Goal: Transaction & Acquisition: Obtain resource

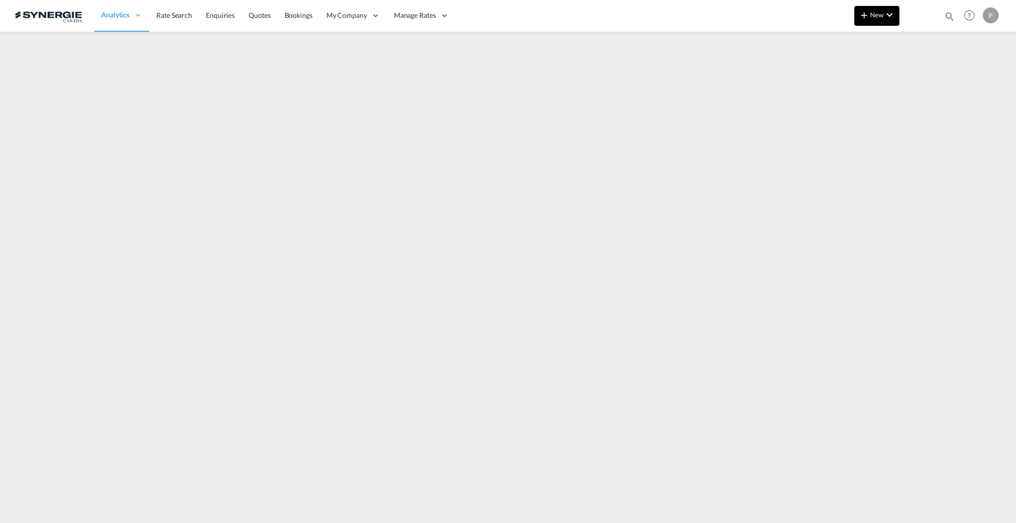
click at [865, 24] on button "New" at bounding box center [876, 16] width 45 height 20
click at [840, 75] on md-icon "button" at bounding box center [837, 75] width 12 height 12
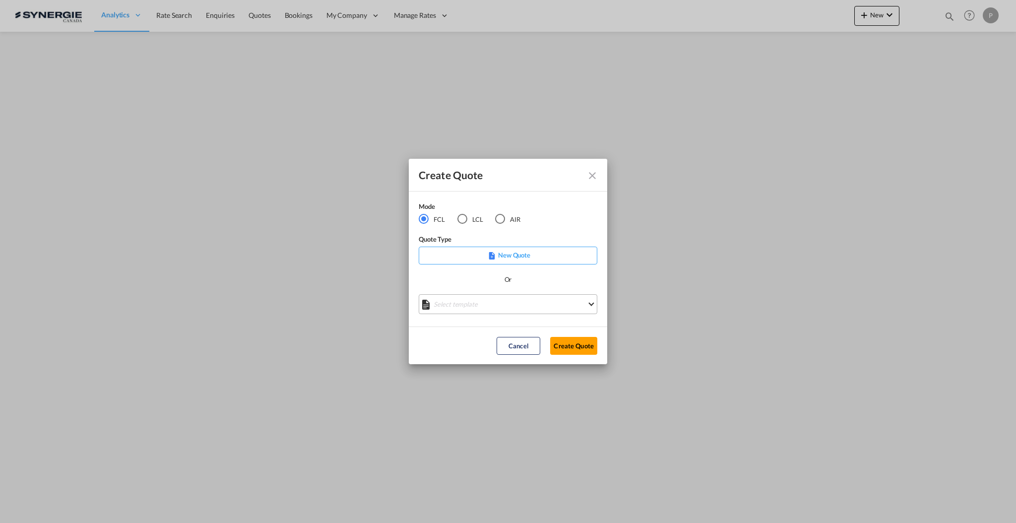
click at [495, 304] on md-select "Select template *NEW* FCL FREEHAND / DAP [PERSON_NAME] | [DATE] *NEW* Import FC…" at bounding box center [508, 304] width 179 height 20
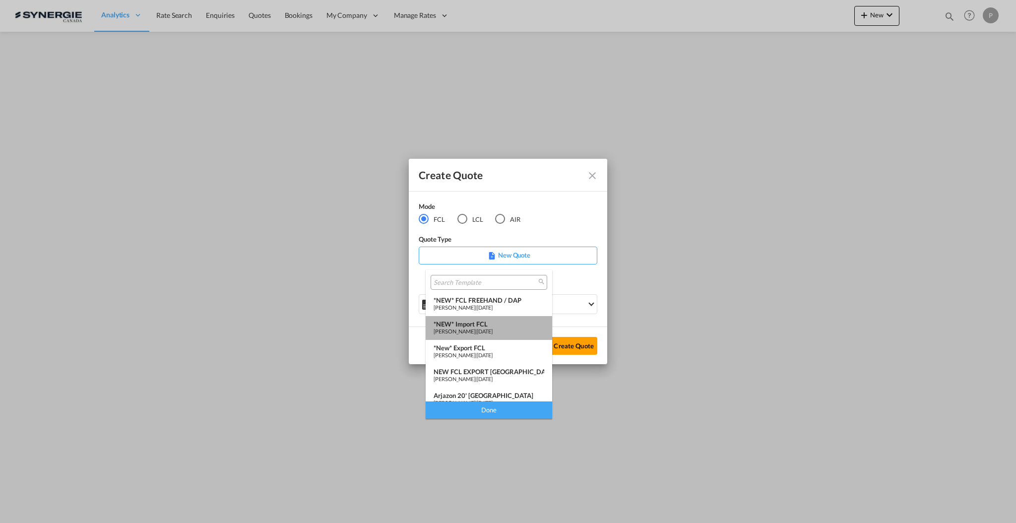
click at [503, 327] on div "*NEW* Import FCL" at bounding box center [489, 324] width 111 height 8
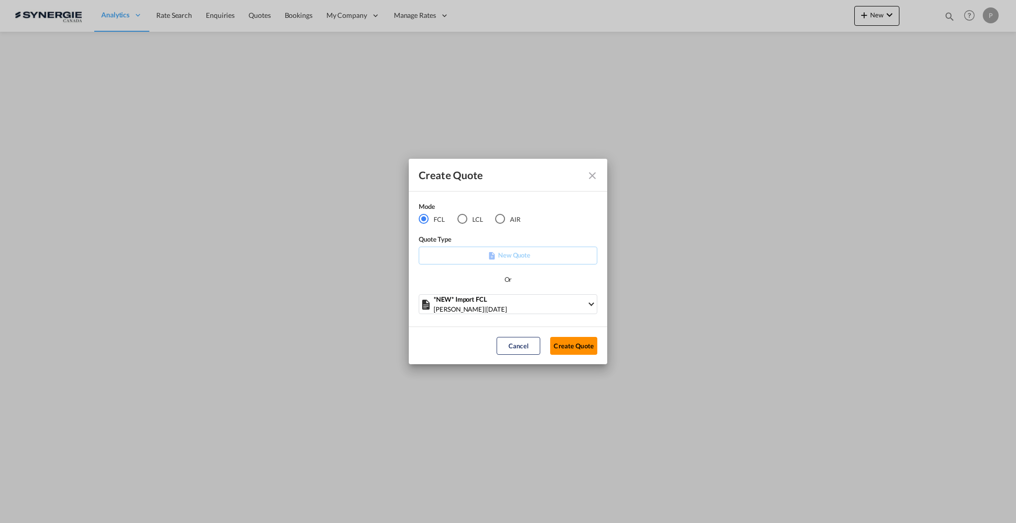
click at [577, 346] on button "Create Quote" at bounding box center [573, 346] width 47 height 18
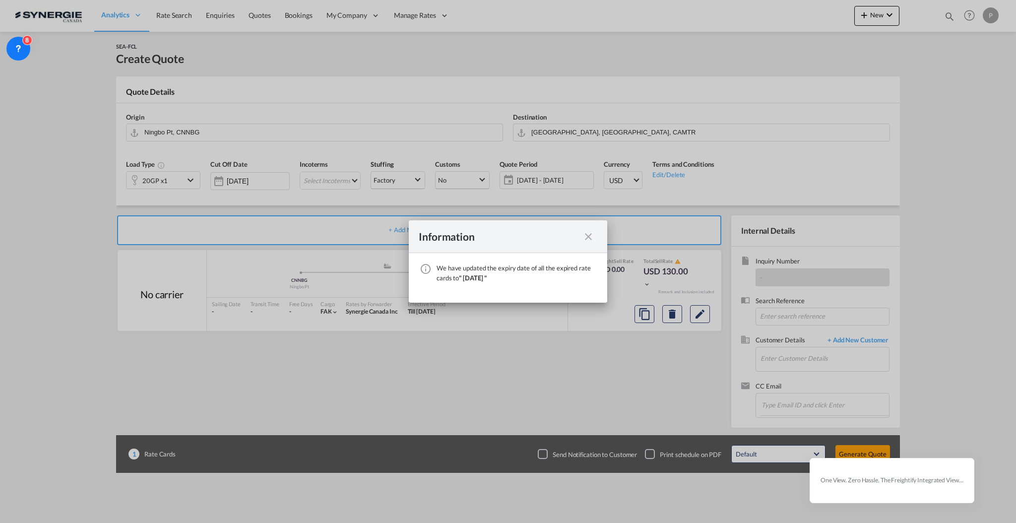
click at [583, 234] on md-icon "icon-close fg-AAA8AD cursor" at bounding box center [589, 237] width 12 height 12
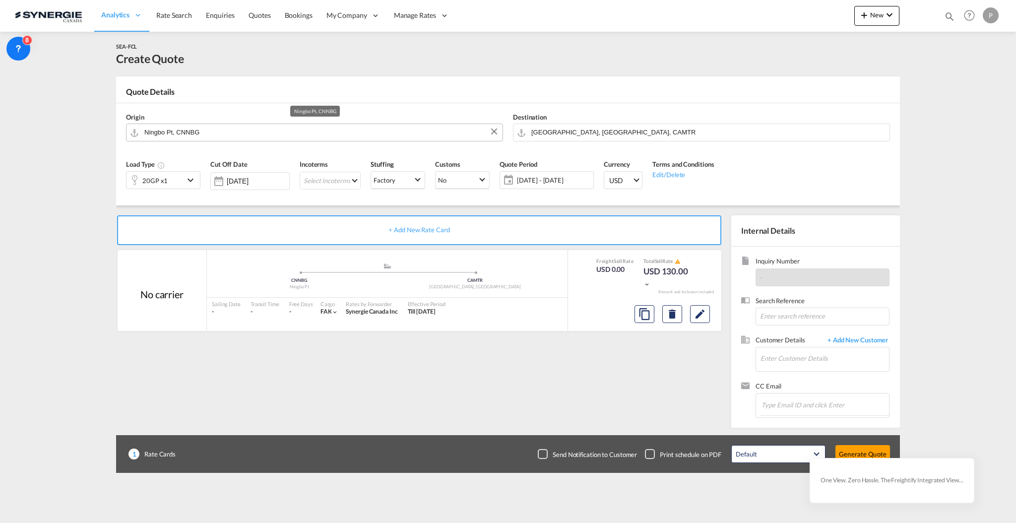
click at [344, 133] on input "Ningbo Pt, CNNBG" at bounding box center [320, 132] width 353 height 17
drag, startPoint x: 159, startPoint y: 179, endPoint x: 161, endPoint y: 189, distance: 10.6
click at [159, 179] on div "20GP x1" at bounding box center [154, 181] width 25 height 14
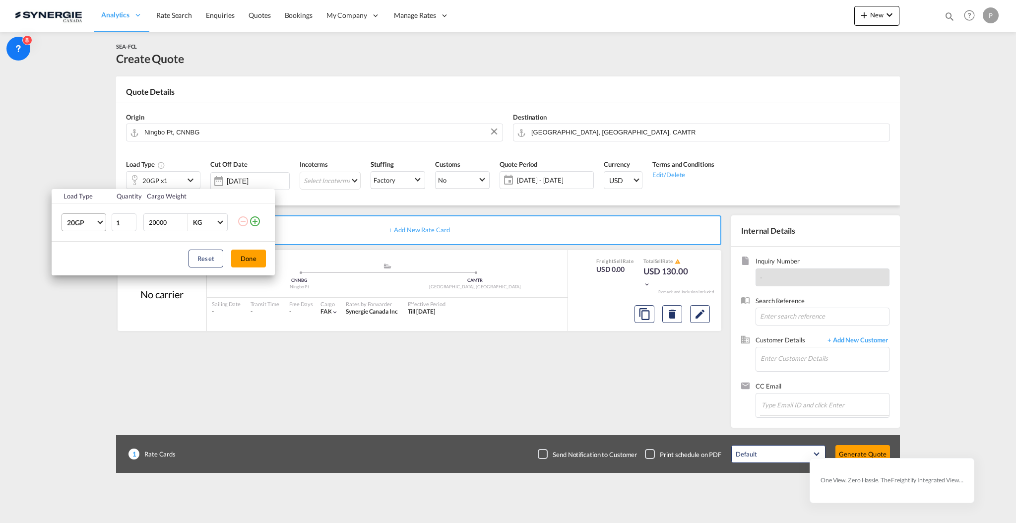
click at [93, 226] on span "20GP" at bounding box center [81, 223] width 29 height 10
click at [92, 268] on md-option "40HC" at bounding box center [92, 271] width 67 height 24
type input "2"
click at [131, 219] on input "2" at bounding box center [124, 222] width 25 height 18
click at [241, 258] on button "Done" at bounding box center [248, 259] width 35 height 18
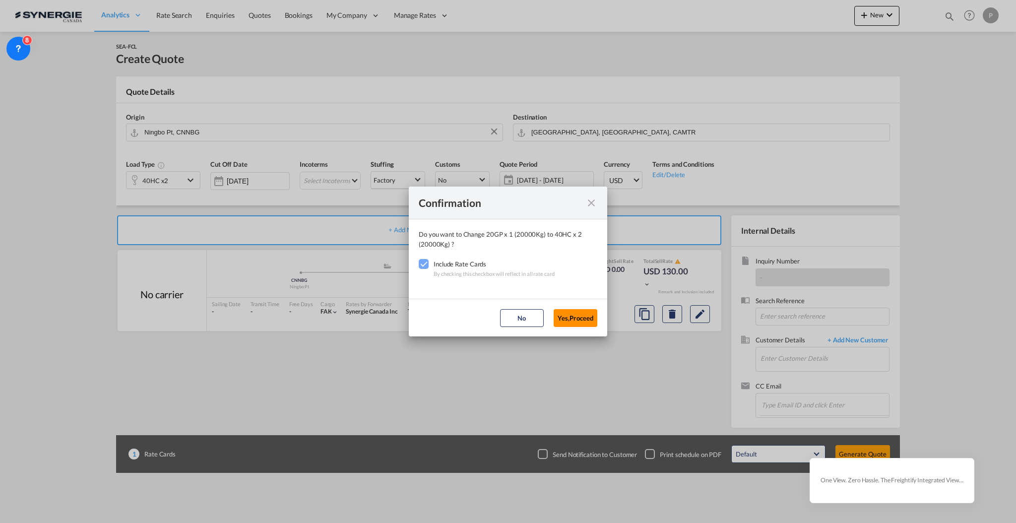
click at [569, 316] on button "Yes,Proceed" at bounding box center [576, 318] width 44 height 18
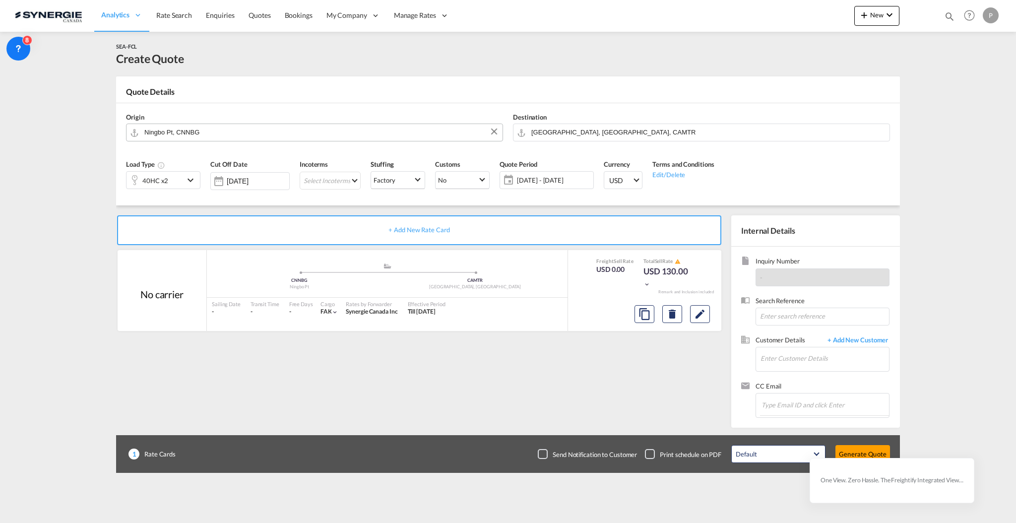
click at [261, 137] on input "Ningbo Pt, CNNBG" at bounding box center [320, 132] width 353 height 17
click at [262, 132] on input "Ningbo Pt, CNNBG" at bounding box center [320, 132] width 353 height 17
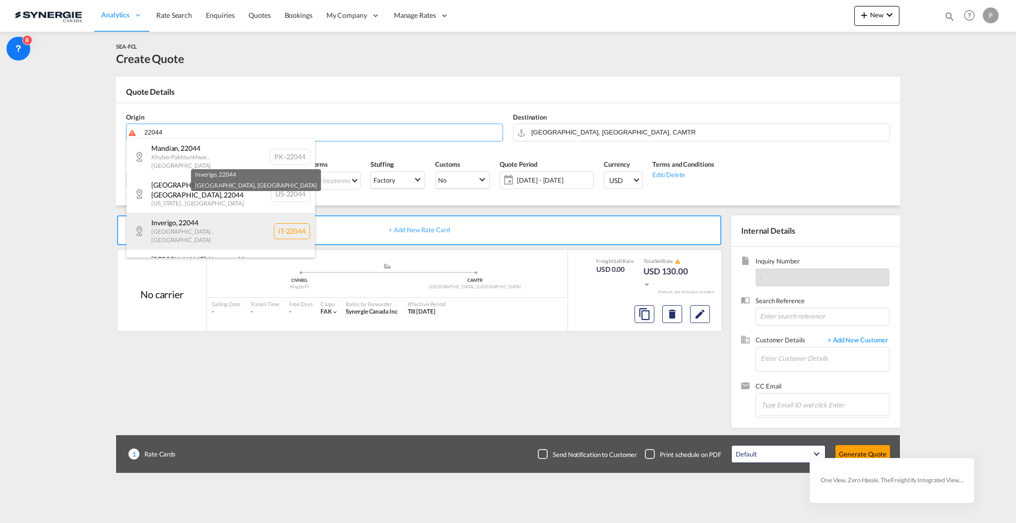
click at [269, 213] on div "Inverigo , 22044 Lombardia , Italy IT-22044" at bounding box center [221, 231] width 189 height 36
type input "IT-22044, Inverigo, Lombardia"
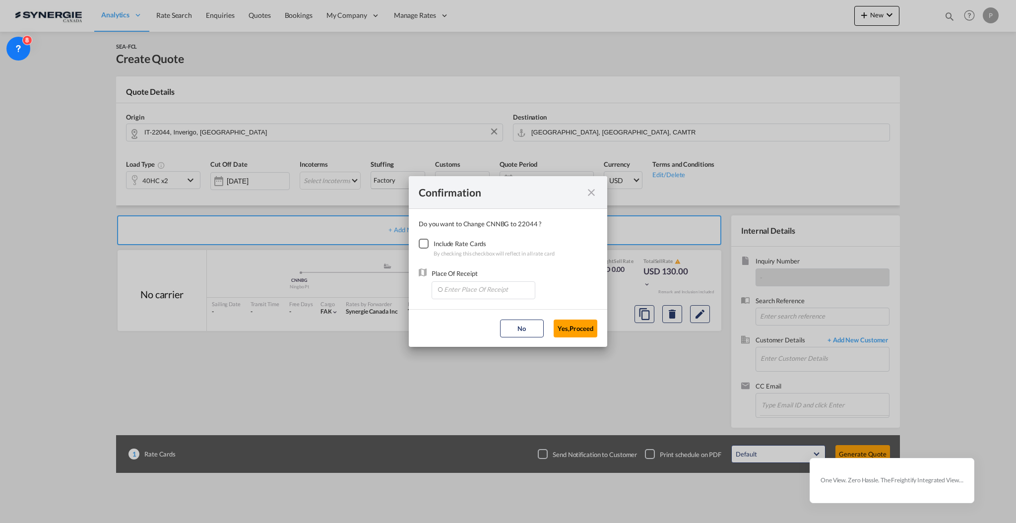
click at [429, 243] on div "Checkbox No Ink" at bounding box center [424, 244] width 10 height 10
click at [494, 294] on input "Enter Place Of Receipt" at bounding box center [486, 289] width 98 height 15
click at [456, 291] on input "Enter Place Of Receipt" at bounding box center [486, 289] width 98 height 15
click at [478, 339] on li "ITGOA, Genova (Genoa), Italy, Southern Europe, Europe" at bounding box center [483, 336] width 94 height 24
type input "ITGOA, Genova (Genoa), Italy, Southern Europe, Europe"
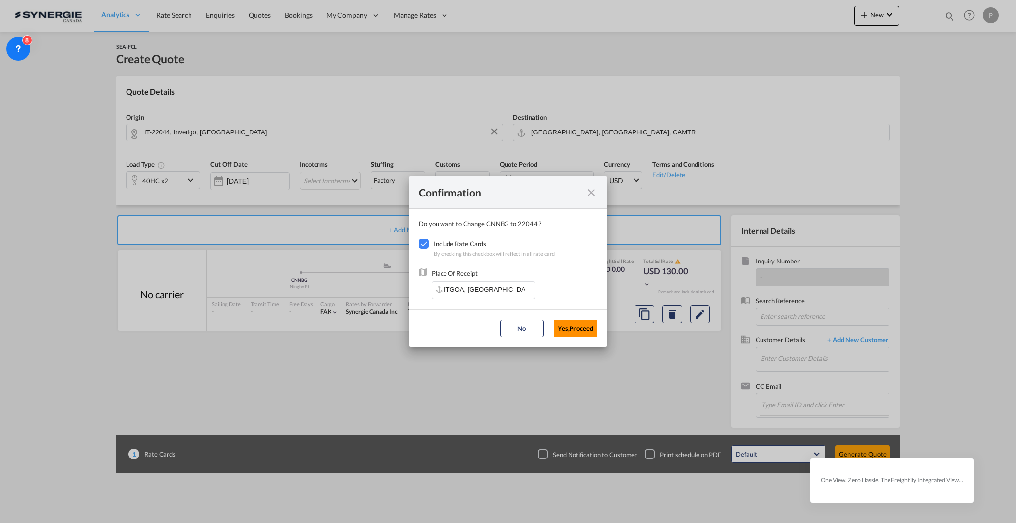
click at [579, 329] on button "Yes,Proceed" at bounding box center [576, 329] width 44 height 18
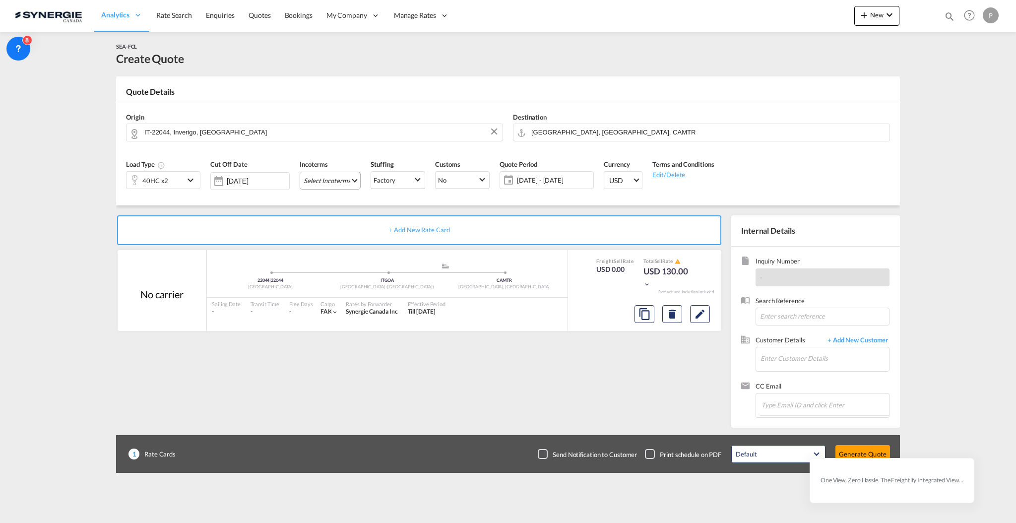
click at [346, 188] on md-select "Select Incoterms CFR - export Cost and Freight DAP - export Delivered at Place …" at bounding box center [330, 181] width 61 height 18
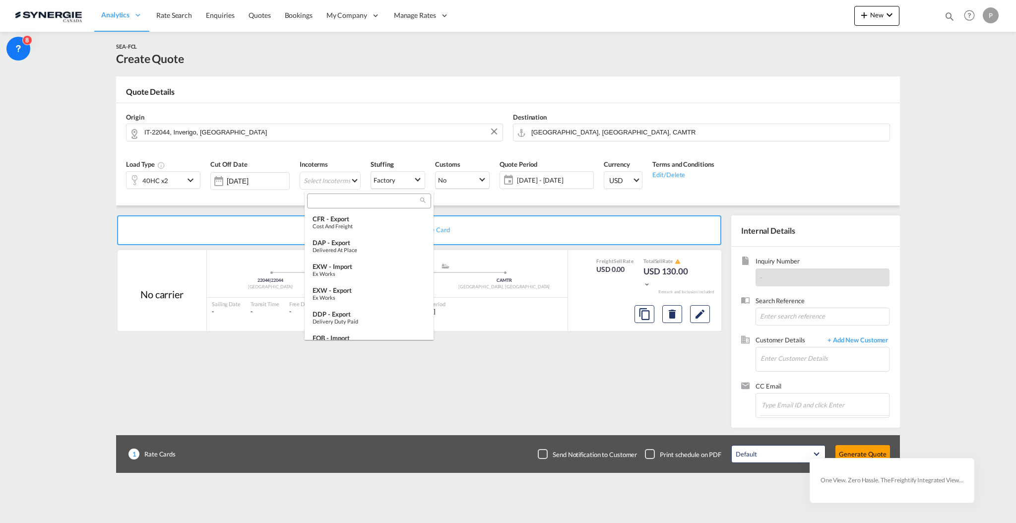
click at [349, 200] on input "search" at bounding box center [365, 201] width 110 height 9
type input "cfr"
click at [349, 215] on div "CFR - export" at bounding box center [369, 219] width 113 height 8
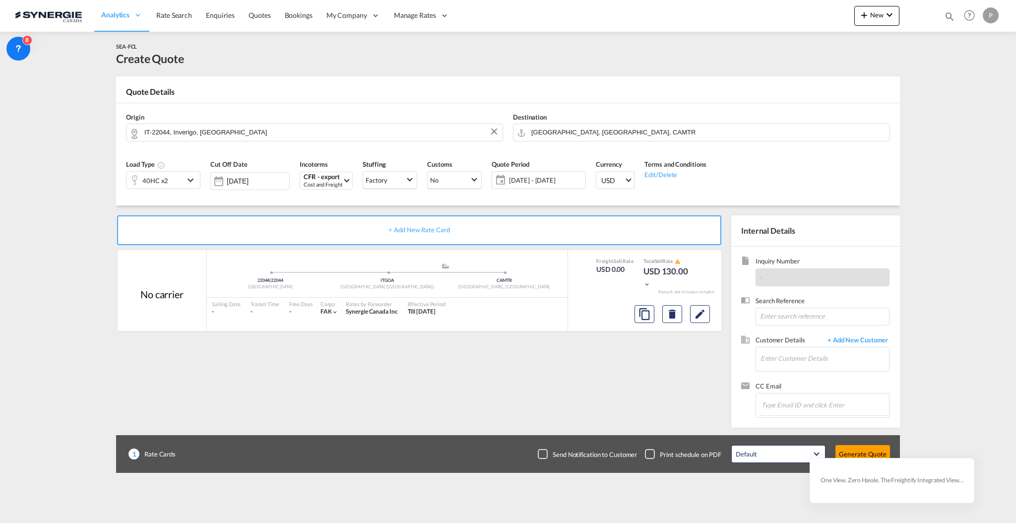
click at [516, 181] on span "03 Oct - 02 Nov 2025" at bounding box center [546, 180] width 74 height 9
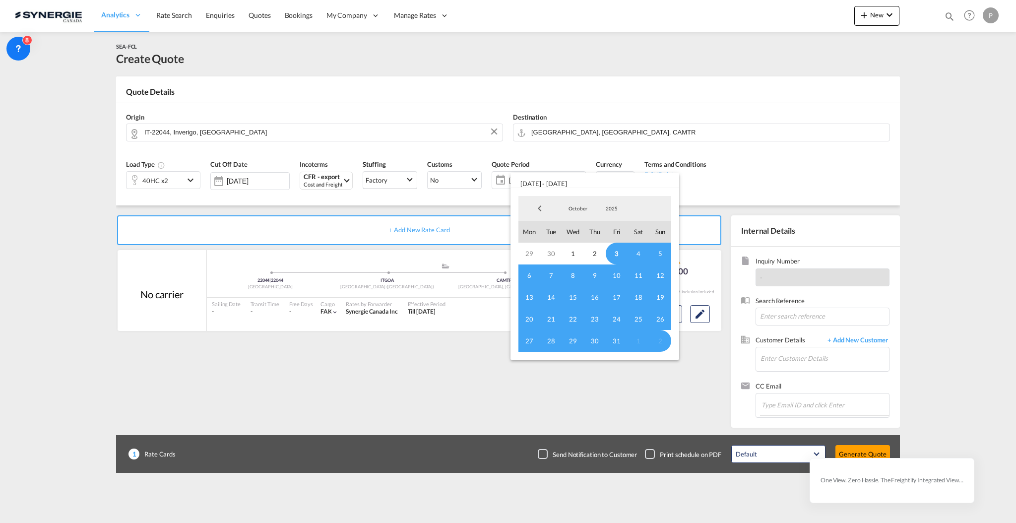
click at [617, 255] on span "3" at bounding box center [617, 254] width 22 height 22
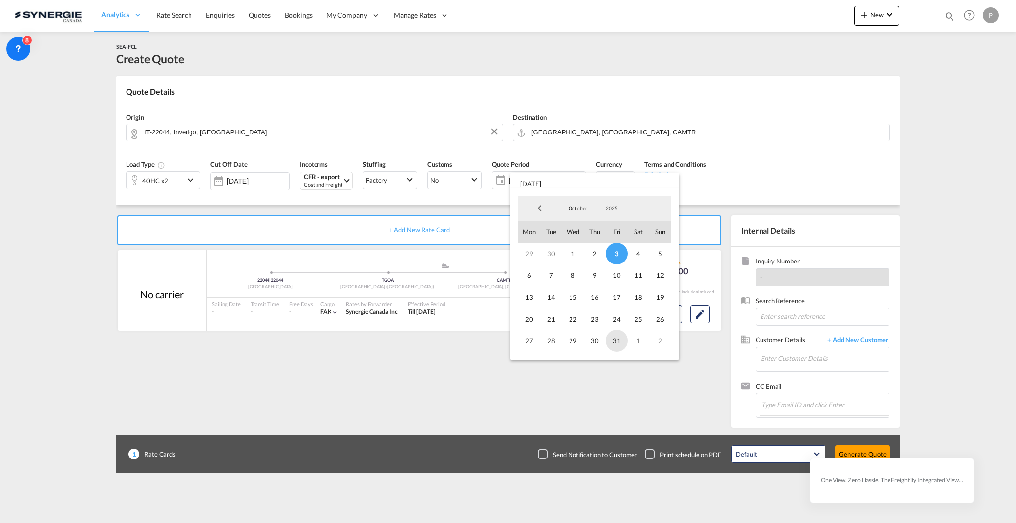
click at [618, 341] on span "31" at bounding box center [617, 341] width 22 height 22
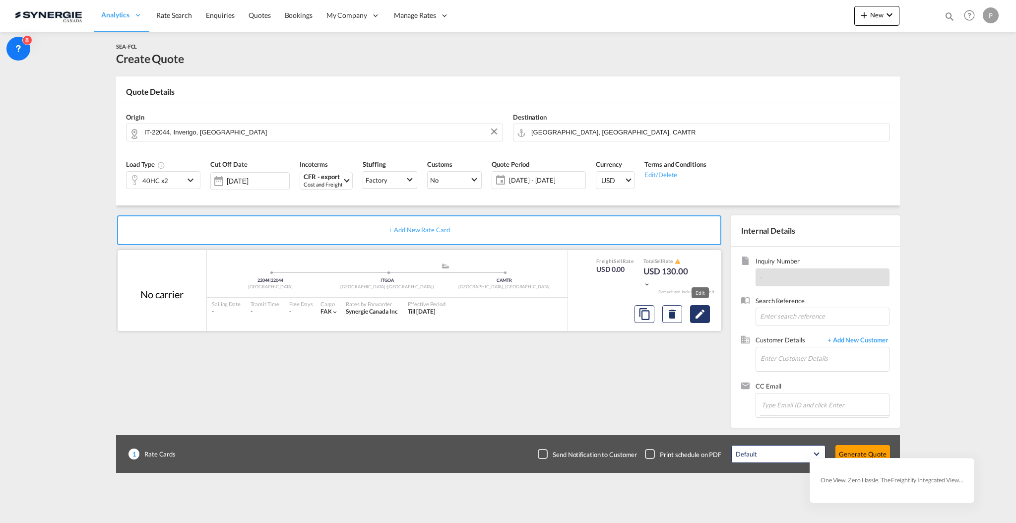
click at [694, 317] on md-icon "Edit" at bounding box center [700, 314] width 12 height 12
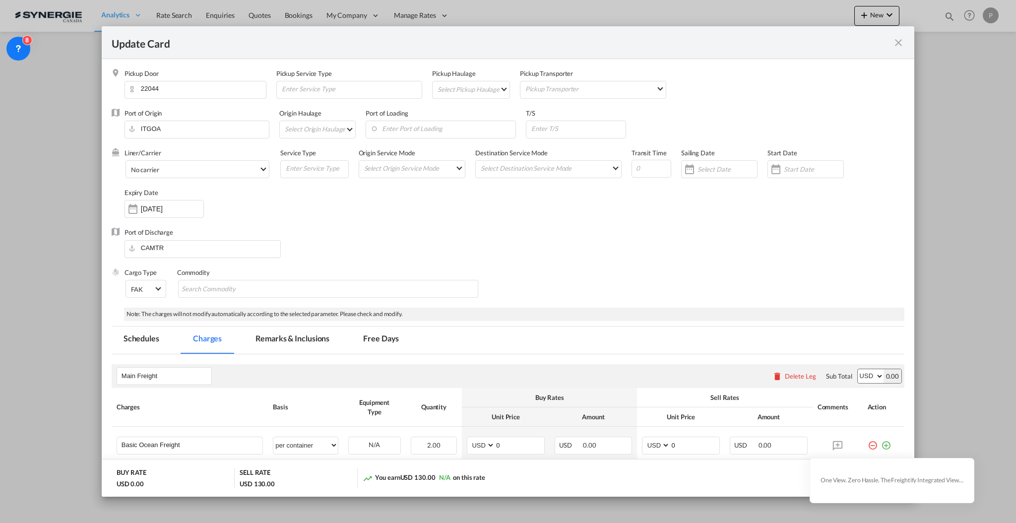
select select "per container"
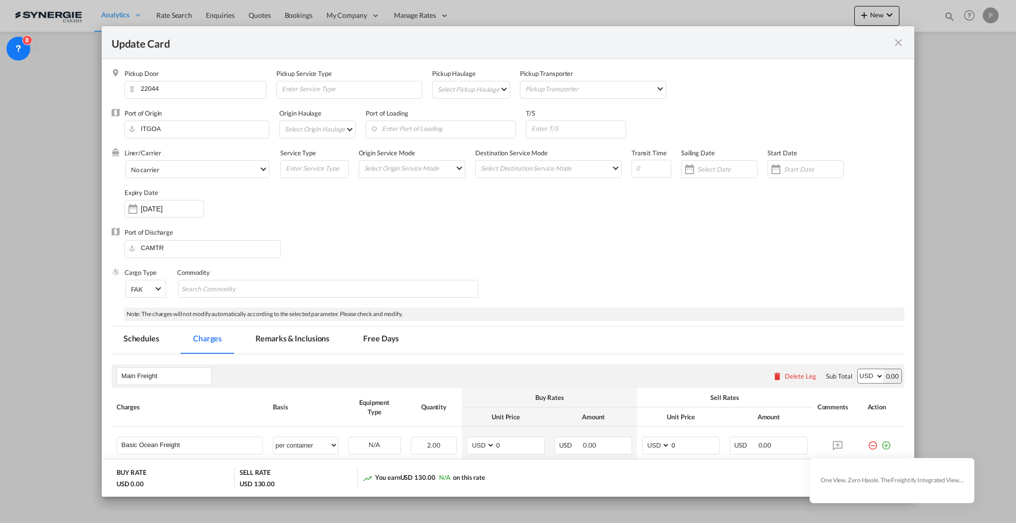
select select "per container"
select select "per B/L"
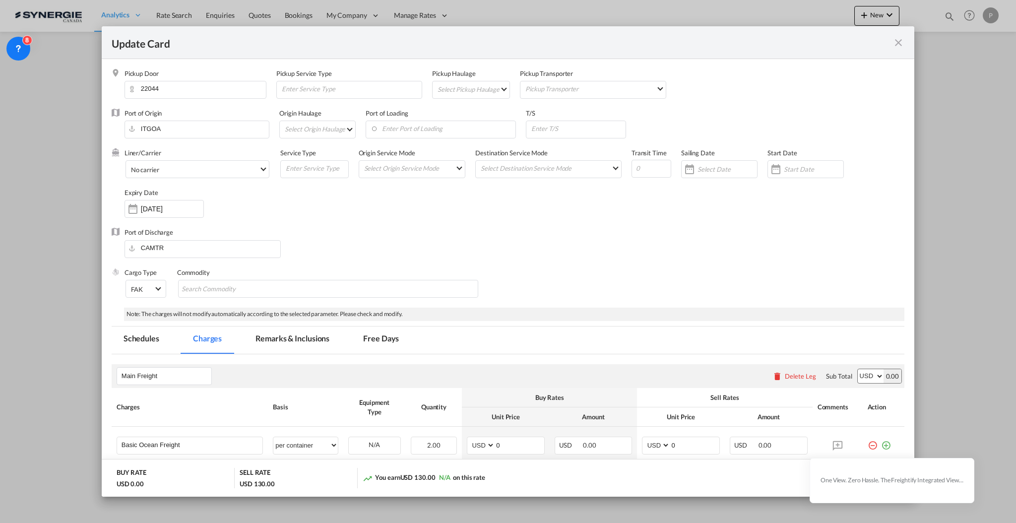
select select "per shipment"
click at [478, 95] on md-select "Select Pickup Haulage rail road barge truck unspecified not available" at bounding box center [473, 89] width 73 height 16
click at [472, 112] on md-option "road" at bounding box center [467, 113] width 88 height 24
click at [900, 43] on md-icon "icon-close fg-AAA8AD m-0 pointer" at bounding box center [899, 43] width 12 height 12
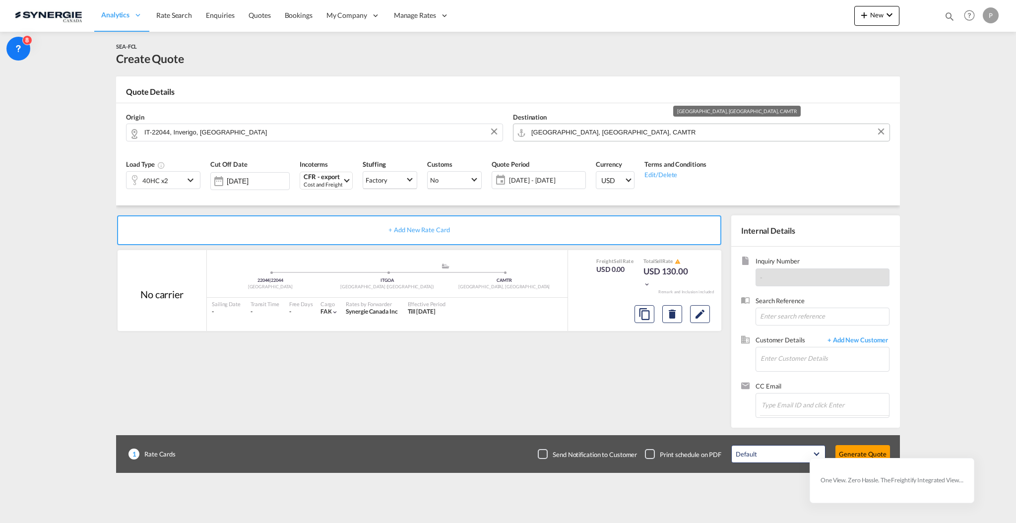
click at [589, 138] on md-autocomplete "[GEOGRAPHIC_DATA], [GEOGRAPHIC_DATA], CAMTR" at bounding box center [708, 133] width 354 height 18
click at [592, 133] on input "[GEOGRAPHIC_DATA], [GEOGRAPHIC_DATA], CAMTR" at bounding box center [707, 132] width 353 height 17
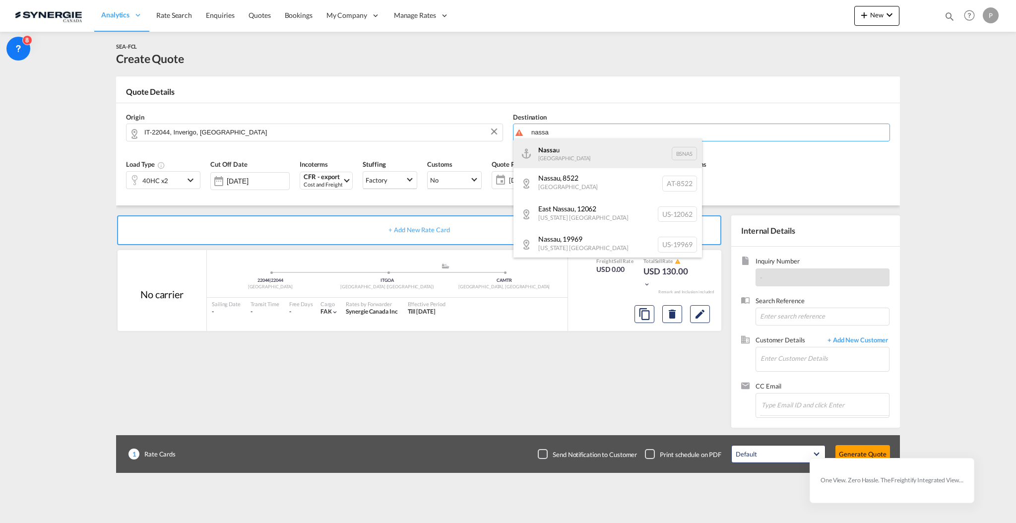
click at [591, 151] on div "Nassa u Bahamas BSNAS" at bounding box center [608, 153] width 189 height 30
type input "Nassau, BSNAS"
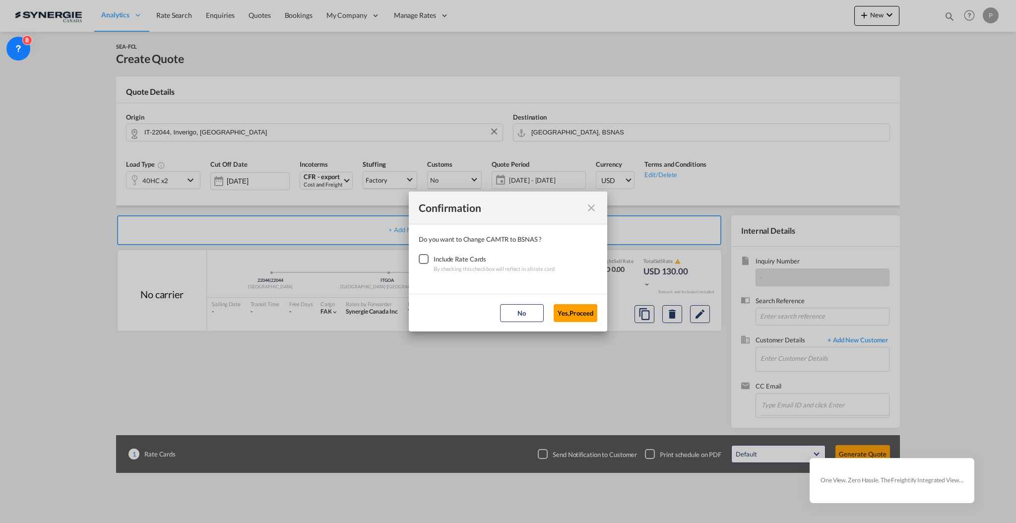
click at [429, 260] on div "Checkbox No Ink" at bounding box center [424, 259] width 10 height 10
click at [563, 309] on button "Yes,Proceed" at bounding box center [576, 313] width 44 height 18
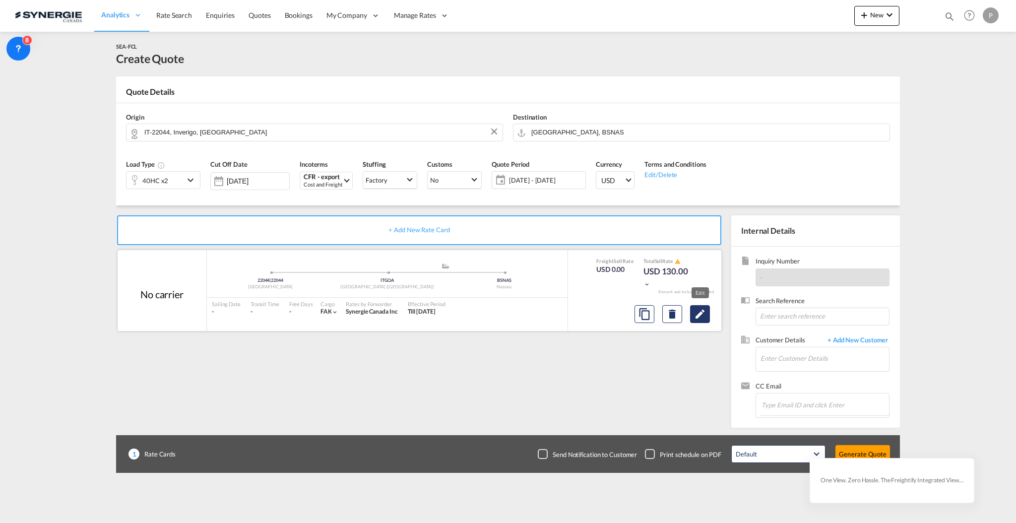
click at [702, 315] on md-icon "Edit" at bounding box center [700, 314] width 12 height 12
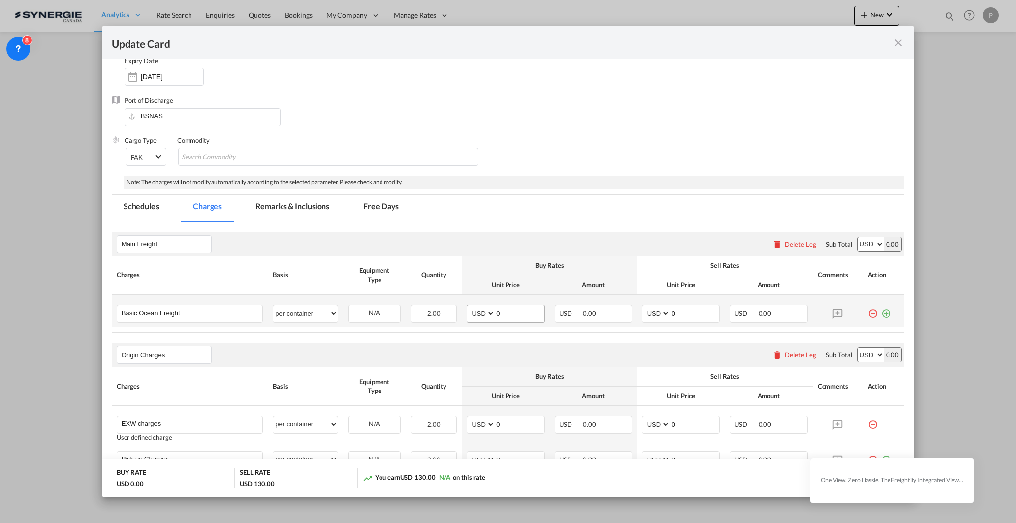
scroll to position [132, 0]
click at [513, 313] on input "0" at bounding box center [519, 312] width 49 height 15
click at [519, 314] on input "0" at bounding box center [519, 312] width 49 height 15
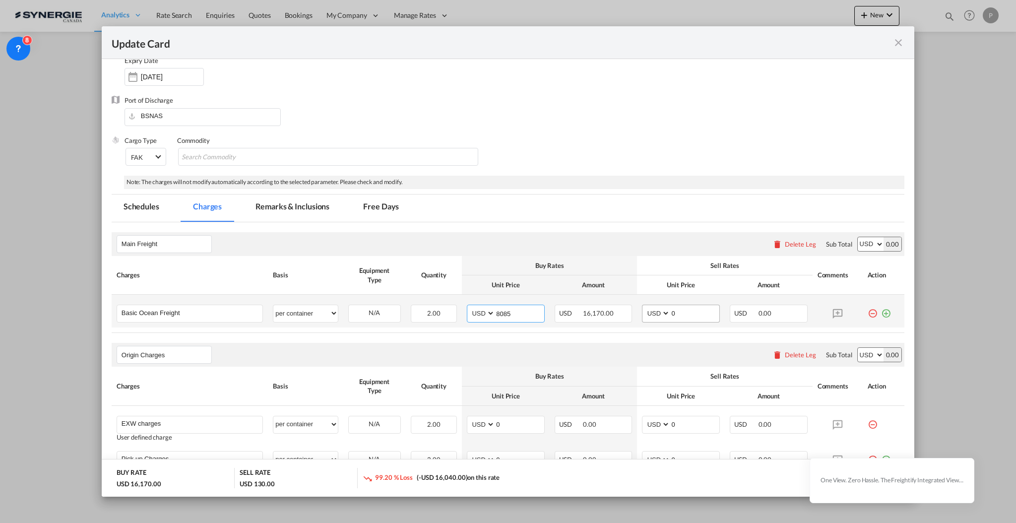
type input "8085"
click at [699, 310] on input "0" at bounding box center [694, 312] width 49 height 15
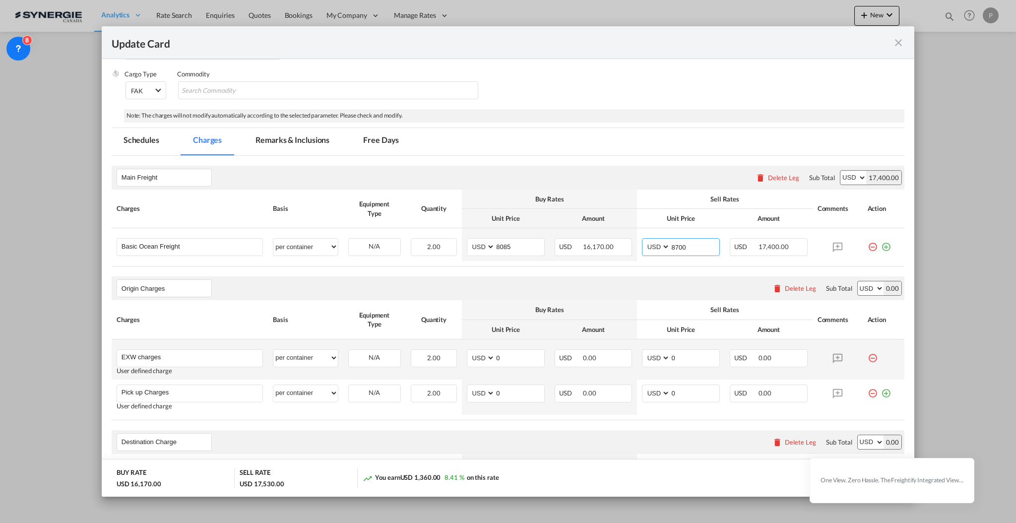
scroll to position [264, 0]
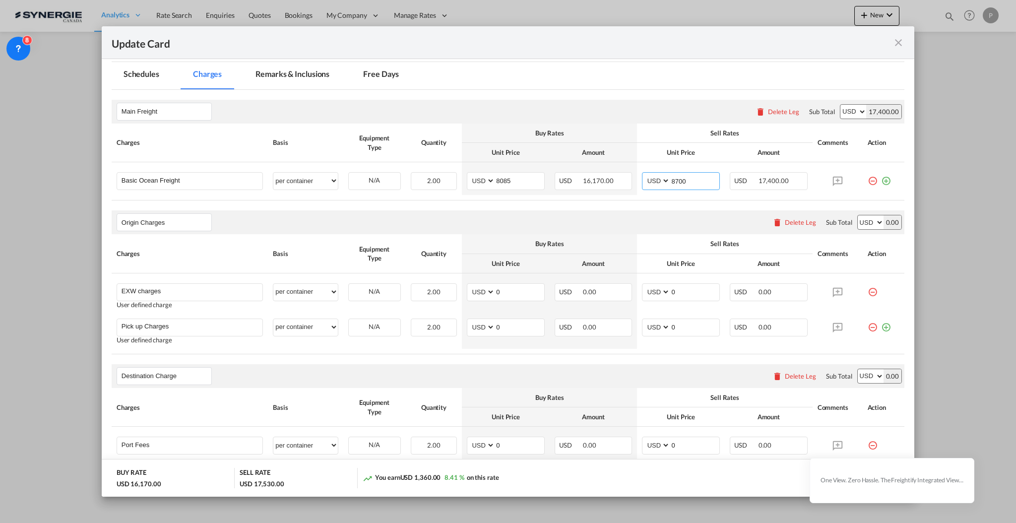
type input "8700"
click at [498, 291] on input "0" at bounding box center [519, 291] width 49 height 15
click at [499, 291] on input "0" at bounding box center [519, 291] width 49 height 15
type input "655"
click at [672, 293] on input "0" at bounding box center [694, 291] width 49 height 15
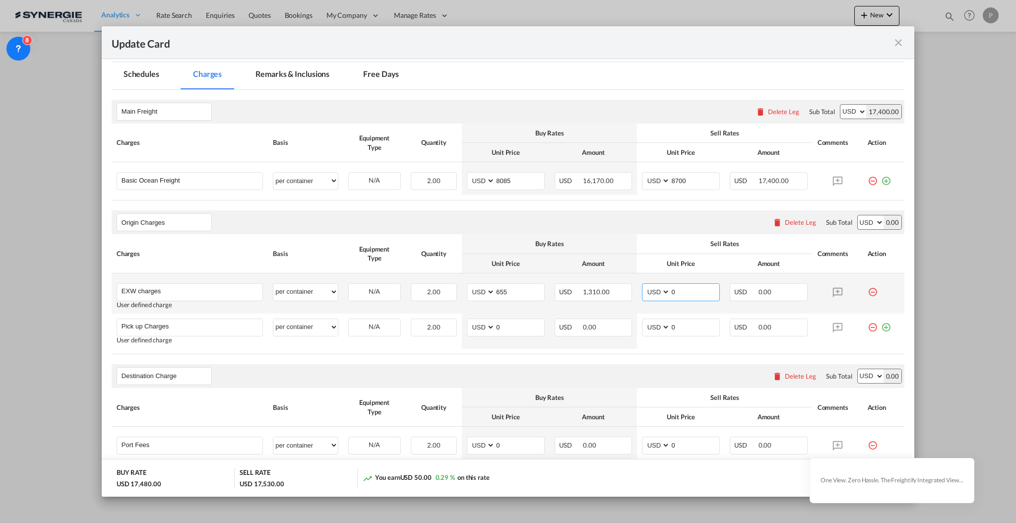
click at [672, 293] on input "0" at bounding box center [694, 291] width 49 height 15
type input "700"
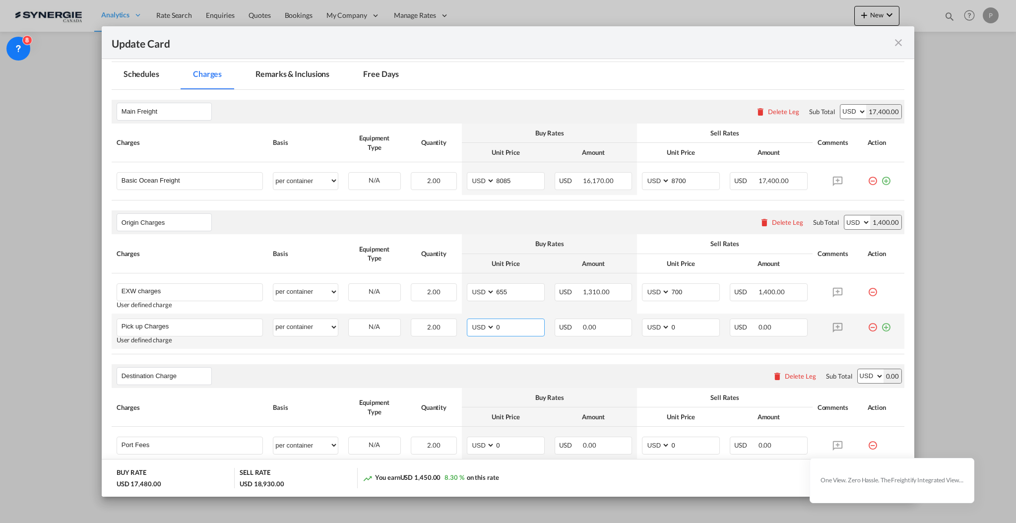
click at [510, 324] on input "0" at bounding box center [519, 326] width 49 height 15
click at [502, 324] on input "0" at bounding box center [519, 326] width 49 height 15
type input "900"
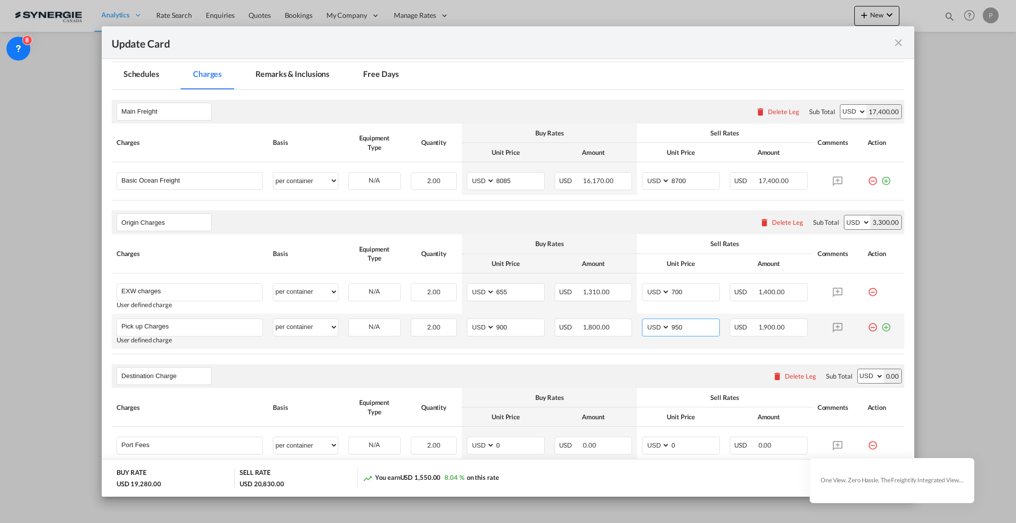
type input "950"
click at [881, 328] on md-icon "icon-plus-circle-outline green-400-fg" at bounding box center [886, 324] width 10 height 10
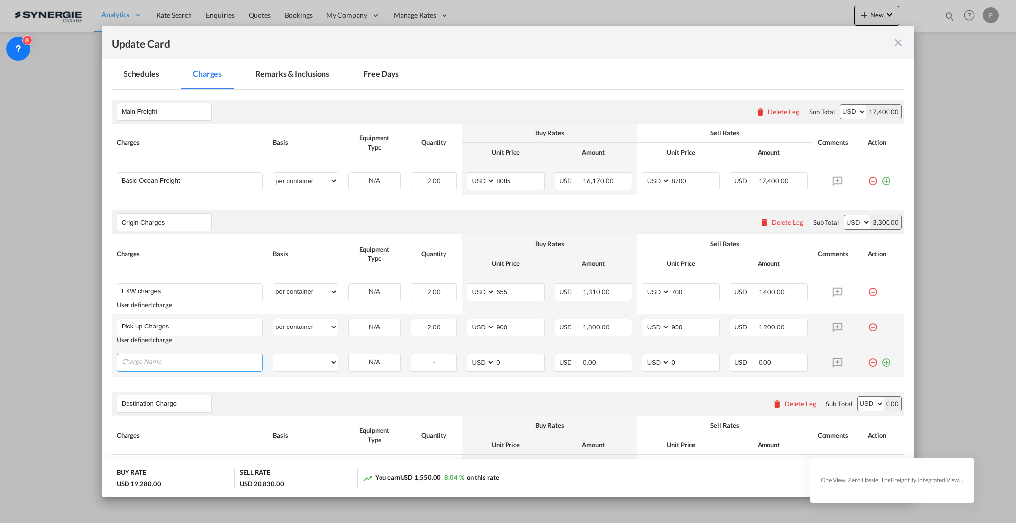
click at [170, 366] on input "Charge Name" at bounding box center [192, 361] width 141 height 15
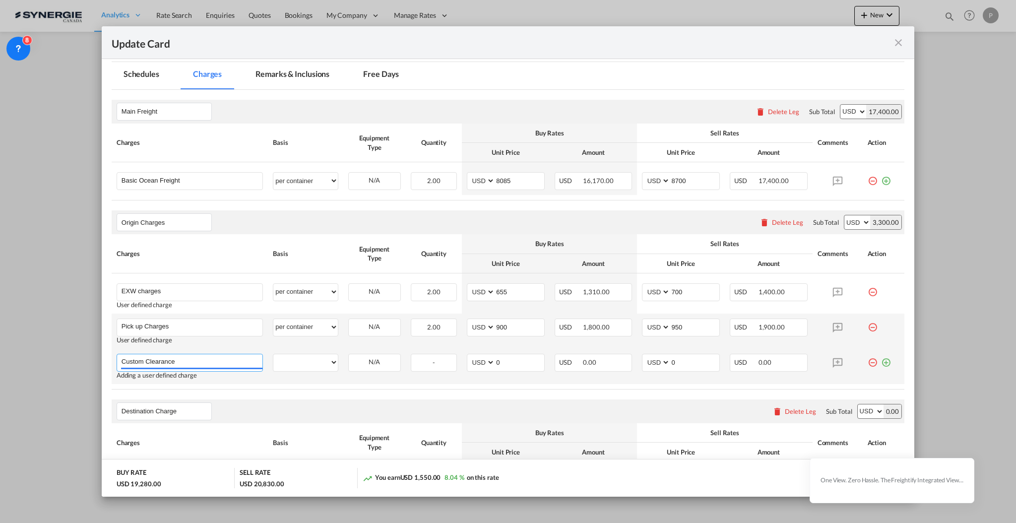
type input "Custom Clearance"
click at [326, 362] on select "per equipment per container per B/L per shipping bill per shipment per pallet p…" at bounding box center [305, 362] width 64 height 16
select select "per shipment"
click at [273, 354] on select "per equipment per container per B/L per shipping bill per shipment per pallet p…" at bounding box center [305, 362] width 64 height 16
click at [507, 362] on input "0" at bounding box center [519, 361] width 49 height 15
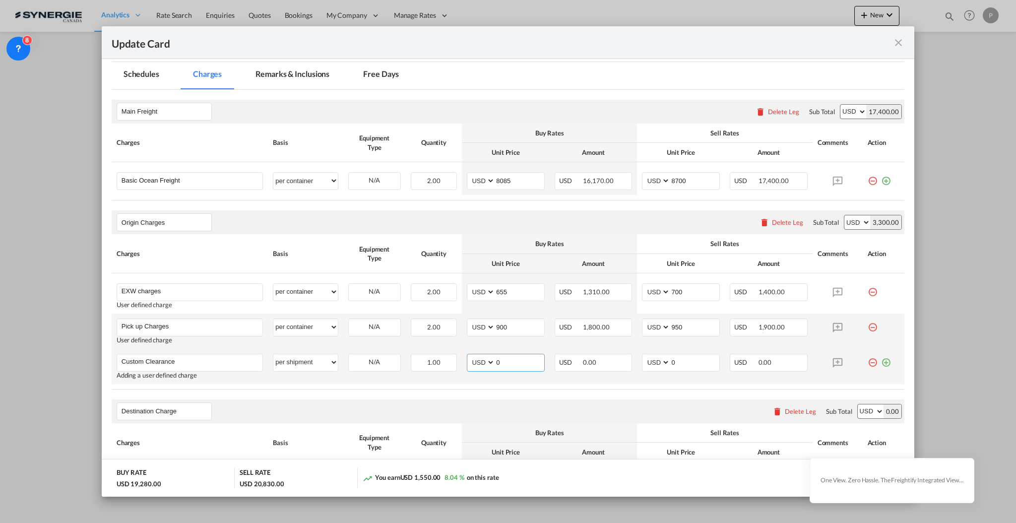
click at [507, 362] on input "0" at bounding box center [519, 361] width 49 height 15
click at [500, 363] on input "0" at bounding box center [519, 361] width 49 height 15
type input "85"
type input "100"
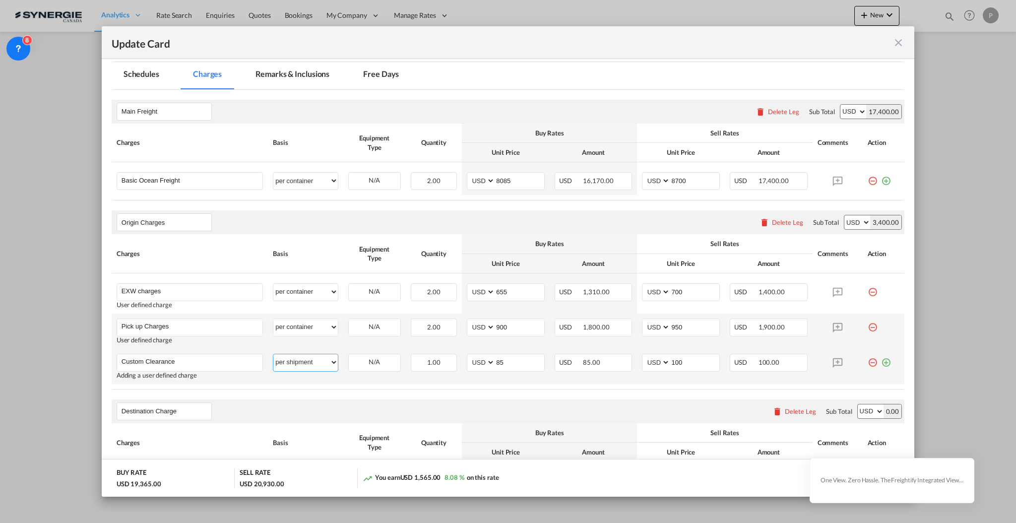
click at [303, 361] on select "per equipment per container per B/L per shipping bill per shipment per pallet p…" at bounding box center [305, 362] width 64 height 16
select select "per invoice"
click at [273, 354] on select "per equipment per container per B/L per shipping bill per shipment per pallet p…" at bounding box center [305, 362] width 64 height 16
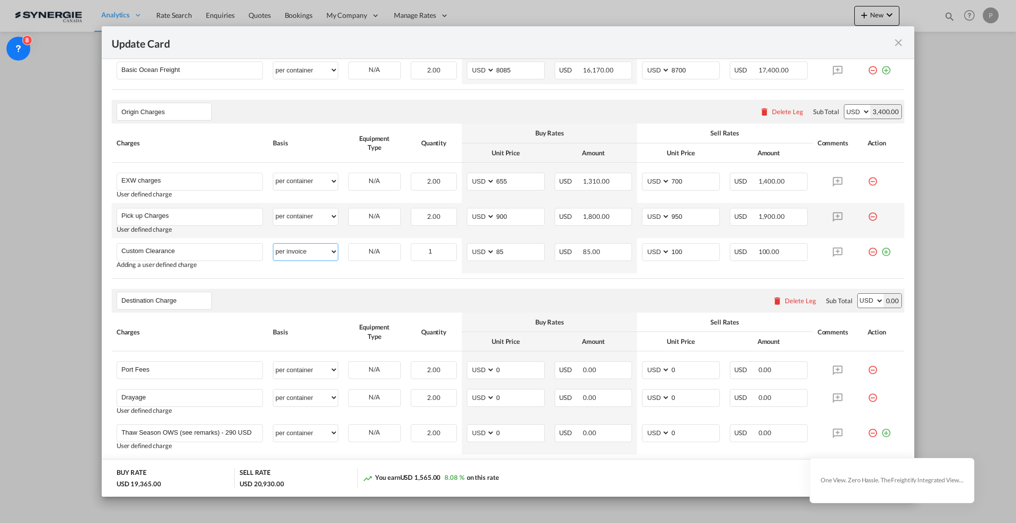
scroll to position [397, 0]
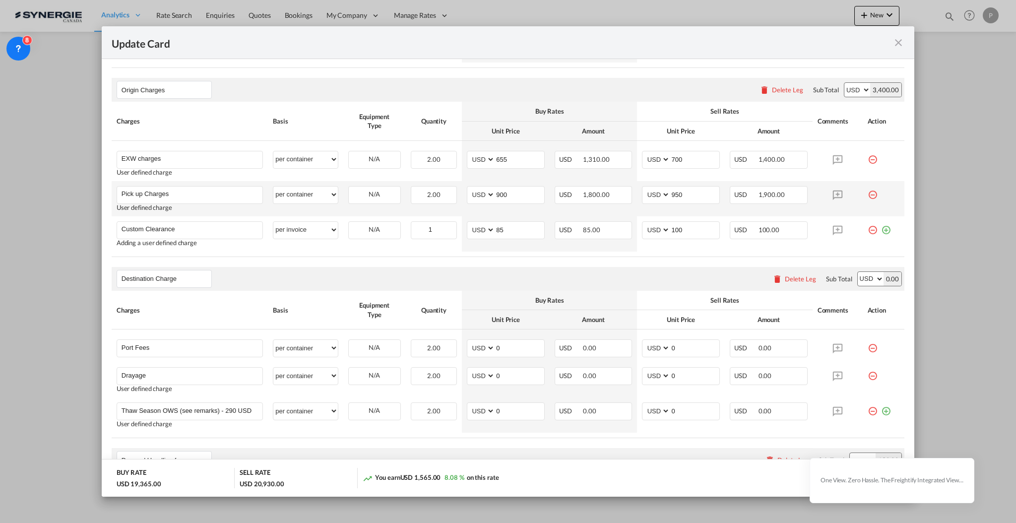
click at [792, 280] on div "Delete Leg" at bounding box center [800, 279] width 31 height 8
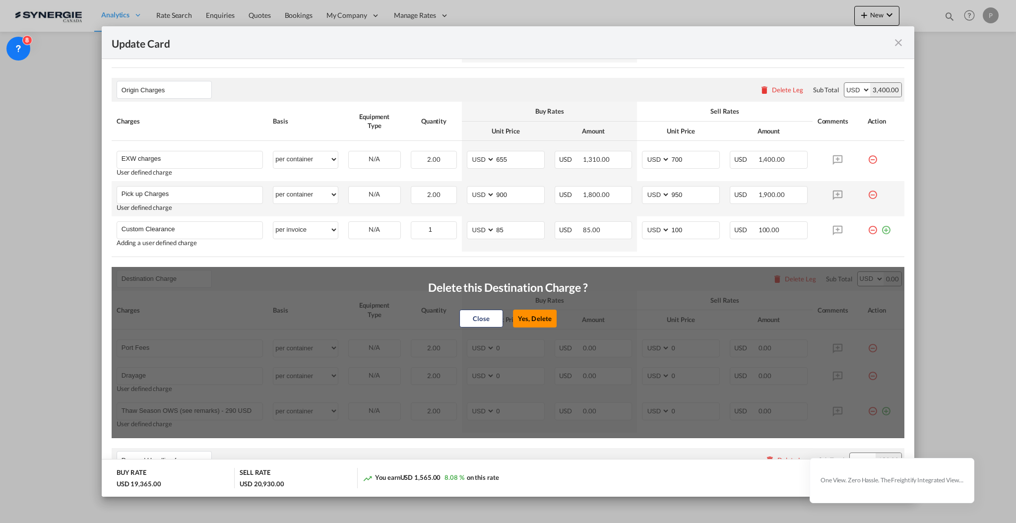
click at [540, 317] on button "Yes, Delete" at bounding box center [535, 319] width 44 height 18
type input "Doc and Handling fees"
type input "E-manifest"
select select "per B/L"
type input "35"
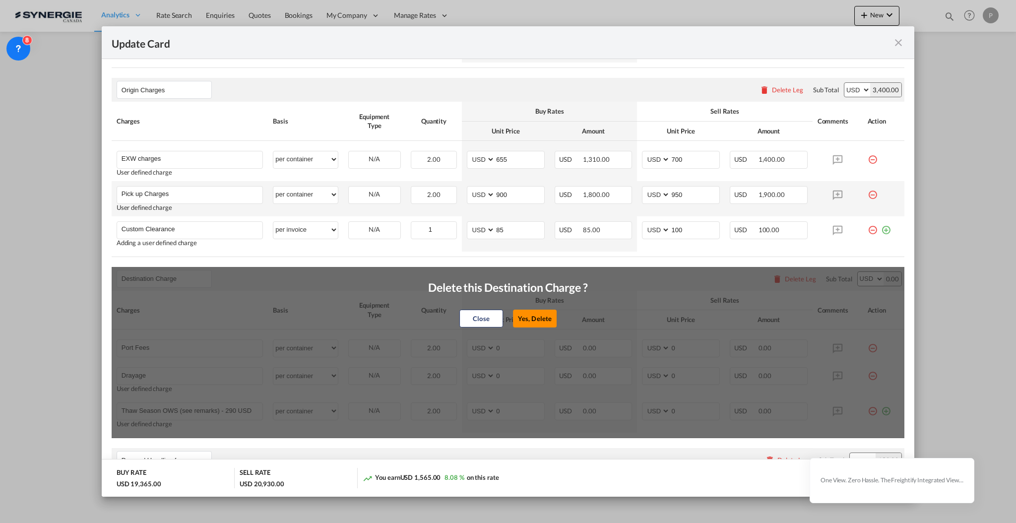
type input "Doc fee"
select select "per B/L"
type input "30"
type input "Handling fee"
select select "per B/L"
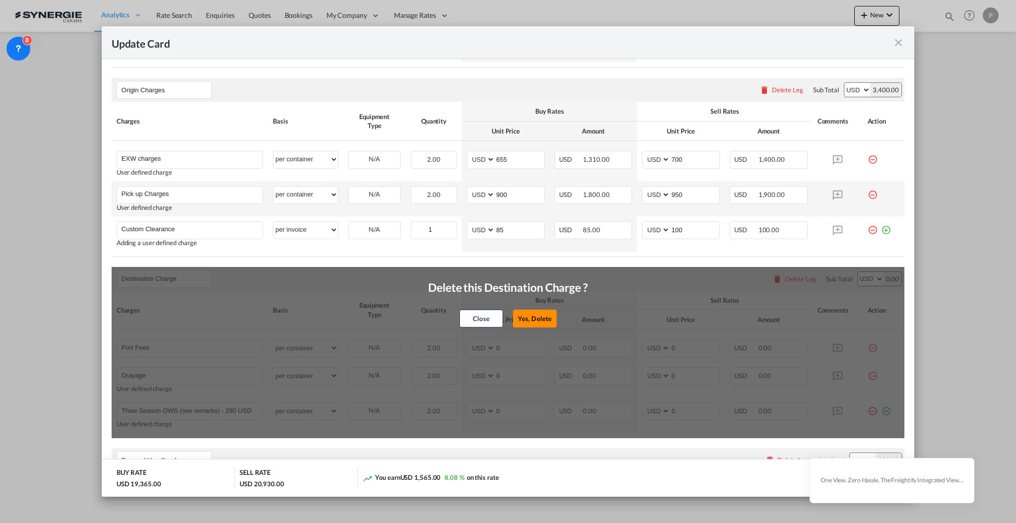
type input "65"
type input "Cargo Coverage"
type input "Cargo Coverage - Rate to be confirmed depending on commodity and value Min 50 U…"
select select "per shipment"
type input "0"
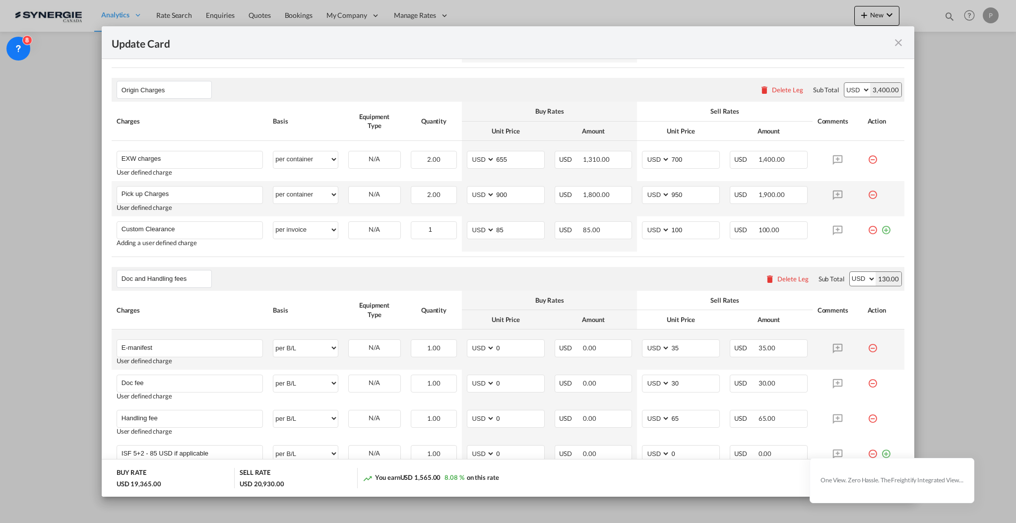
click at [868, 347] on md-icon "icon-minus-circle-outline red-400-fg" at bounding box center [873, 344] width 10 height 10
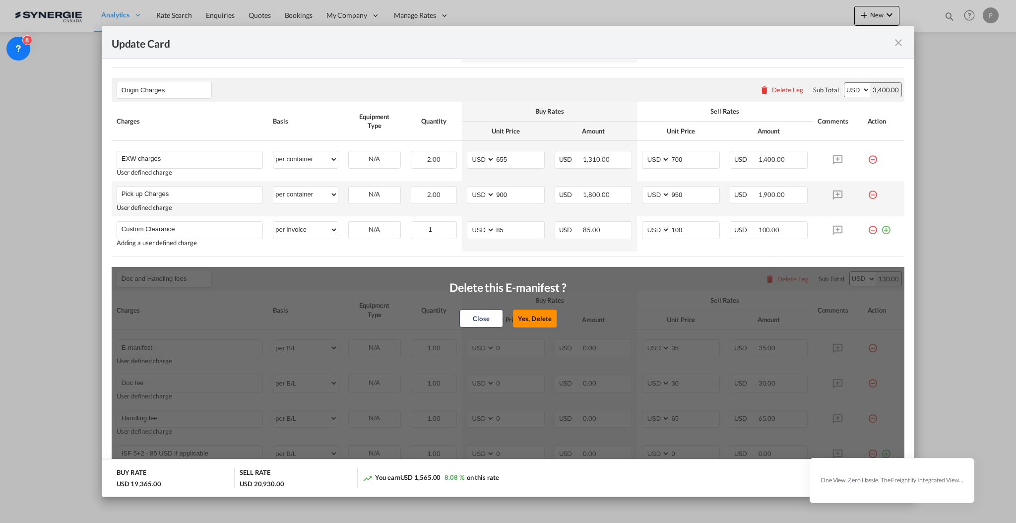
click at [530, 315] on button "Yes, Delete" at bounding box center [535, 319] width 44 height 18
type input "Doc fee"
type input "30"
type input "Handling fee"
type input "65"
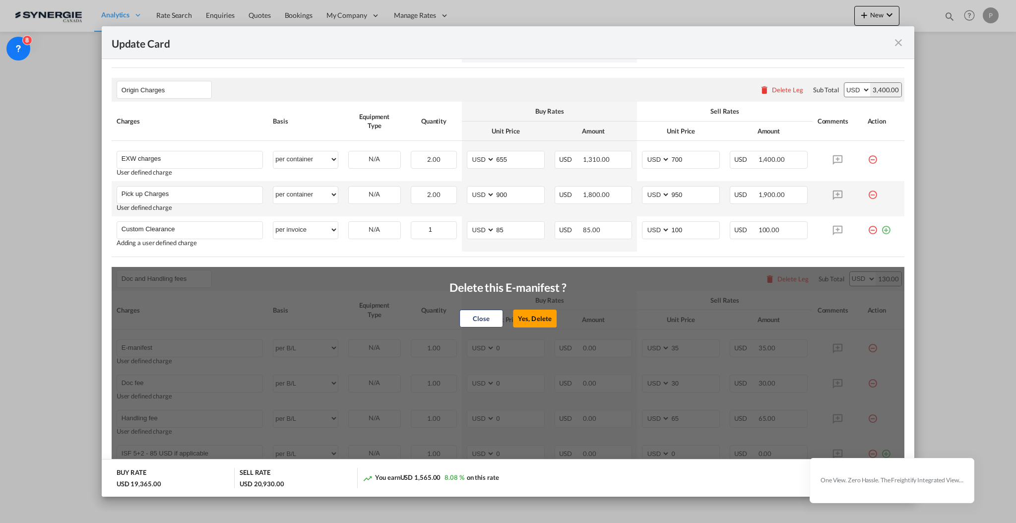
type input "ISF 5+2 - 85 USD if applicable"
type input "0"
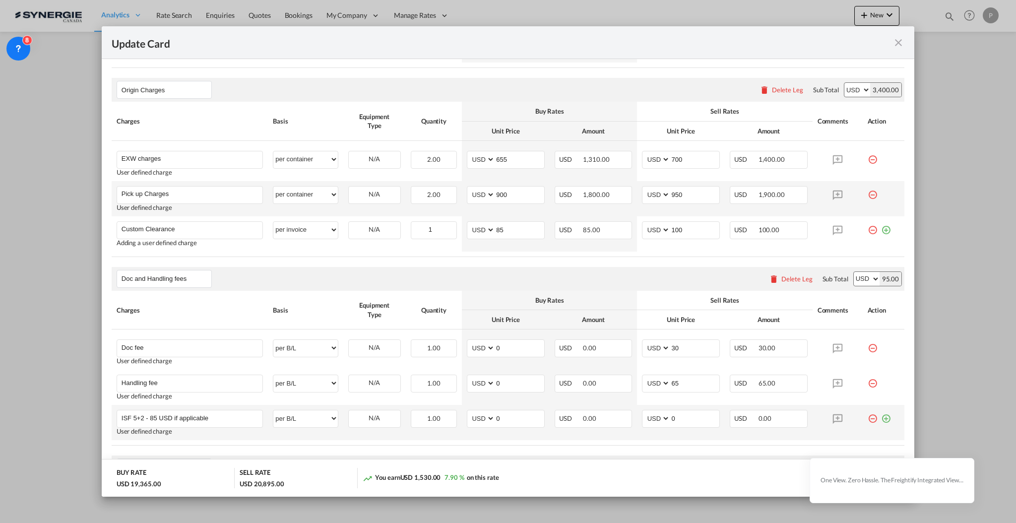
click at [868, 420] on md-icon "icon-minus-circle-outline red-400-fg" at bounding box center [873, 415] width 10 height 10
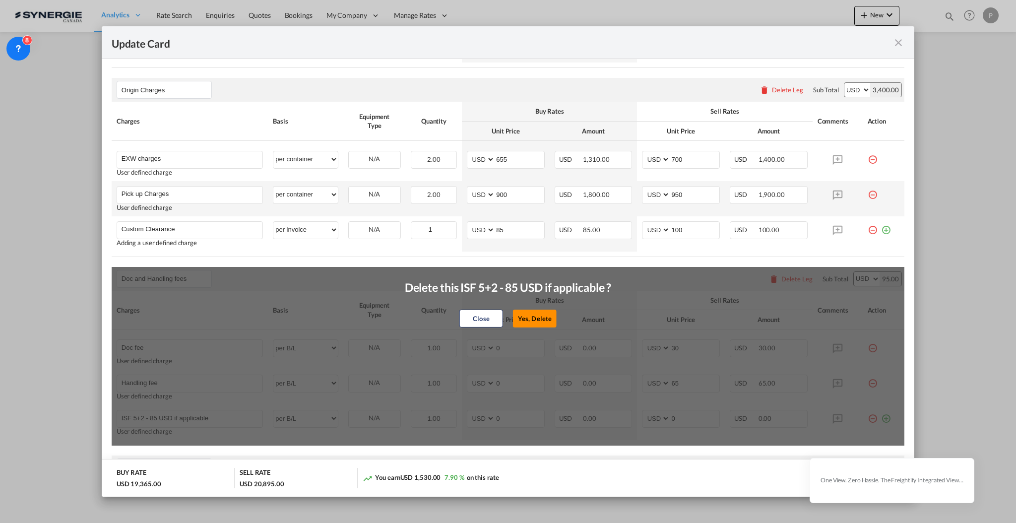
click at [532, 316] on button "Yes, Delete" at bounding box center [535, 319] width 44 height 18
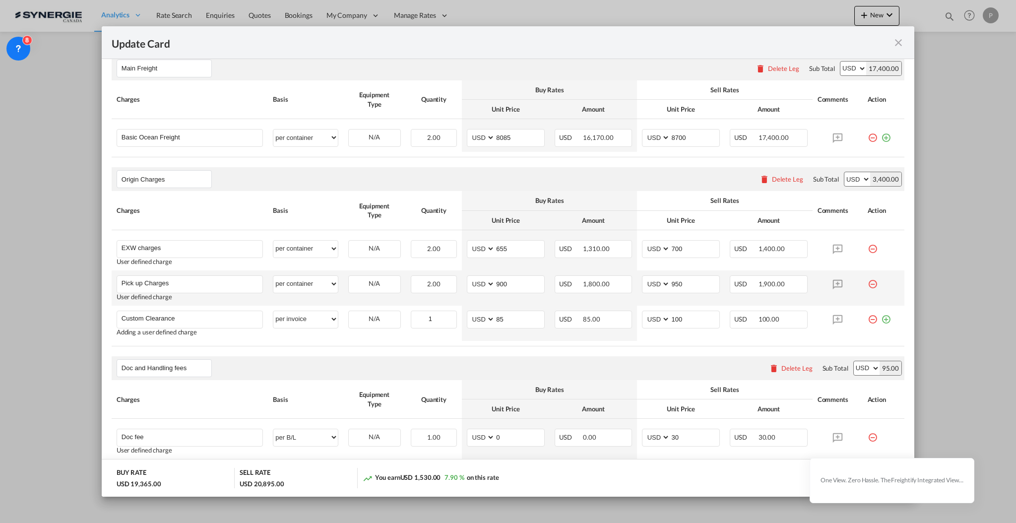
scroll to position [330, 0]
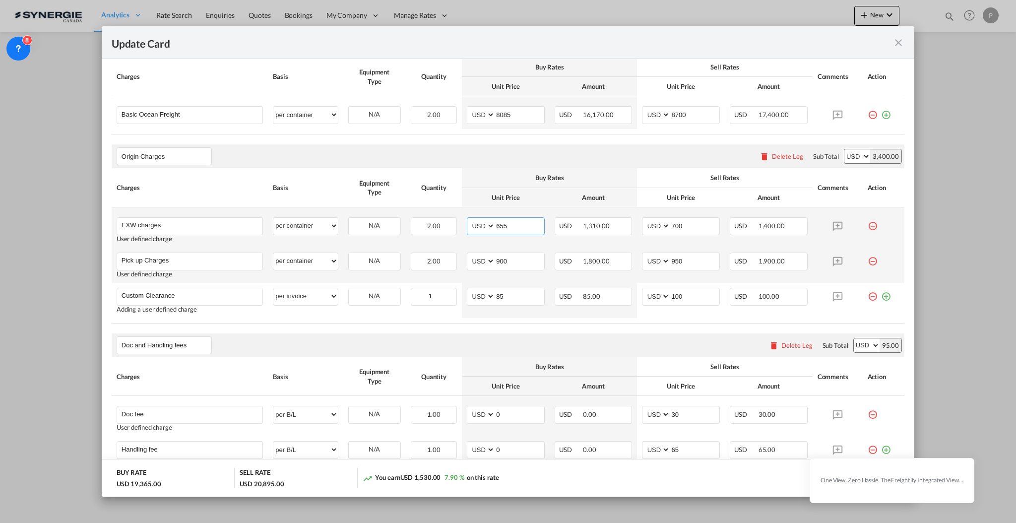
click at [501, 221] on input "655" at bounding box center [519, 225] width 49 height 15
type input "675"
click at [673, 225] on input "700" at bounding box center [694, 225] width 49 height 15
drag, startPoint x: 679, startPoint y: 227, endPoint x: 669, endPoint y: 226, distance: 10.0
click at [670, 226] on input "700" at bounding box center [694, 225] width 49 height 15
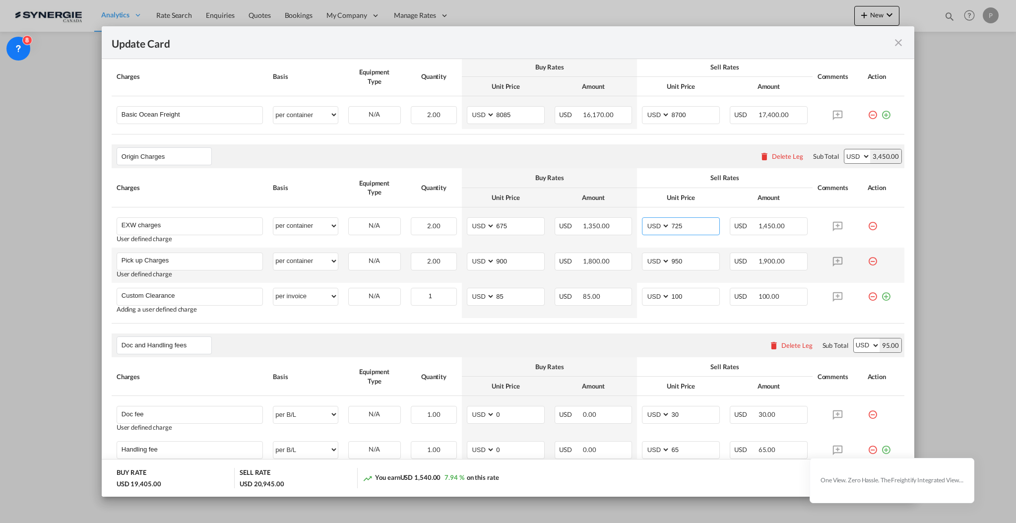
type input "725"
click at [695, 191] on th "Unit Price" at bounding box center [681, 197] width 88 height 19
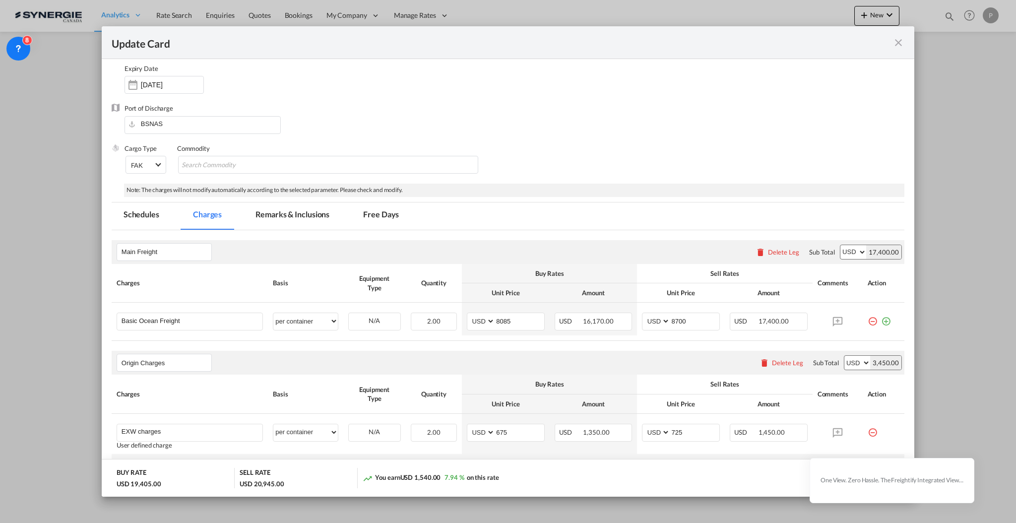
scroll to position [0, 0]
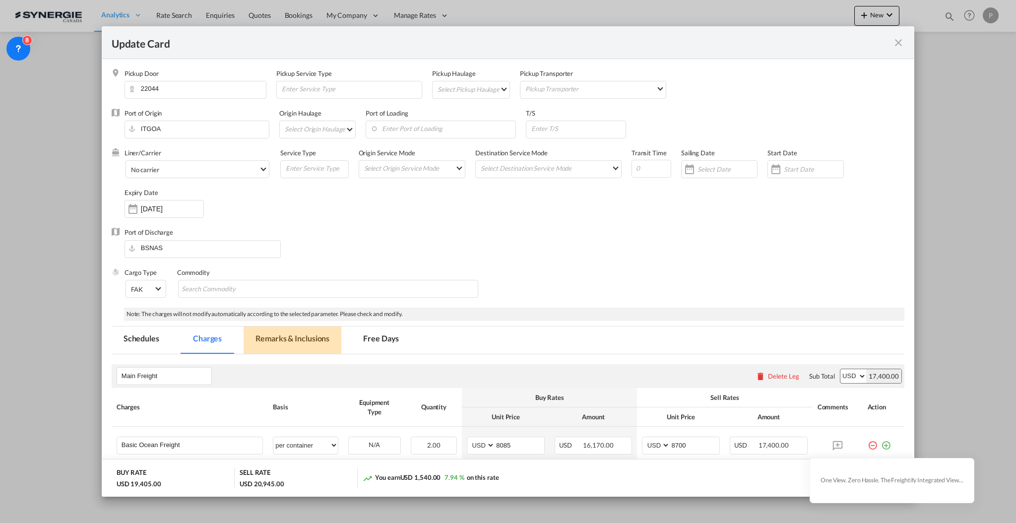
click at [281, 339] on md-tab-item "Remarks & Inclusions" at bounding box center [293, 340] width 98 height 27
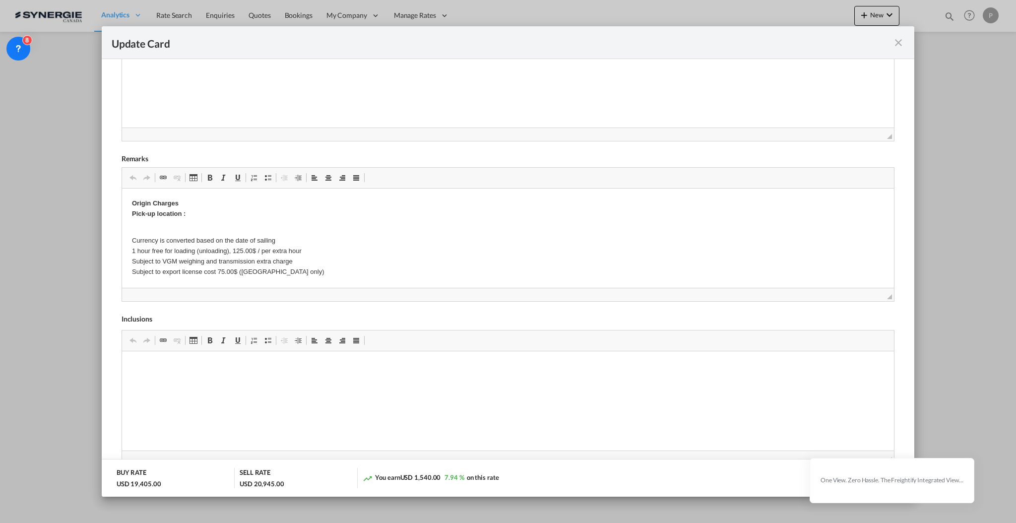
scroll to position [390, 0]
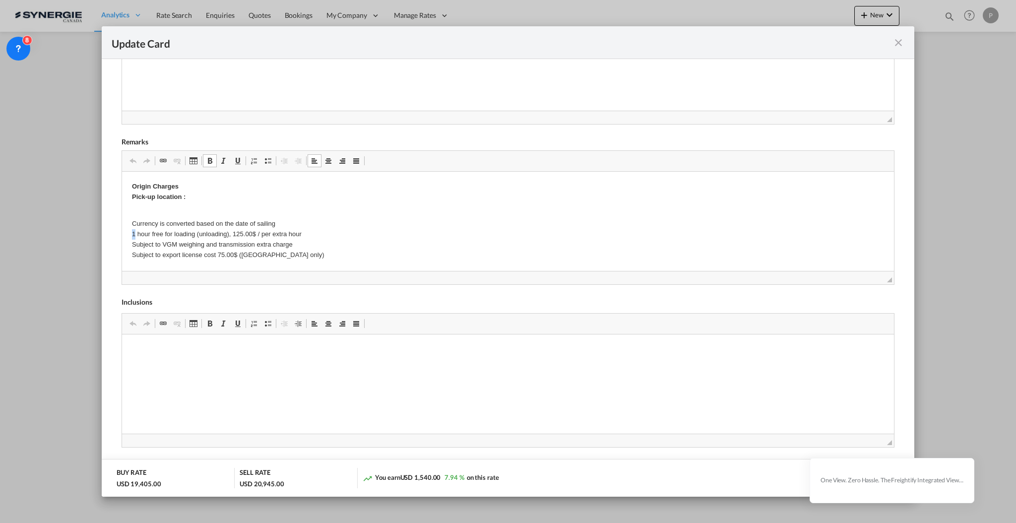
drag, startPoint x: 135, startPoint y: 233, endPoint x: 131, endPoint y: 230, distance: 5.4
click at [131, 230] on p "Currency is converted based on the date of sailing 1 hour free for loading (unl…" at bounding box center [507, 234] width 752 height 52
click at [288, 257] on body "Origin Charges Pick-up location : Currency is converted based on the date of sa…" at bounding box center [507, 533] width 752 height 704
drag, startPoint x: 277, startPoint y: 256, endPoint x: 122, endPoint y: 252, distance: 155.4
click at [122, 252] on html "Origin Charges Pick-up location : Currency is converted based on the date of sa…" at bounding box center [508, 533] width 772 height 724
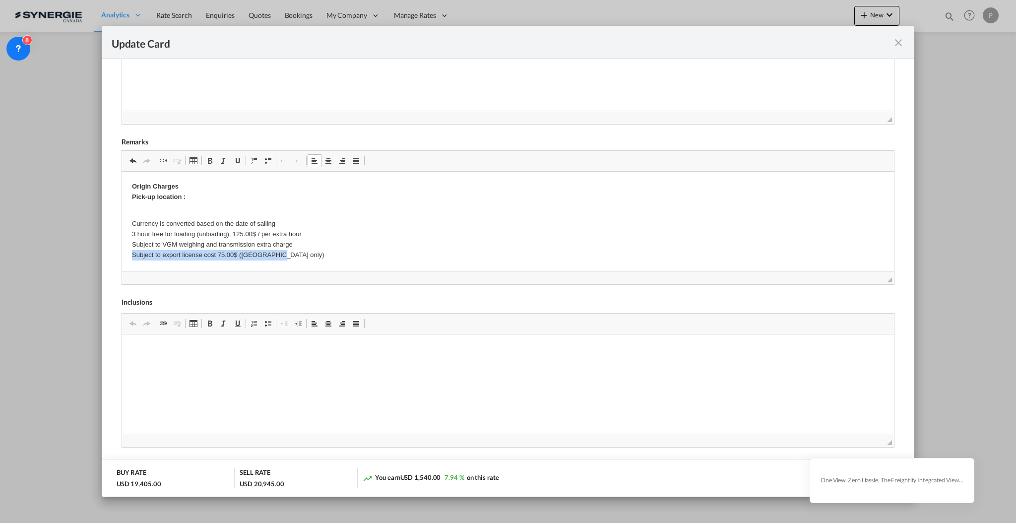
click at [132, 254] on p "Currency is converted based on the date of sailing 3 hour free for loading (unl…" at bounding box center [507, 234] width 752 height 52
click at [362, 249] on p "Currency is converted based on the date of sailing 3 hour free for loading (unl…" at bounding box center [507, 234] width 752 height 52
click at [364, 256] on p "Currency is converted based on the date of sailing 3 hour free for loading (unl…" at bounding box center [507, 234] width 752 height 52
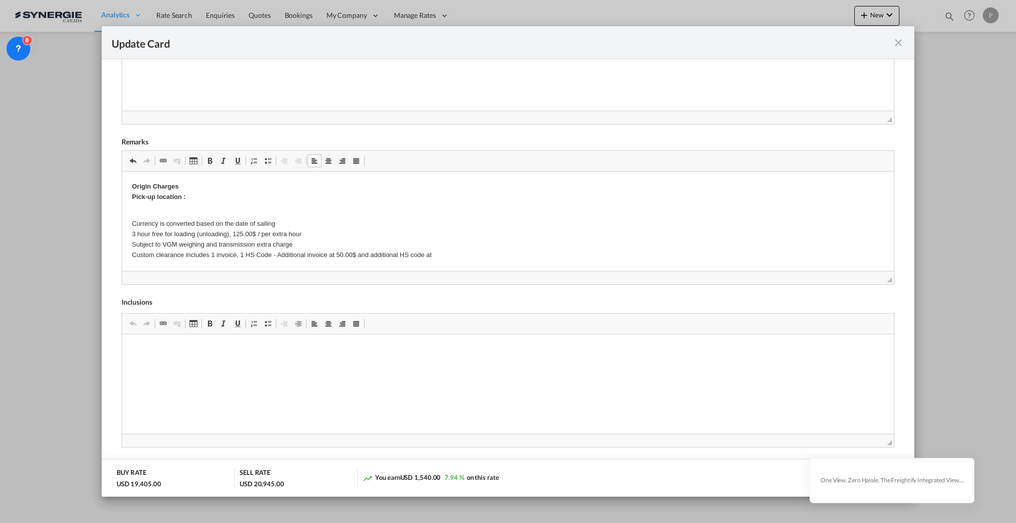
click at [478, 251] on p "Currency is converted based on the date of sailing 3 hour free for loading (unl…" at bounding box center [507, 234] width 752 height 52
drag, startPoint x: 452, startPoint y: 259, endPoint x: 475, endPoint y: 257, distance: 22.9
click at [458, 258] on p "Currency is converted based on the date of sailing 3 hour free for loading (unl…" at bounding box center [507, 234] width 752 height 52
click at [473, 245] on p "Currency is converted based on the date of sailing 3 hour free for loading (unl…" at bounding box center [507, 230] width 752 height 52
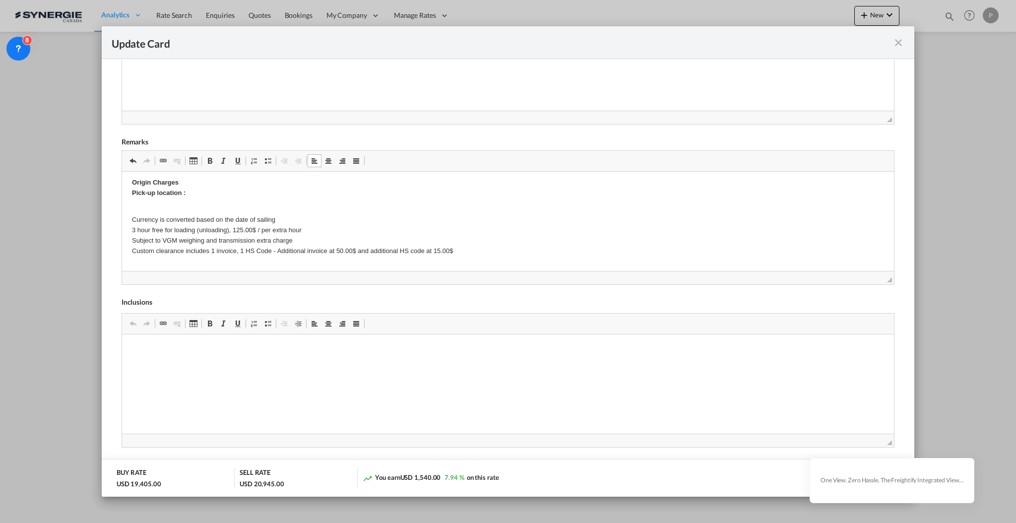
click at [476, 249] on p "Currency is converted based on the date of sailing 3 hour free for loading (unl…" at bounding box center [507, 230] width 752 height 52
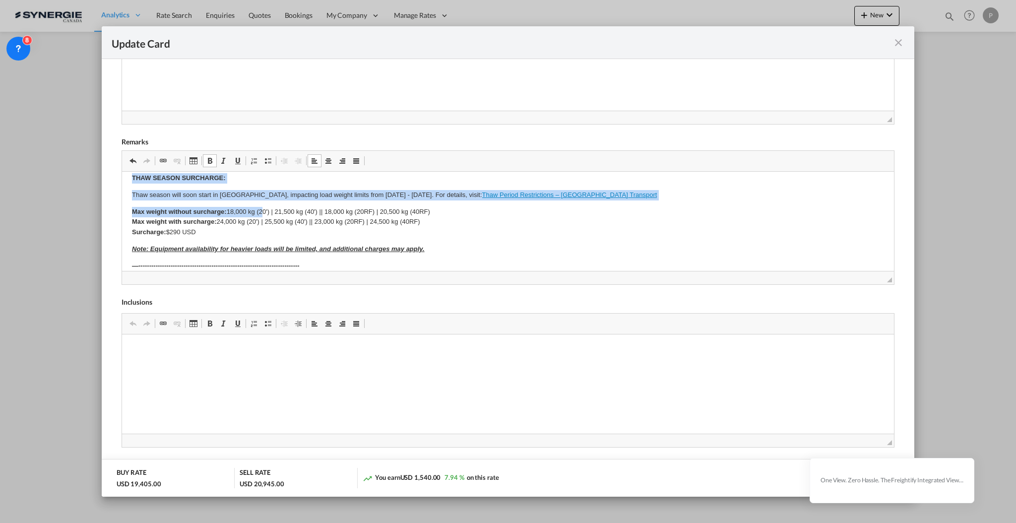
scroll to position [471, 0]
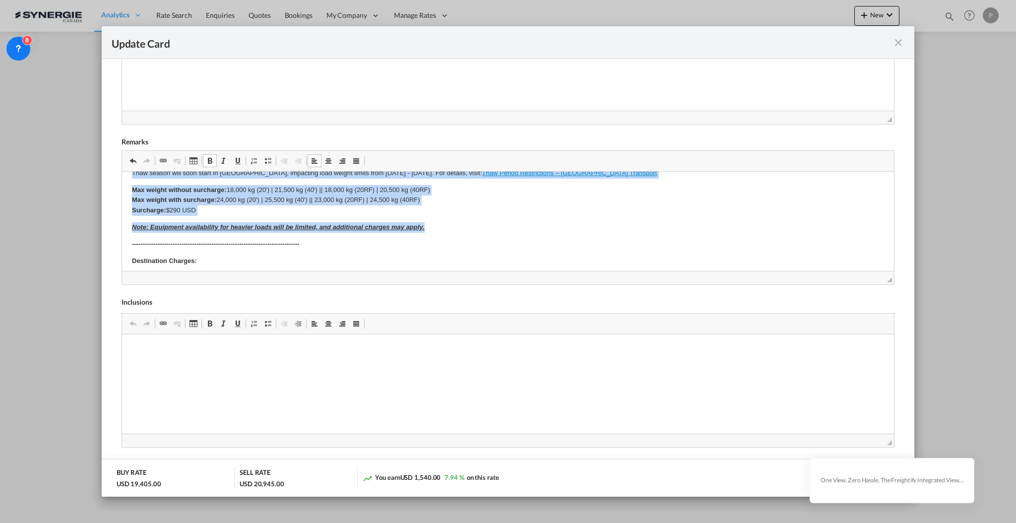
drag, startPoint x: 126, startPoint y: 220, endPoint x: 468, endPoint y: 230, distance: 342.5
click at [468, 230] on html "Origin Charges Pick-up location : Currency is converted based on the date of sa…" at bounding box center [508, 64] width 772 height 728
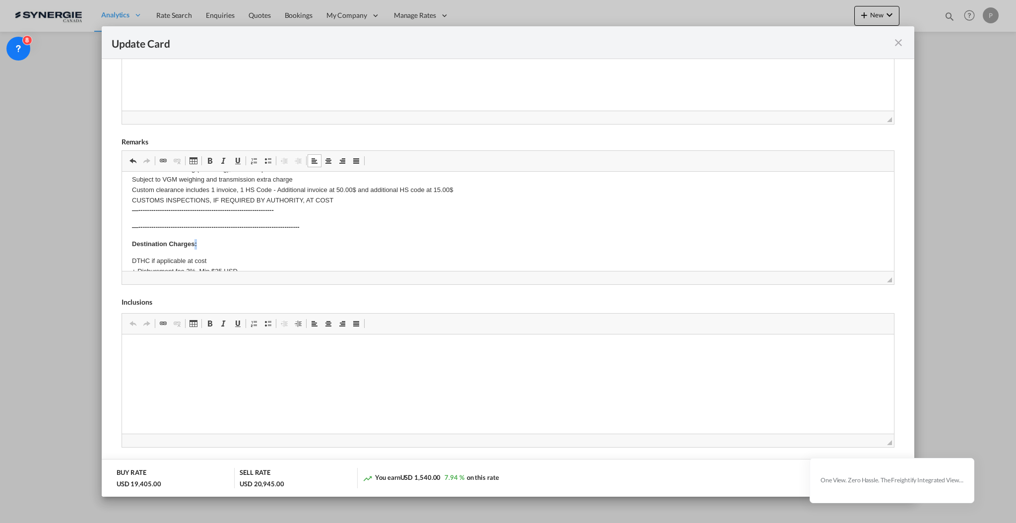
drag, startPoint x: 193, startPoint y: 236, endPoint x: 201, endPoint y: 237, distance: 8.5
click at [201, 237] on body "Origin Charges Pick-up location : Currency is converted based on the date of sa…" at bounding box center [507, 258] width 752 height 285
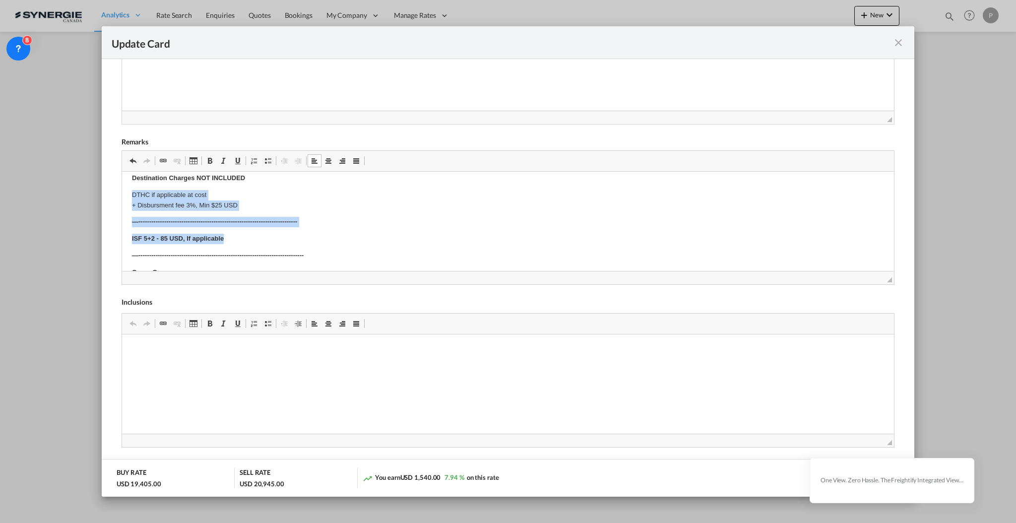
drag, startPoint x: 124, startPoint y: 193, endPoint x: 351, endPoint y: 236, distance: 231.2
click at [351, 236] on html "Origin Charges Pick-up location : Currency is converted based on the date of sa…" at bounding box center [508, 192] width 772 height 305
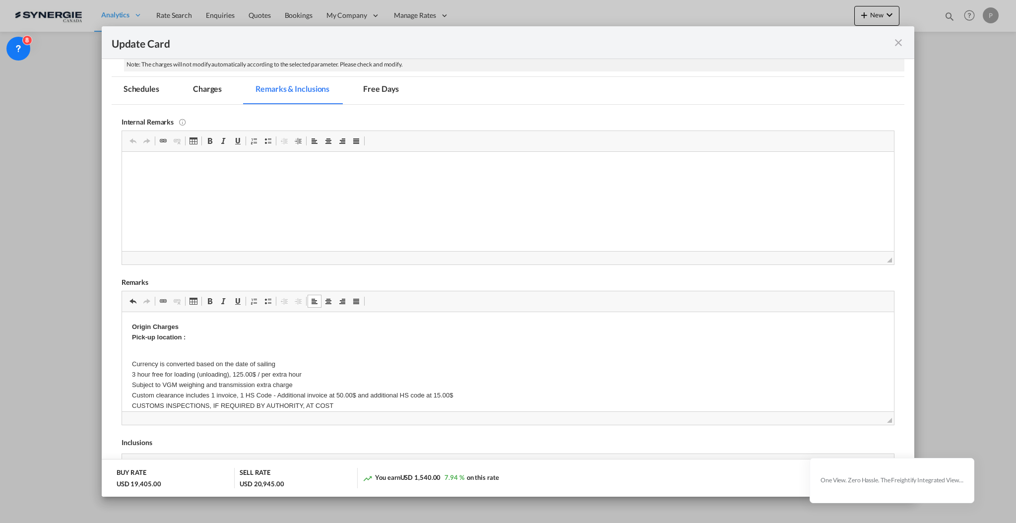
scroll to position [264, 0]
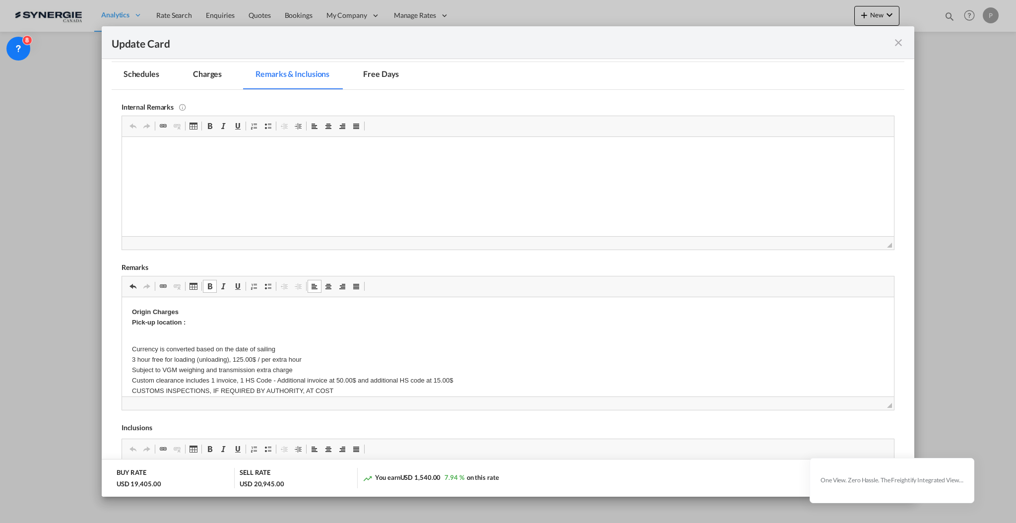
click at [229, 318] on p "Origin Charges Pick-up location :" at bounding box center [507, 317] width 752 height 21
click at [233, 167] on html at bounding box center [508, 151] width 772 height 30
click at [180, 161] on html at bounding box center [508, 151] width 772 height 30
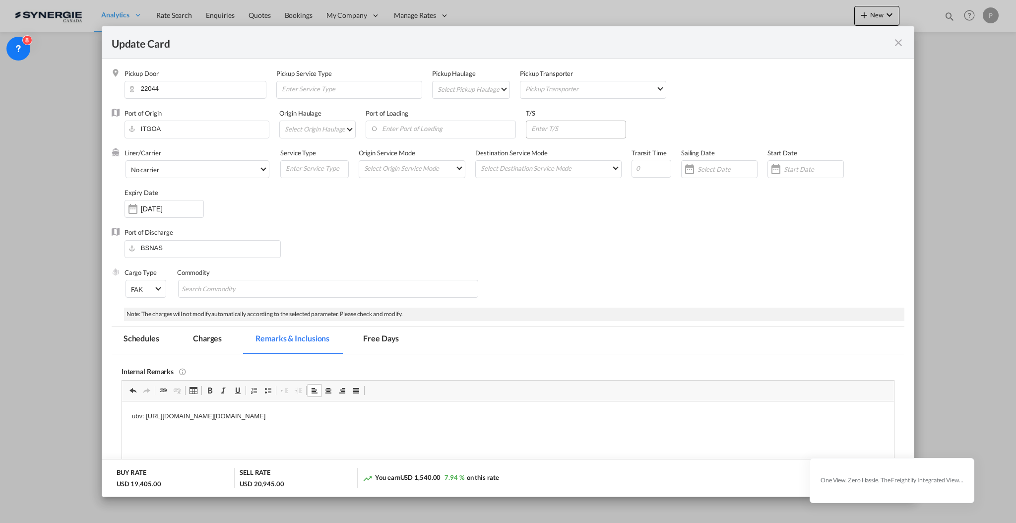
click at [537, 128] on input "Update Card Pickup ..." at bounding box center [577, 128] width 95 height 15
type input "d"
type input "DOCAU"
click at [649, 173] on input "Update Card Pickup ..." at bounding box center [652, 169] width 40 height 18
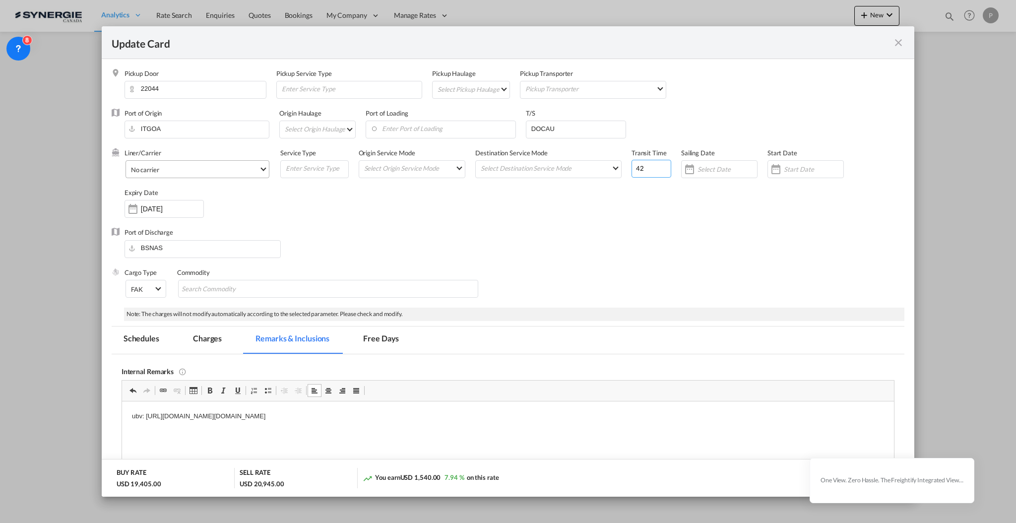
type input "42"
click at [181, 165] on span "No carrier" at bounding box center [195, 169] width 128 height 9
type md-option "1218"
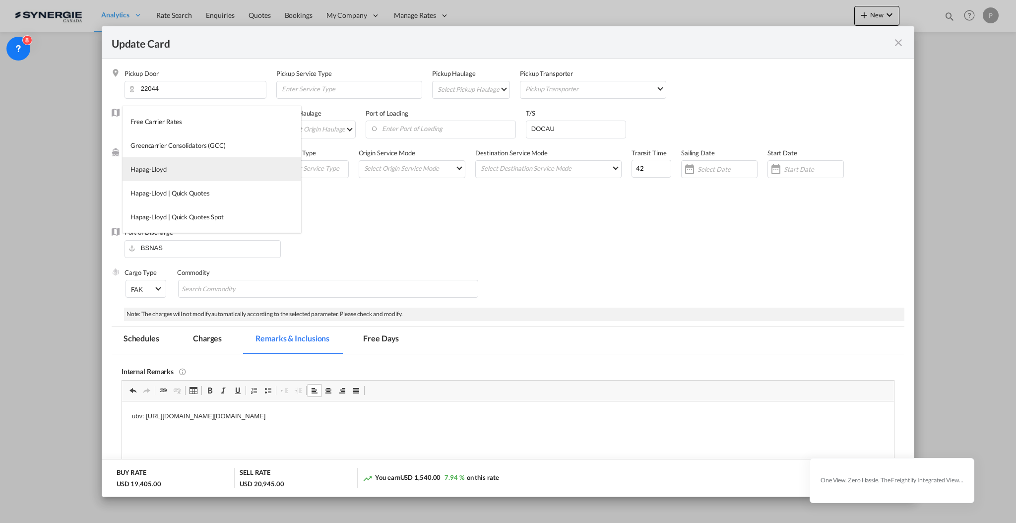
type md-option "12"
click at [195, 177] on md-option "Hapag-Lloyd" at bounding box center [212, 169] width 179 height 24
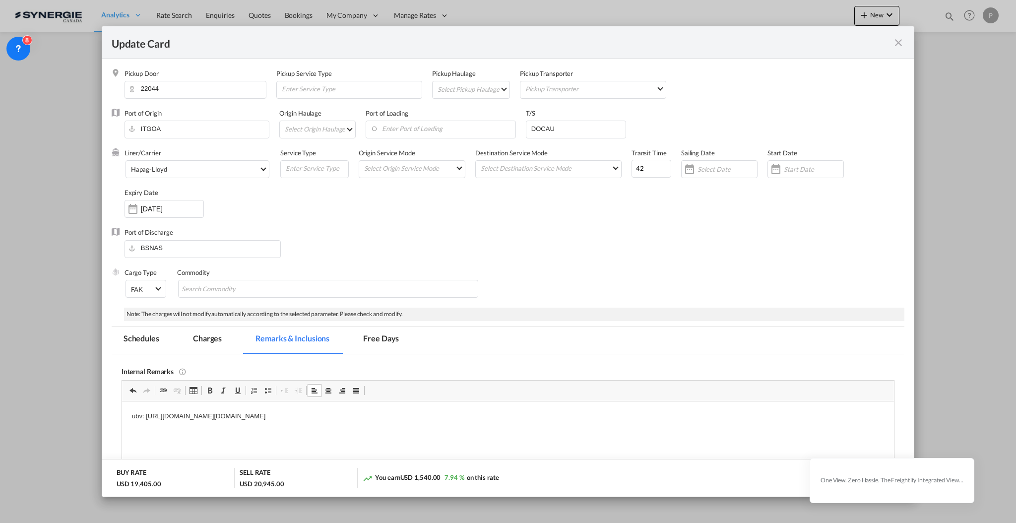
click at [434, 264] on div "Port of Discharge BSNAS" at bounding box center [508, 248] width 793 height 40
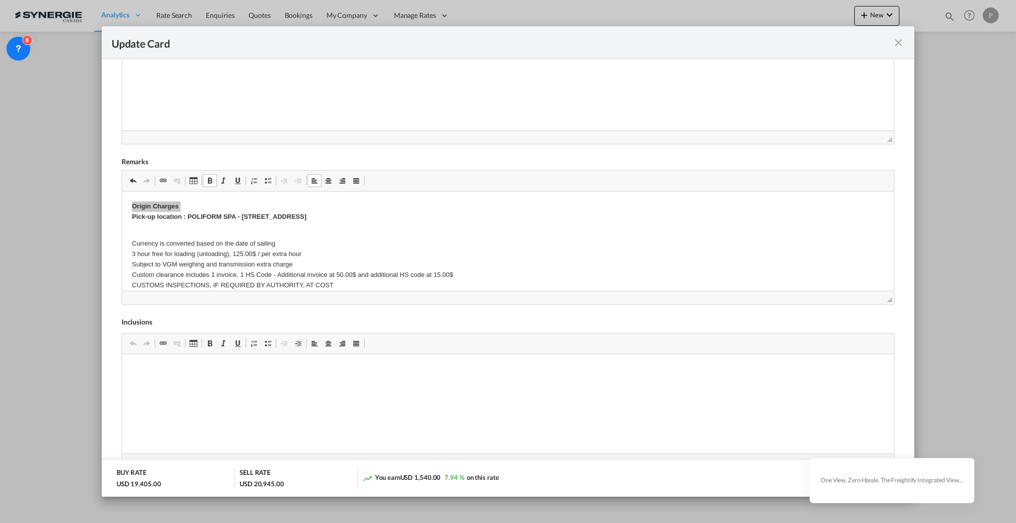
scroll to position [390, 0]
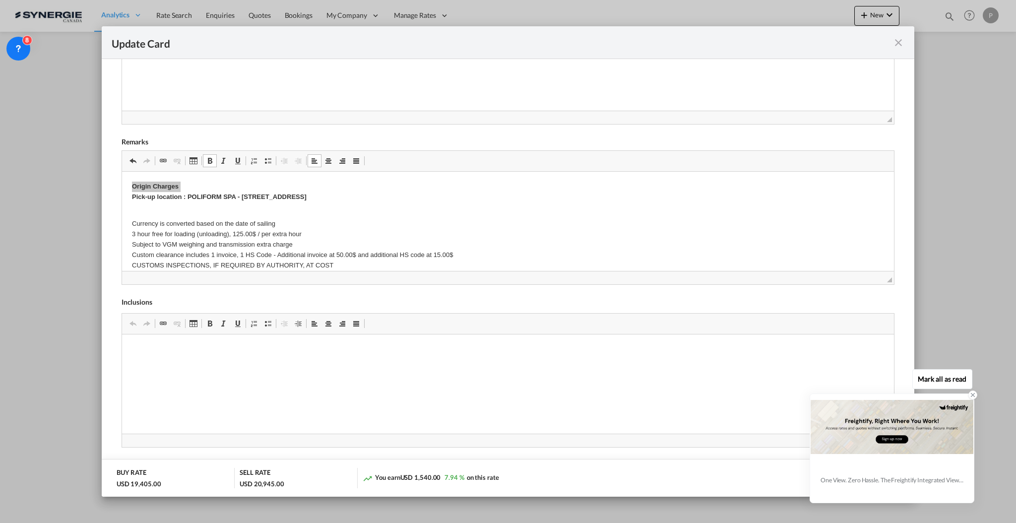
click at [971, 396] on icon at bounding box center [973, 395] width 7 height 7
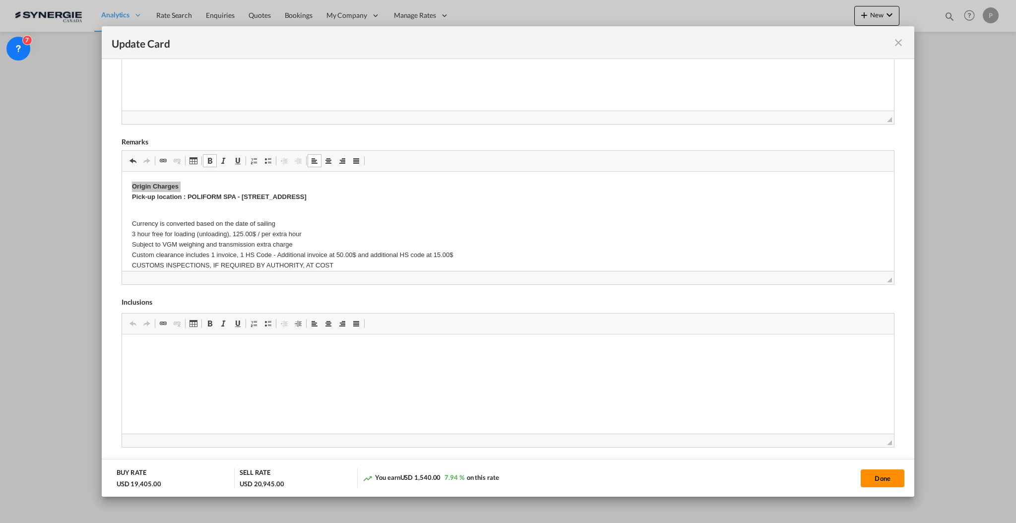
click at [875, 477] on button "Done" at bounding box center [883, 478] width 44 height 18
type input "[DATE]"
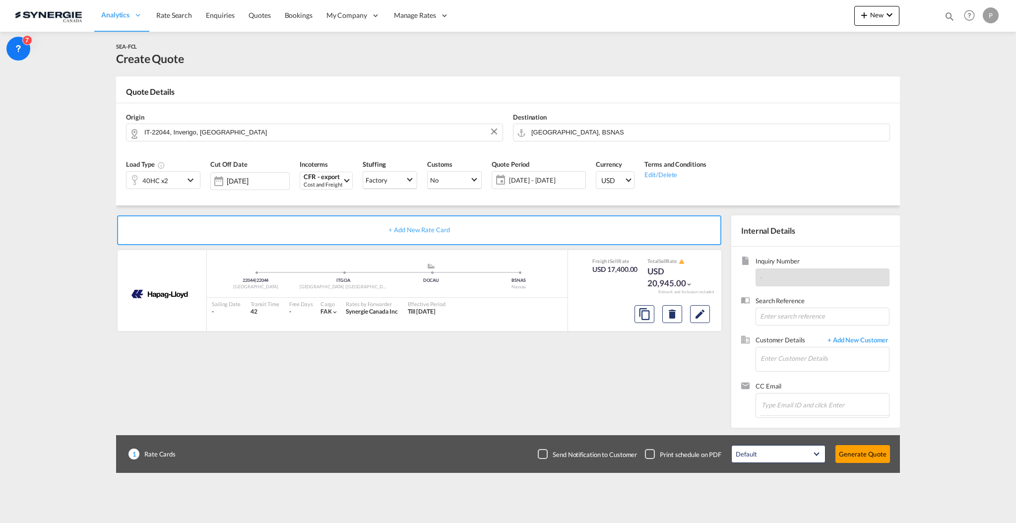
scroll to position [88, 0]
click at [798, 358] on input "Enter Customer Details" at bounding box center [825, 358] width 129 height 22
paste input "dino@sajo.com"
click at [810, 379] on div "Dino Filippone dino@sajo.com | Sajo" at bounding box center [854, 375] width 189 height 27
type input "Sajo, Dino Filippone, dino@sajo.com"
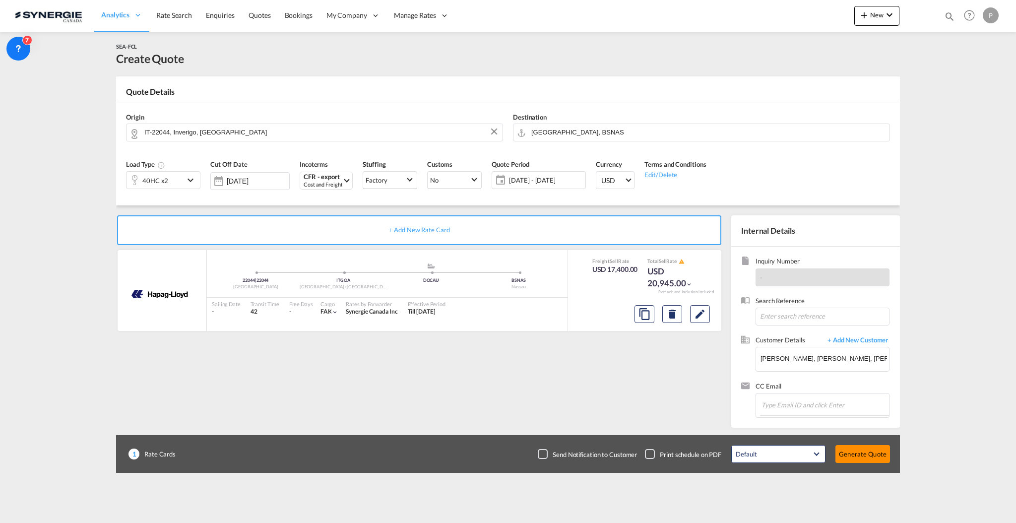
click at [843, 458] on button "Generate Quote" at bounding box center [863, 454] width 55 height 18
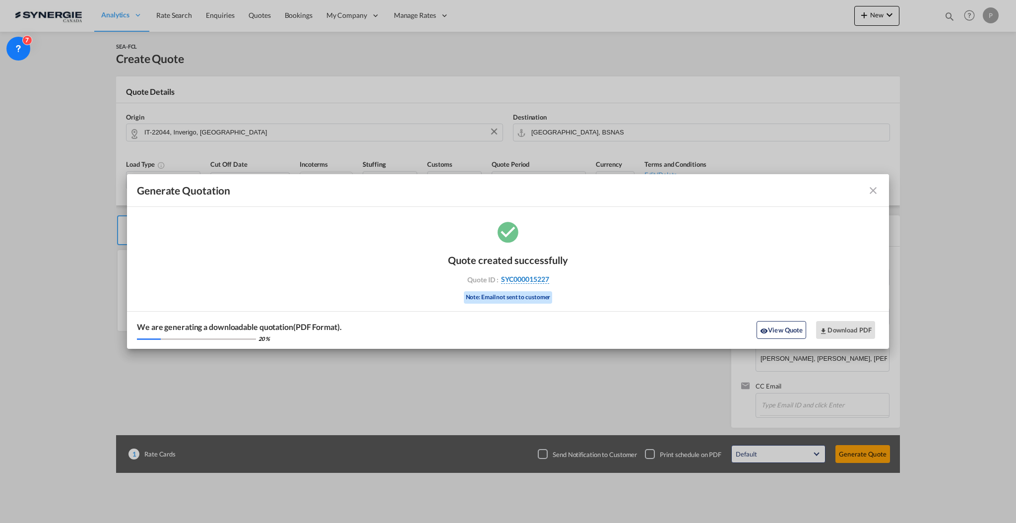
drag, startPoint x: 560, startPoint y: 278, endPoint x: 549, endPoint y: 278, distance: 10.4
click at [549, 278] on div "Quote ID : SYC000015227" at bounding box center [508, 279] width 115 height 9
copy div "SYC000015227"
click at [782, 327] on button "View Quote" at bounding box center [782, 330] width 50 height 18
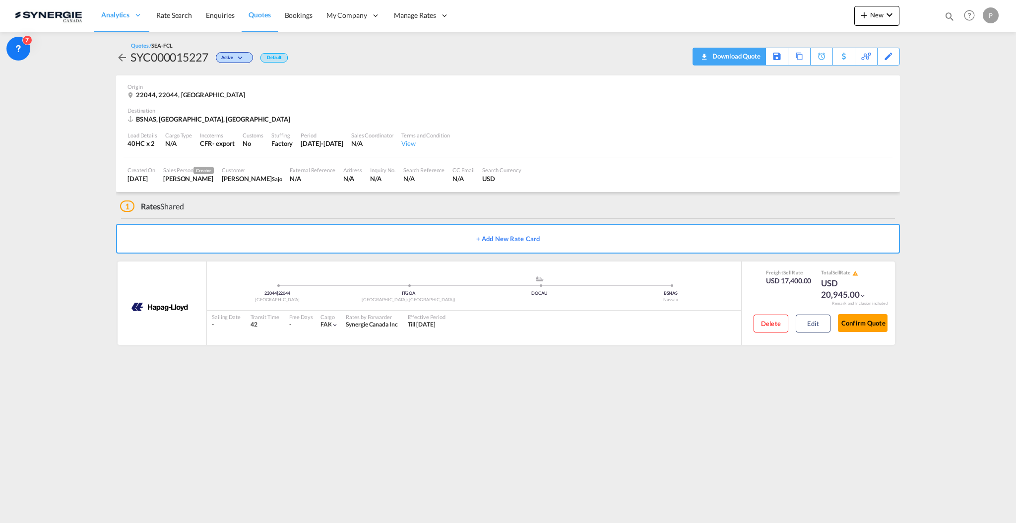
click at [748, 58] on div "Download Quote" at bounding box center [735, 56] width 51 height 16
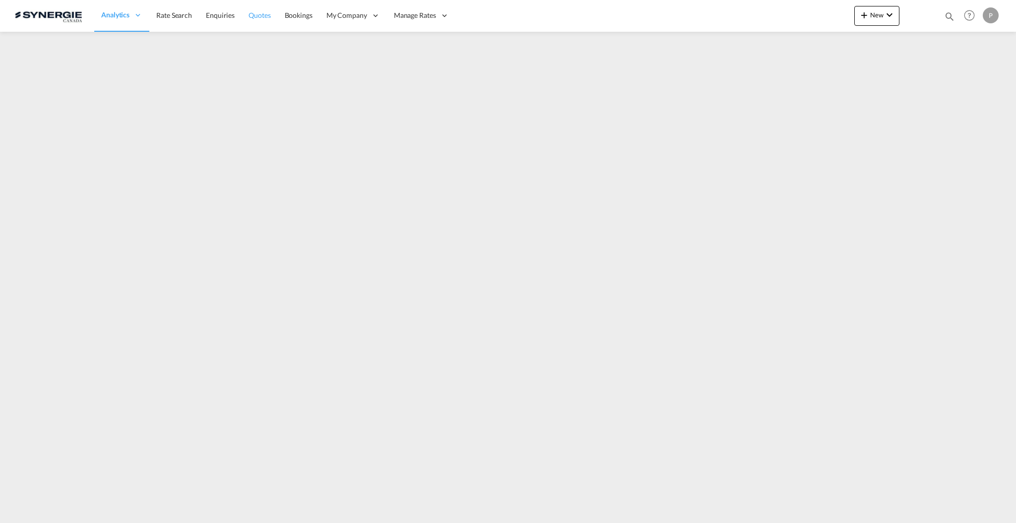
click at [260, 13] on span "Quotes" at bounding box center [260, 15] width 22 height 8
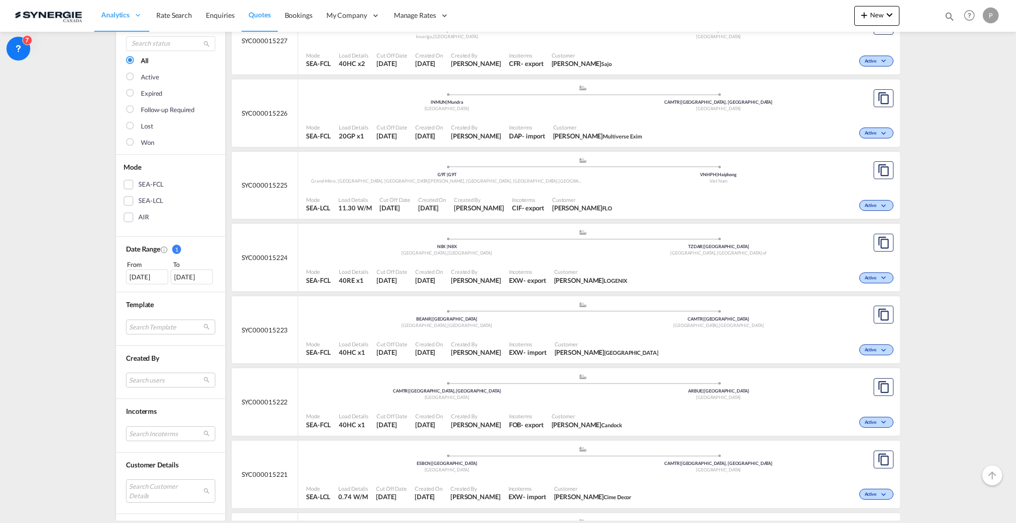
scroll to position [132, 0]
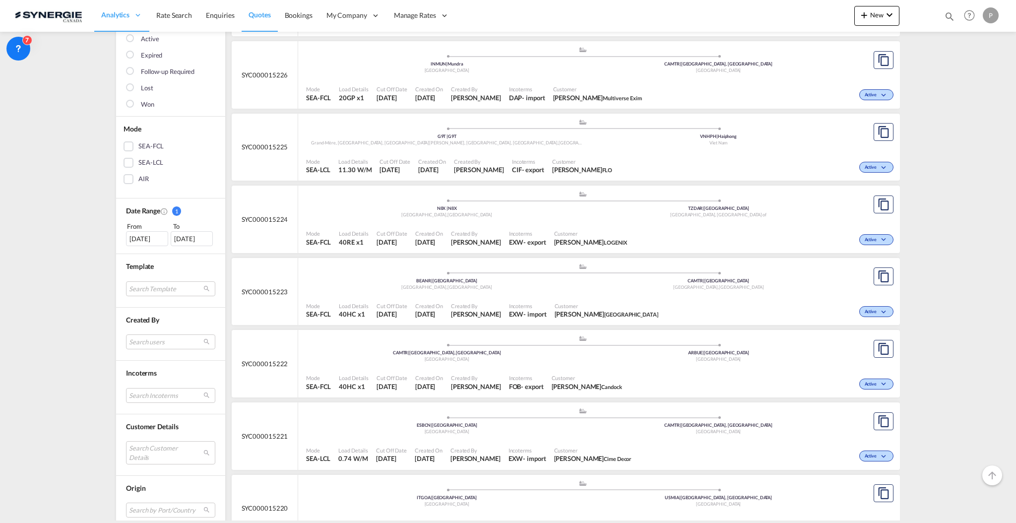
click at [176, 443] on md-select "Search Customer Details user name user nicolas Dorval info@premiumwearparts.com…" at bounding box center [170, 452] width 89 height 23
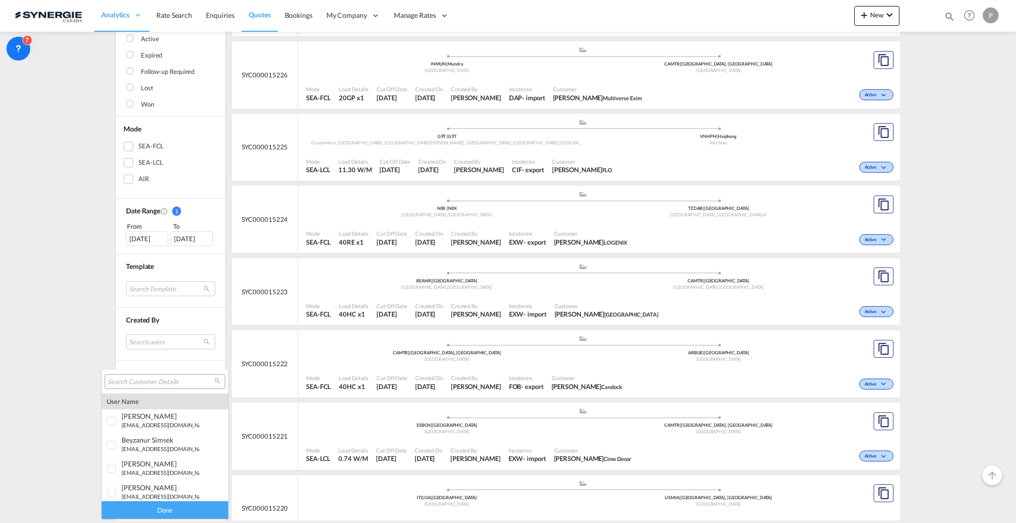
click at [177, 384] on input "search" at bounding box center [161, 382] width 107 height 9
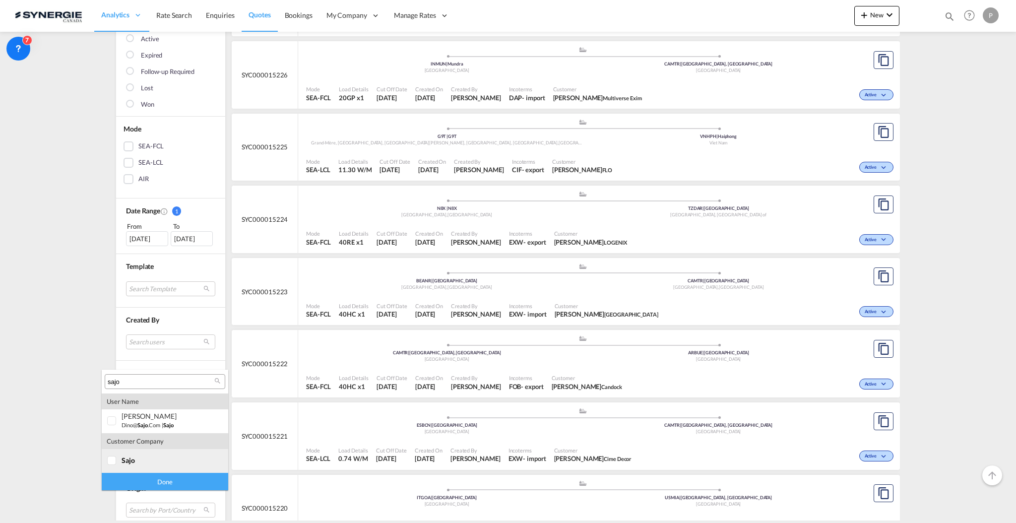
type input "sajo"
click at [160, 459] on div "sajo" at bounding box center [161, 460] width 78 height 8
click at [166, 488] on div "Done" at bounding box center [165, 481] width 127 height 17
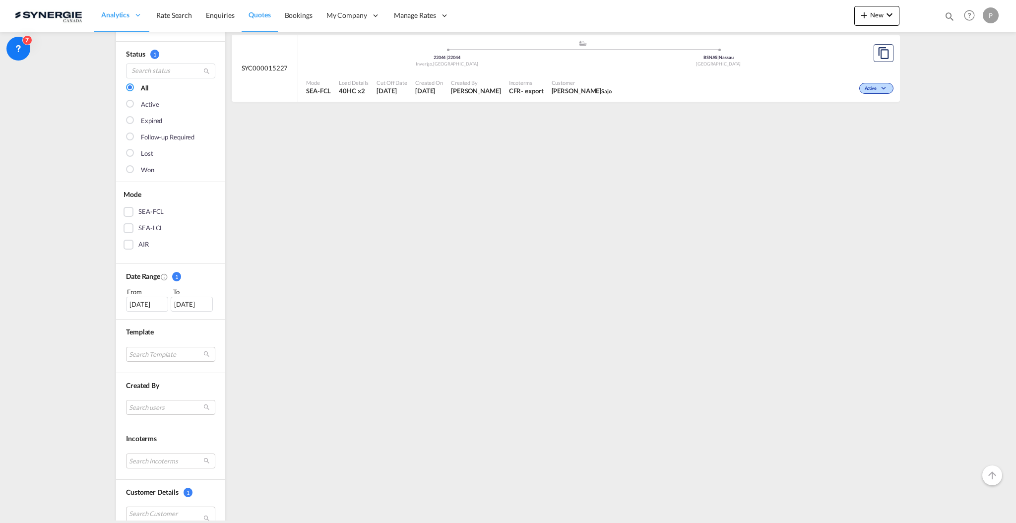
scroll to position [66, 0]
click at [162, 304] on div "03 Sep 2025" at bounding box center [147, 304] width 42 height 15
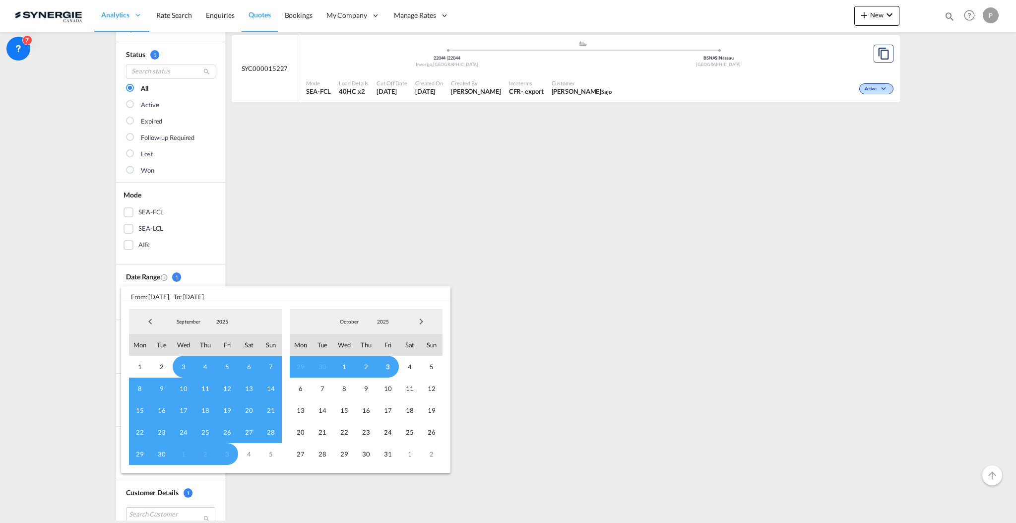
click at [148, 320] on span "Previous Month" at bounding box center [150, 322] width 20 height 20
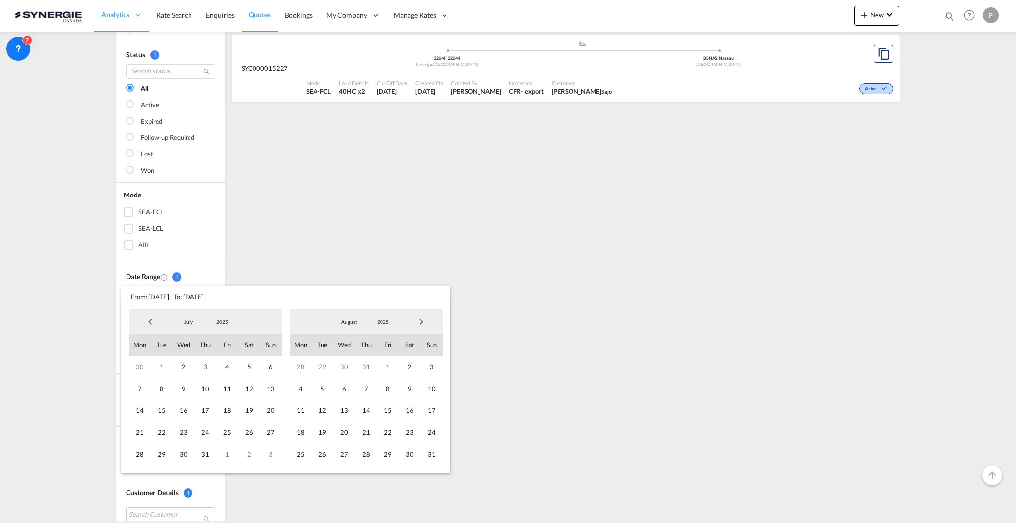
click at [148, 320] on span "Previous Month" at bounding box center [150, 322] width 20 height 20
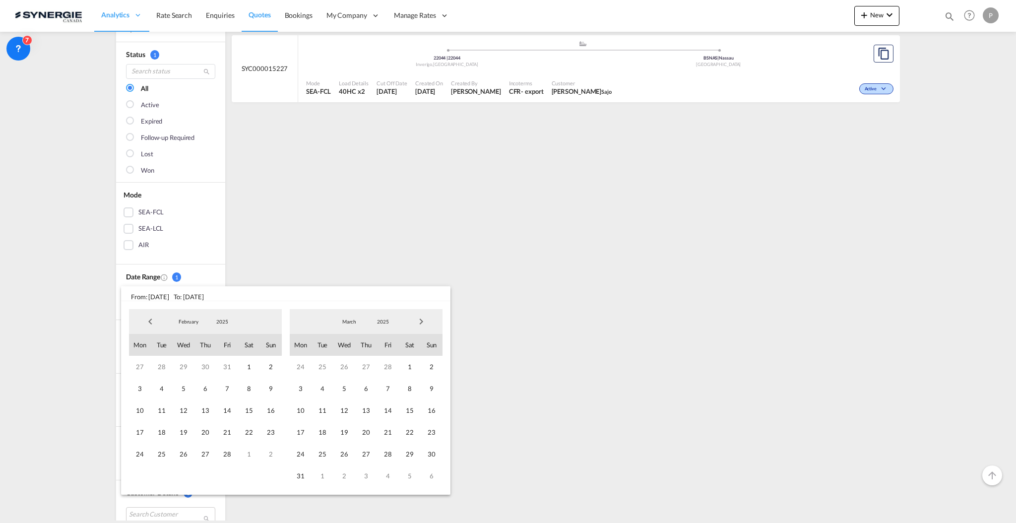
click at [148, 320] on span "Previous Month" at bounding box center [150, 322] width 20 height 20
click at [349, 363] on span "1" at bounding box center [344, 367] width 22 height 22
click at [354, 321] on span "January" at bounding box center [349, 321] width 32 height 7
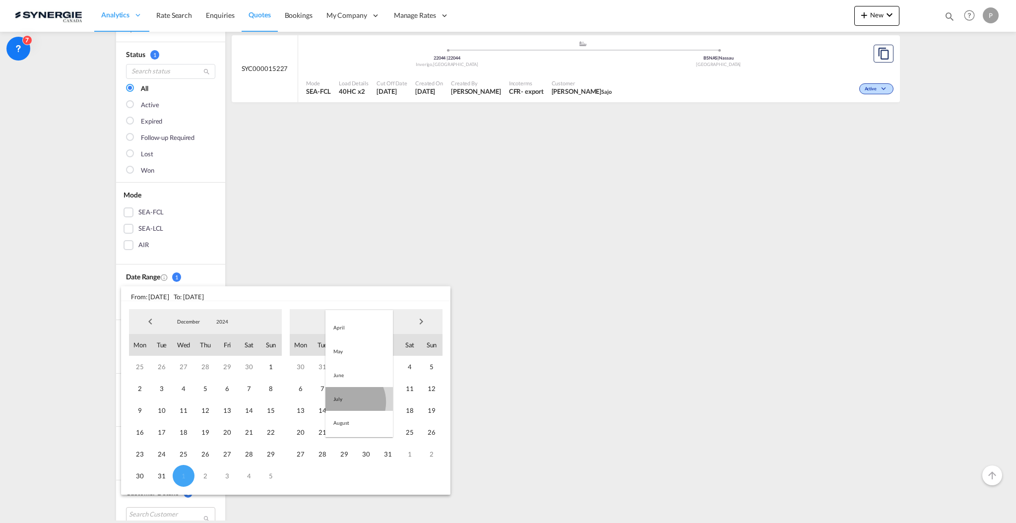
click at [345, 401] on md-option "July" at bounding box center [359, 399] width 67 height 24
click at [355, 435] on span "24" at bounding box center [366, 432] width 22 height 22
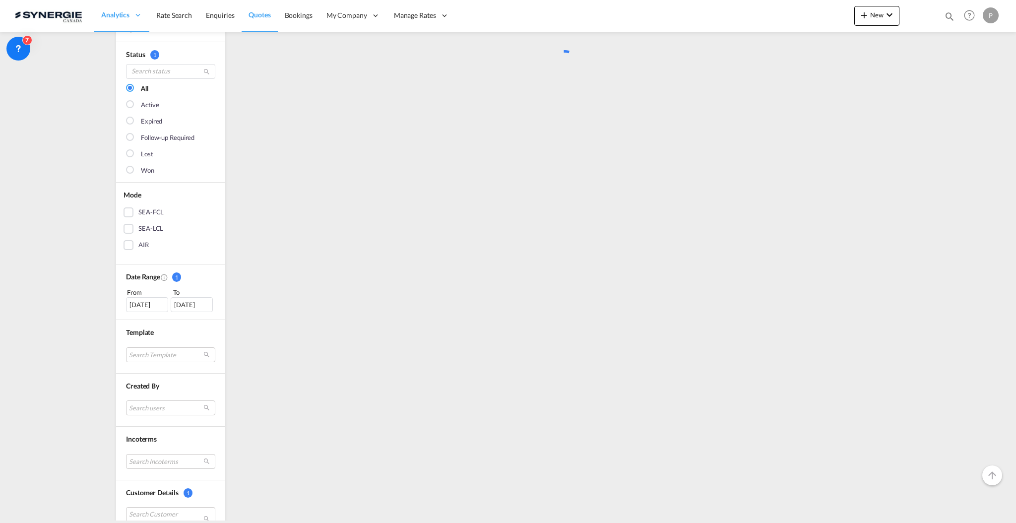
scroll to position [0, 0]
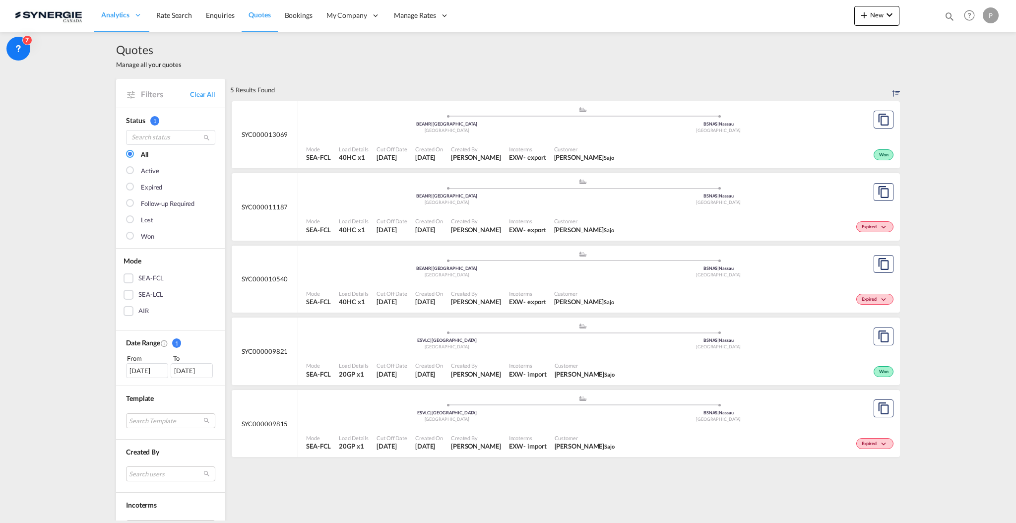
click at [473, 143] on div "Created By Pablo Gomez Saldarriaga" at bounding box center [476, 153] width 58 height 25
click at [945, 19] on md-icon "icon-magnify" at bounding box center [949, 16] width 11 height 11
click at [794, 12] on select "Bookings Quotes Enquiries" at bounding box center [791, 16] width 47 height 18
click at [768, 7] on select "Bookings Quotes Enquiries" at bounding box center [791, 16] width 47 height 18
click at [787, 22] on select "Bookings Quotes Enquiries" at bounding box center [791, 16] width 47 height 18
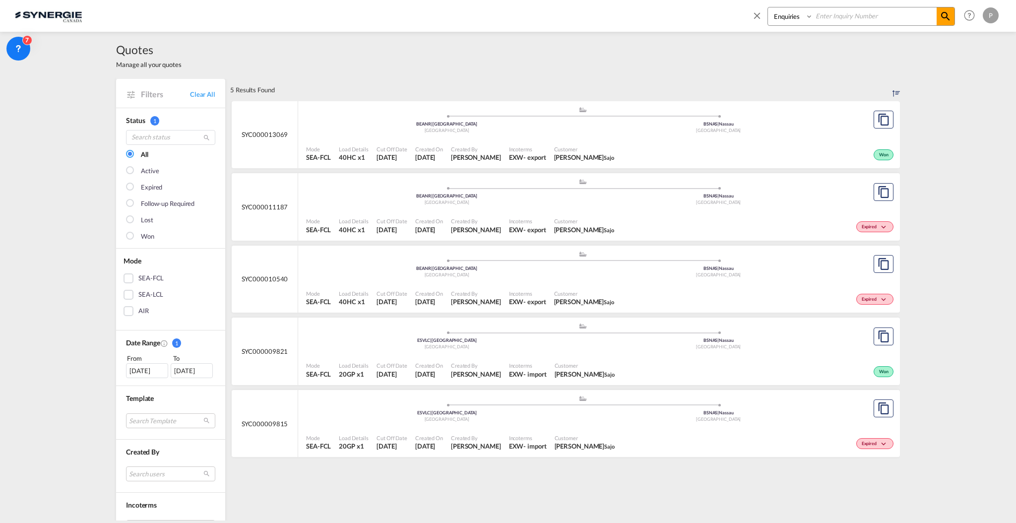
select select "Quotes"
click at [768, 7] on select "Bookings Quotes Enquiries" at bounding box center [791, 16] width 47 height 18
click at [815, 21] on input at bounding box center [875, 15] width 124 height 17
paste input "SYC000015216"
type input "SYC000015216"
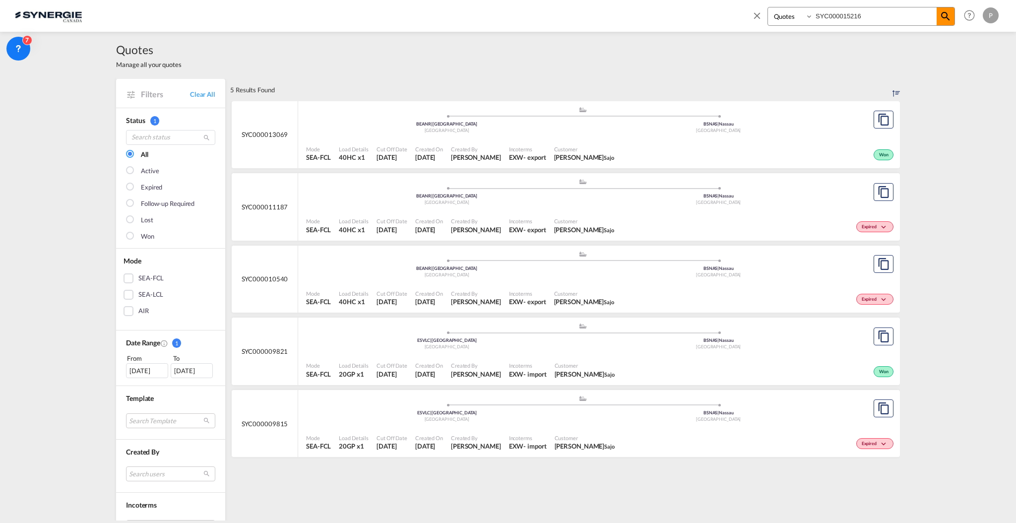
click at [947, 14] on md-icon "icon-magnify" at bounding box center [946, 16] width 12 height 12
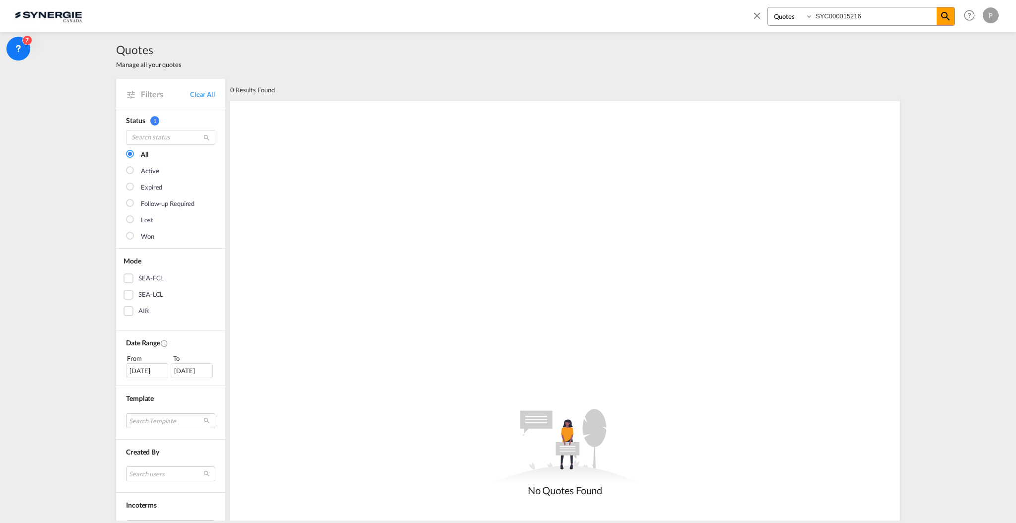
click at [759, 15] on md-icon "icon-close" at bounding box center [757, 15] width 11 height 11
click at [871, 13] on span "New" at bounding box center [876, 15] width 37 height 8
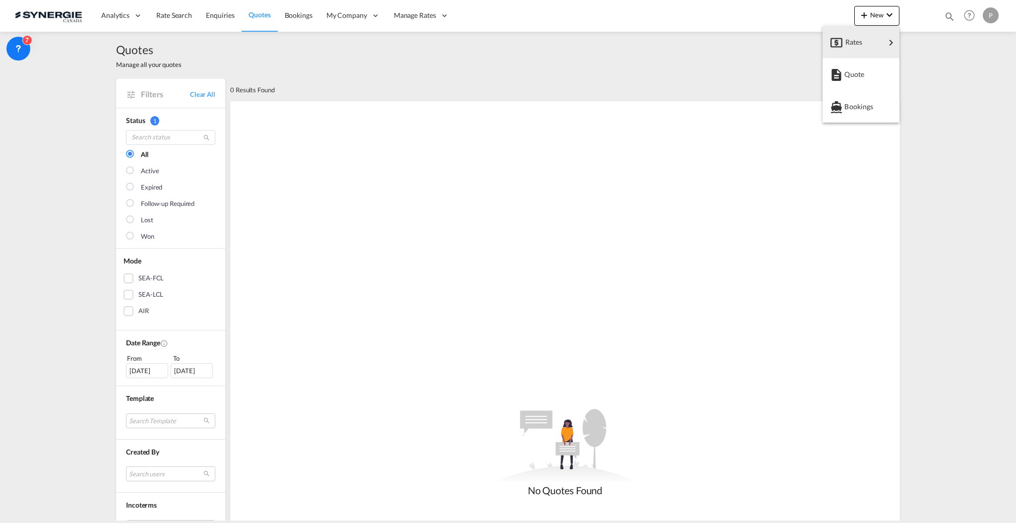
click at [971, 21] on md-backdrop at bounding box center [508, 261] width 1016 height 523
click at [950, 18] on md-icon "icon-magnify" at bounding box center [949, 16] width 11 height 11
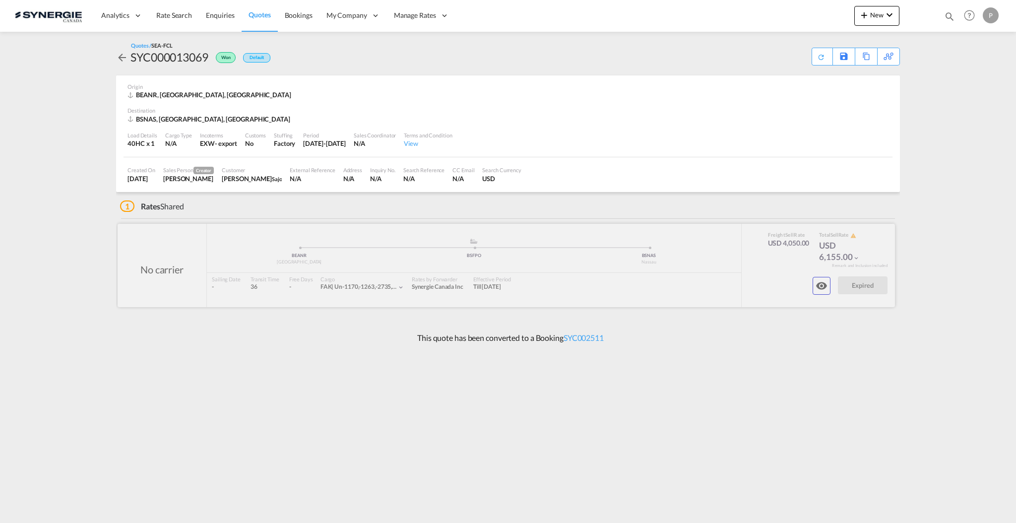
click at [822, 286] on md-icon "icon-eye" at bounding box center [822, 286] width 12 height 12
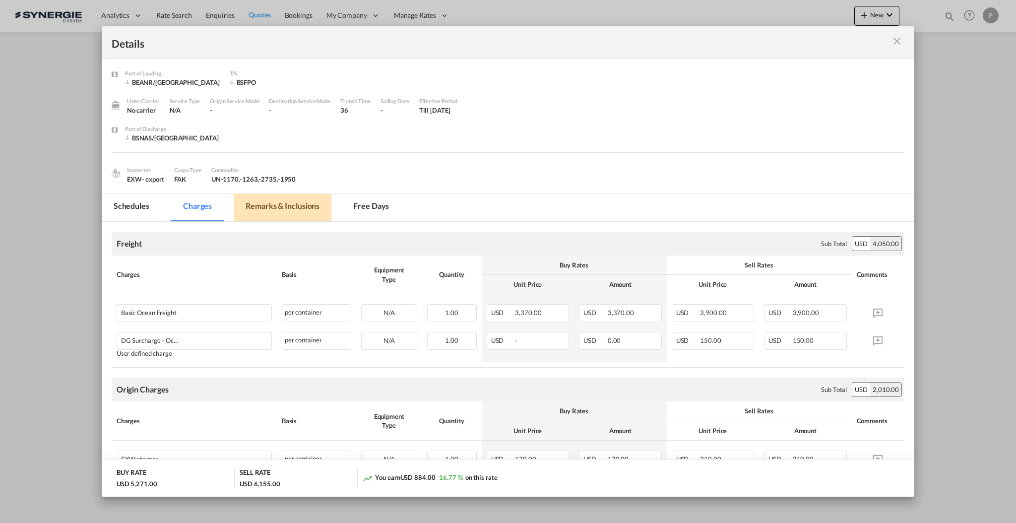
click at [297, 207] on md-tab-item "Remarks & Inclusions" at bounding box center [283, 207] width 98 height 27
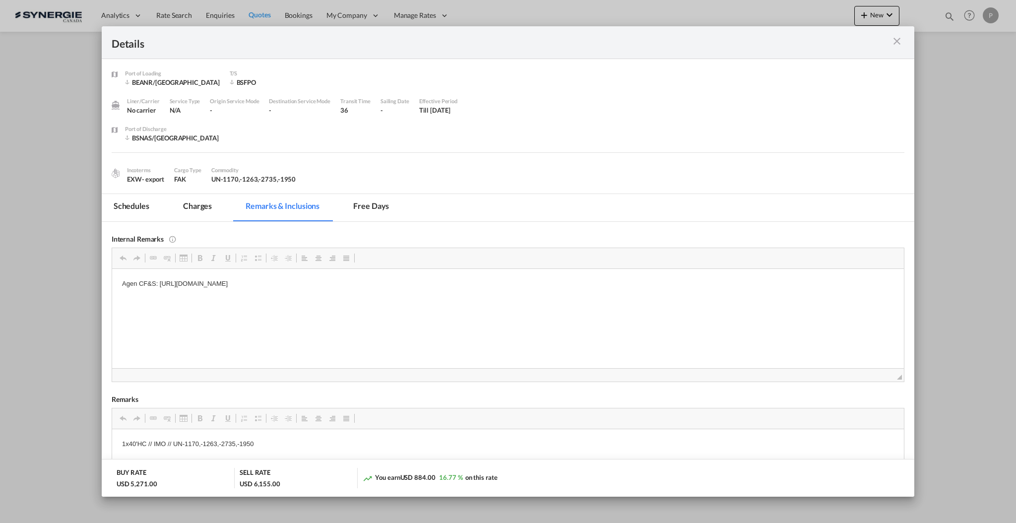
drag, startPoint x: 436, startPoint y: 282, endPoint x: 158, endPoint y: 278, distance: 277.4
click at [158, 278] on p "Agen CF&S: https://app.frontapp.com/open/cnv_p8ypiq7?key=EhaVl0NXotJMc4AQAZpneb…" at bounding box center [508, 283] width 772 height 10
copy p "https://app.frontapp.com/open/cnv_p8ypiq7?key=EhaVl0NXotJMc4AQAZpnebu9KApP86Xe"
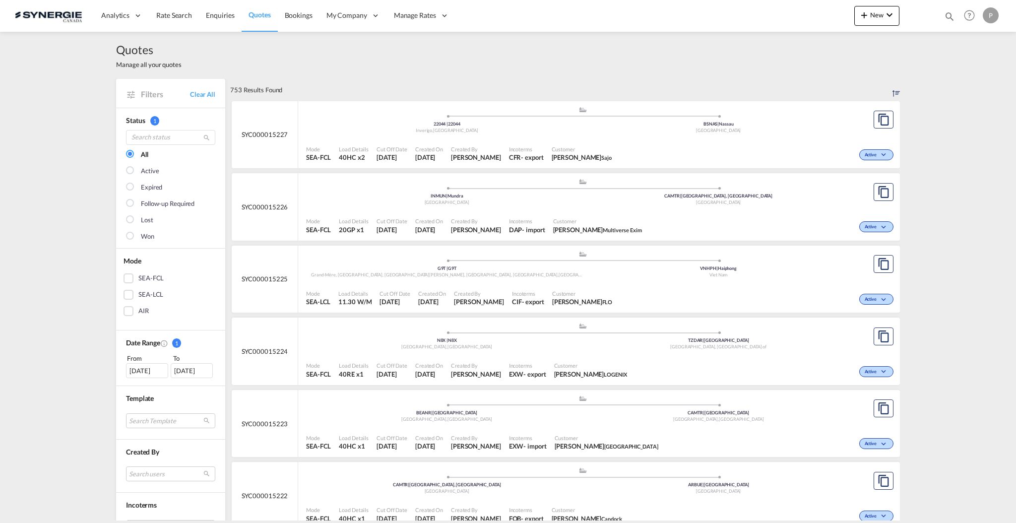
click at [948, 17] on md-icon "icon-magnify" at bounding box center [949, 16] width 11 height 11
click at [775, 10] on select "Bookings Quotes Enquiries" at bounding box center [791, 16] width 47 height 18
select select "Quotes"
click at [768, 7] on select "Bookings Quotes Enquiries" at bounding box center [791, 16] width 47 height 18
click at [852, 23] on input at bounding box center [875, 15] width 124 height 17
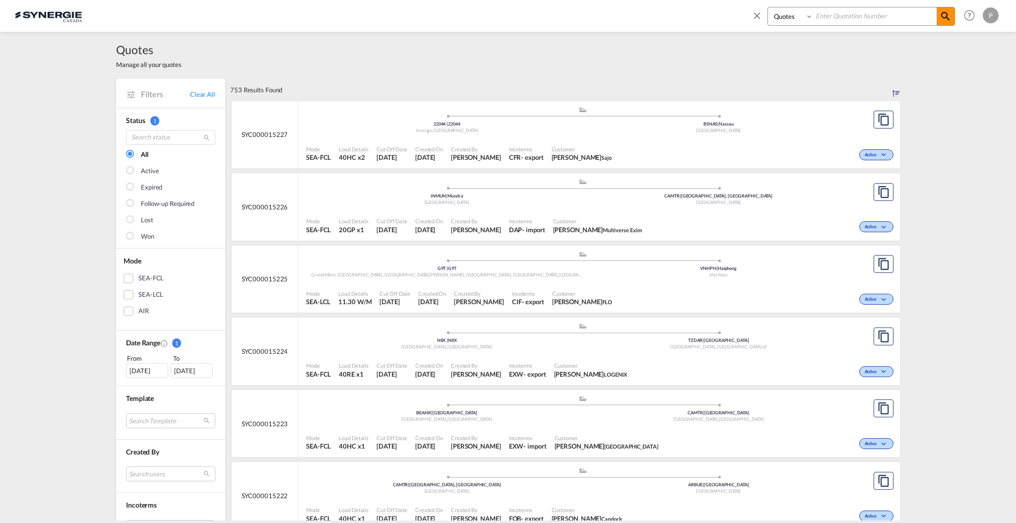
paste input "SYC000015216"
type input "SYC000015216"
click at [946, 20] on md-icon "icon-magnify" at bounding box center [946, 16] width 12 height 12
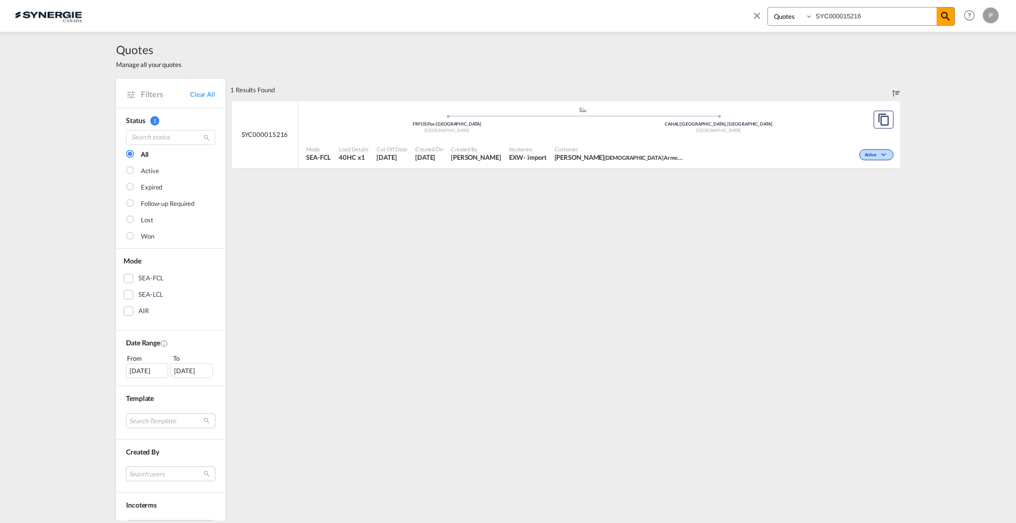
click at [597, 114] on div ".a{fill:#aaa8ad;} .a{fill:#aaa8ad;}" at bounding box center [583, 112] width 272 height 10
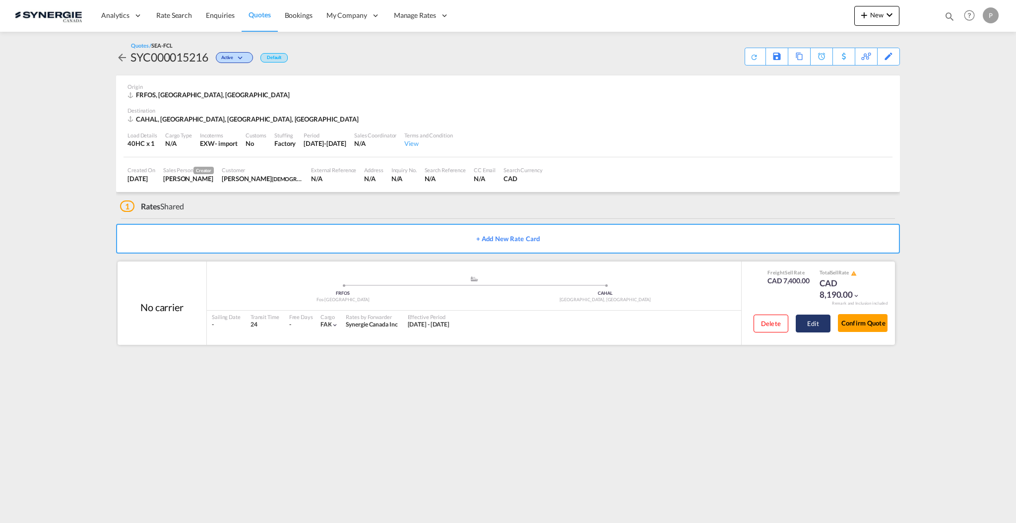
click at [810, 325] on button "Edit" at bounding box center [813, 324] width 35 height 18
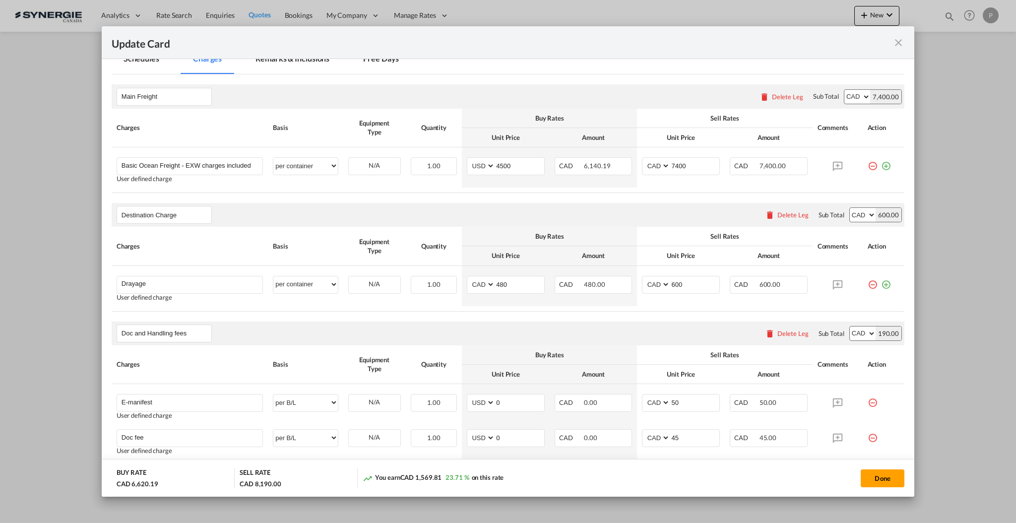
scroll to position [41, 0]
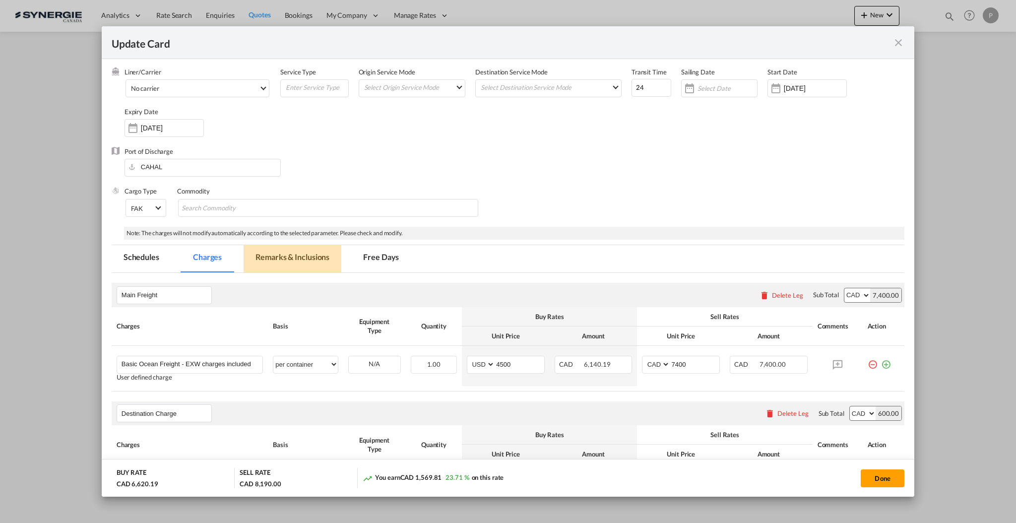
click at [279, 254] on md-tab-item "Remarks & Inclusions" at bounding box center [293, 258] width 98 height 27
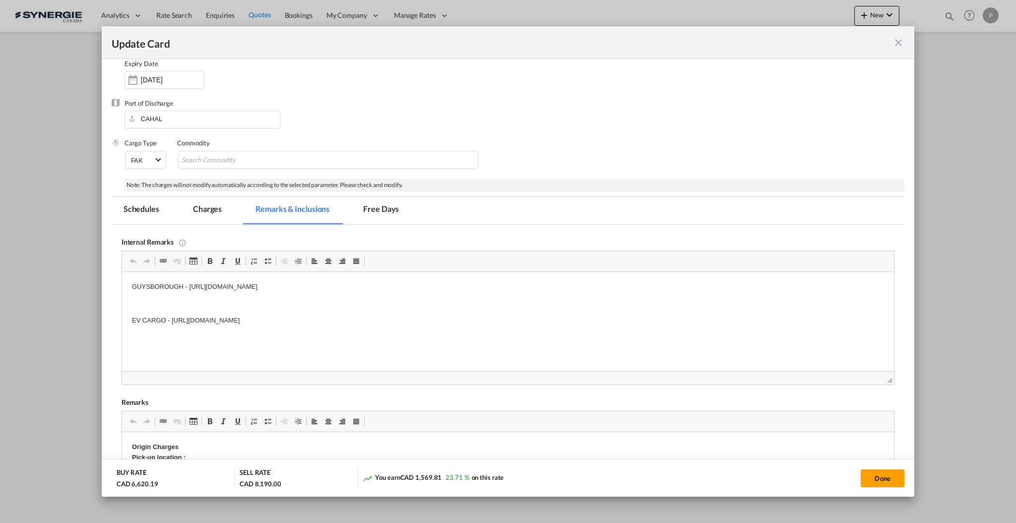
scroll to position [107, 0]
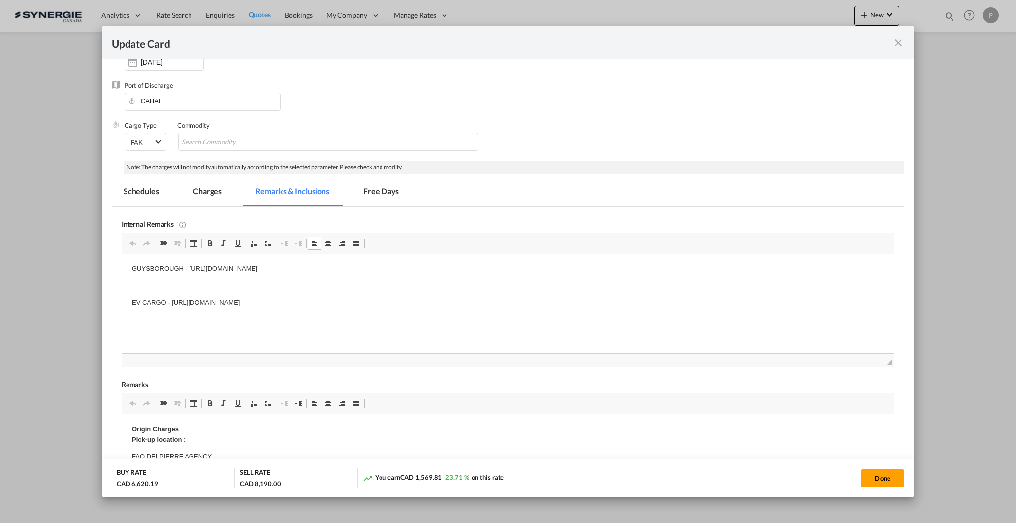
click at [393, 302] on p "EV CARGO - [URL][DOMAIN_NAME]" at bounding box center [507, 303] width 752 height 10
click at [444, 300] on p "EV CARGO - [URL][DOMAIN_NAME]" at bounding box center [507, 303] width 752 height 10
drag, startPoint x: 446, startPoint y: 303, endPoint x: 169, endPoint y: 301, distance: 277.4
click at [169, 301] on p "EV CARGO - [URL][DOMAIN_NAME]" at bounding box center [507, 303] width 752 height 10
copy p "[URL][DOMAIN_NAME]"
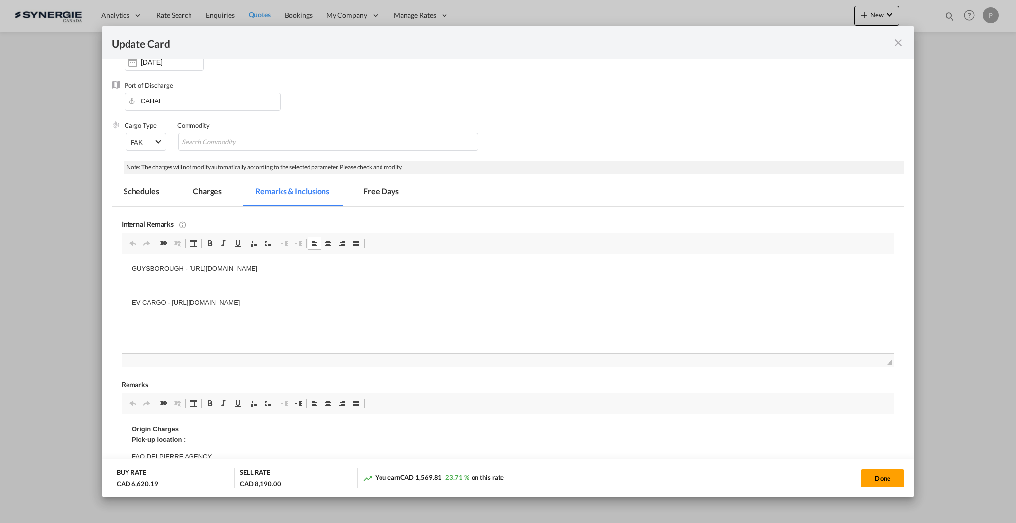
drag, startPoint x: 454, startPoint y: 271, endPoint x: 448, endPoint y: 269, distance: 6.3
click at [448, 269] on p "GUYSBOROUGH - [URL][DOMAIN_NAME]" at bounding box center [507, 269] width 752 height 10
drag, startPoint x: 451, startPoint y: 265, endPoint x: 190, endPoint y: 263, distance: 261.5
click at [190, 263] on html "GUYSBOROUGH - [URL][DOMAIN_NAME] EV CARGO - [URL][DOMAIN_NAME]" at bounding box center [508, 286] width 772 height 64
copy p "[URL][DOMAIN_NAME]"
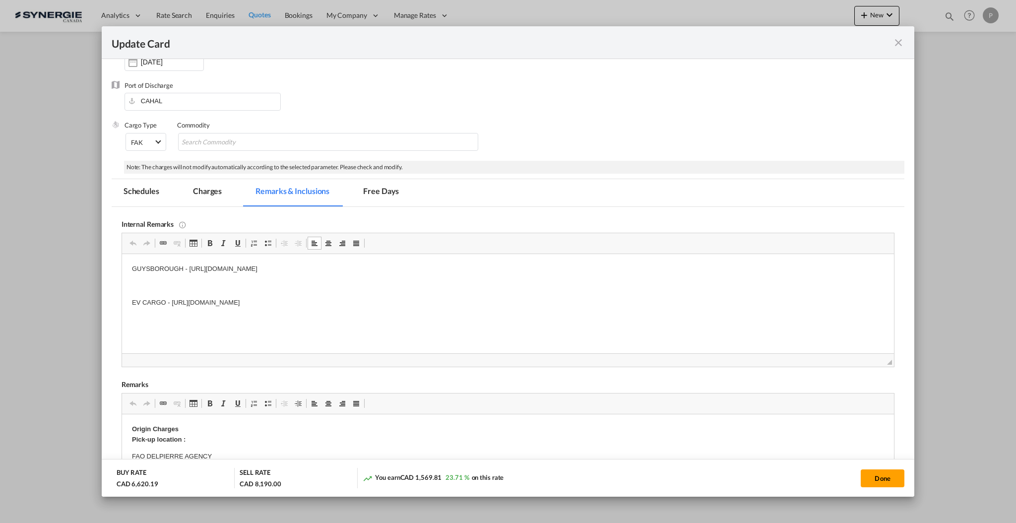
click at [1005, 404] on div "Update Card Port of [GEOGRAPHIC_DATA] [GEOGRAPHIC_DATA] T/S Liner/Carrier No ca…" at bounding box center [508, 261] width 1016 height 523
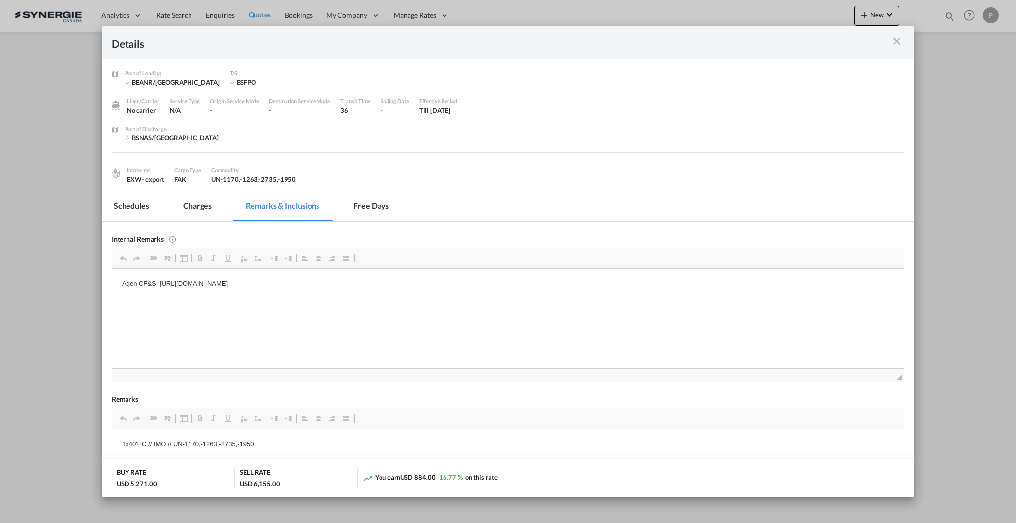
click at [887, 43] on div "Port of Loading ..." at bounding box center [864, 42] width 79 height 12
click at [893, 43] on md-icon "icon-close m-3 fg-AAA8AD cursor" at bounding box center [897, 41] width 12 height 12
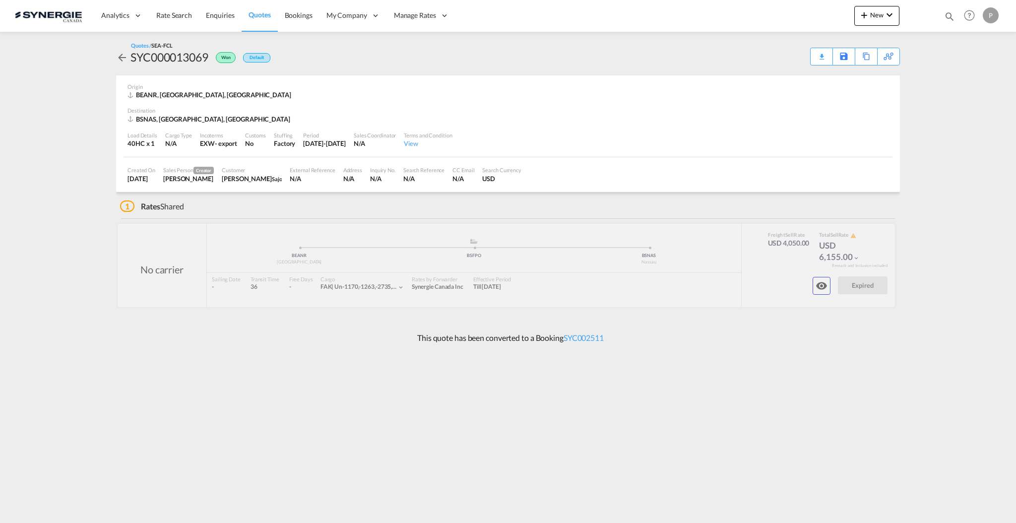
click at [945, 18] on md-icon "icon-magnify" at bounding box center [949, 16] width 11 height 11
drag, startPoint x: 798, startPoint y: 18, endPoint x: 799, endPoint y: 23, distance: 5.5
click at [798, 18] on select "Bookings Quotes Enquiries" at bounding box center [791, 16] width 47 height 18
select select "Quotes"
click at [768, 7] on select "Bookings Quotes Enquiries" at bounding box center [791, 16] width 47 height 18
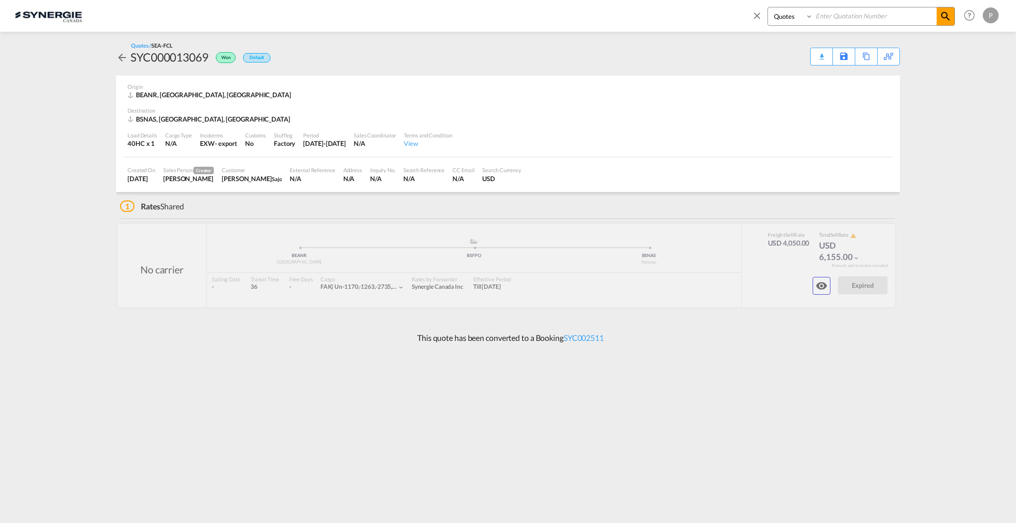
click at [860, 14] on input at bounding box center [875, 15] width 124 height 17
type input "15191"
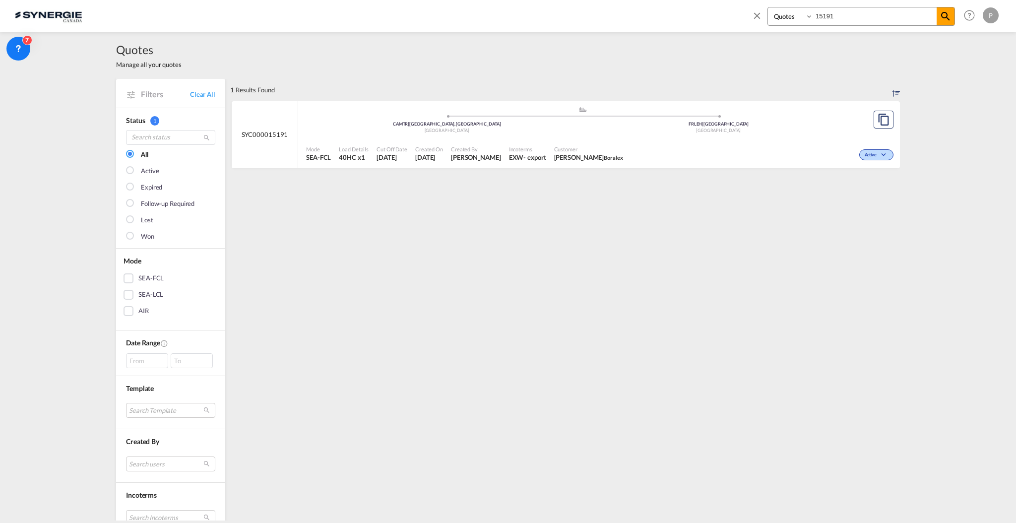
click at [522, 134] on div ".a{fill:#aaa8ad;} .a{fill:#aaa8ad;} CAMTR | Montreal, QC Canada FRLEH | Le Havr…" at bounding box center [582, 121] width 553 height 30
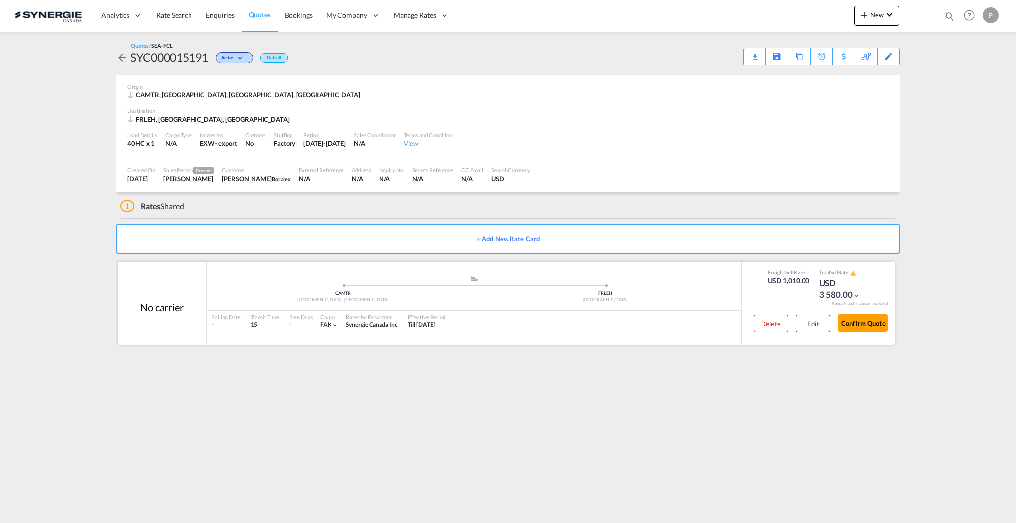
click at [872, 336] on div "Confirm Quote" at bounding box center [863, 325] width 50 height 28
click at [872, 326] on button "Confirm Quote" at bounding box center [863, 323] width 50 height 18
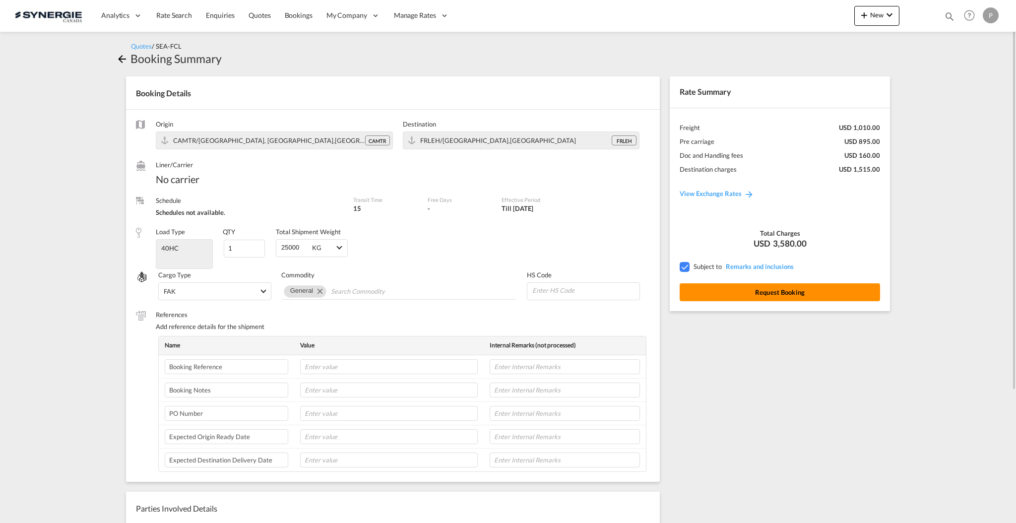
click at [836, 290] on button "Request Booking" at bounding box center [780, 292] width 200 height 18
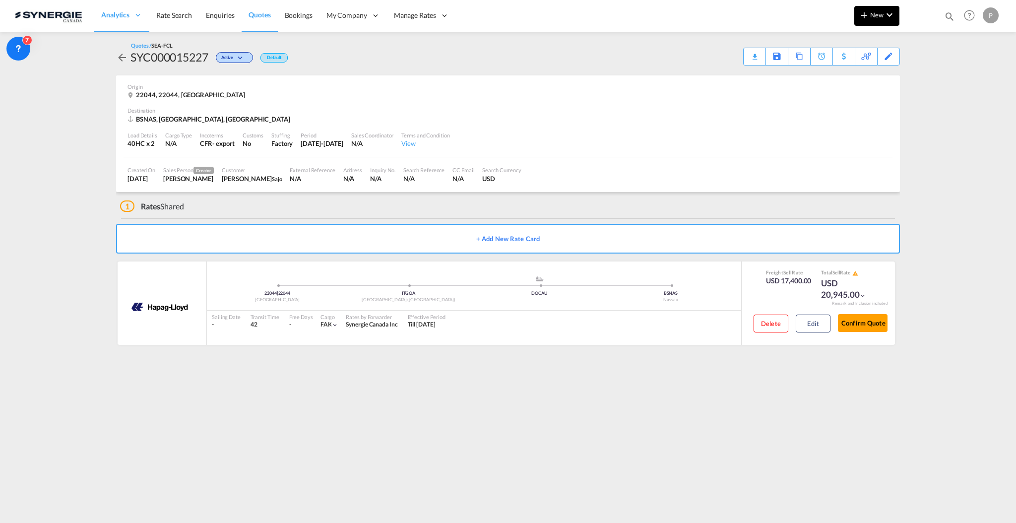
click at [886, 21] on button "New" at bounding box center [876, 16] width 45 height 20
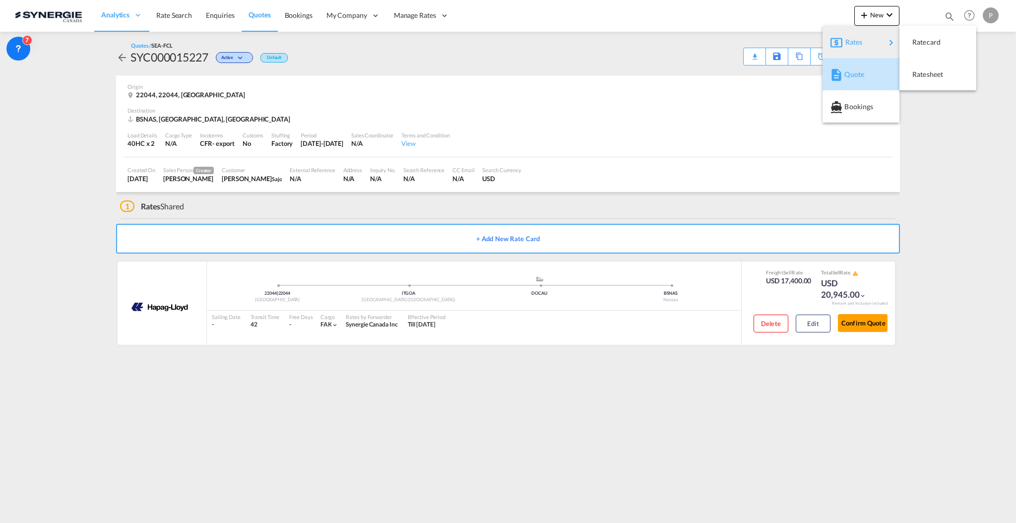
click at [859, 63] on div "Quote" at bounding box center [863, 74] width 37 height 25
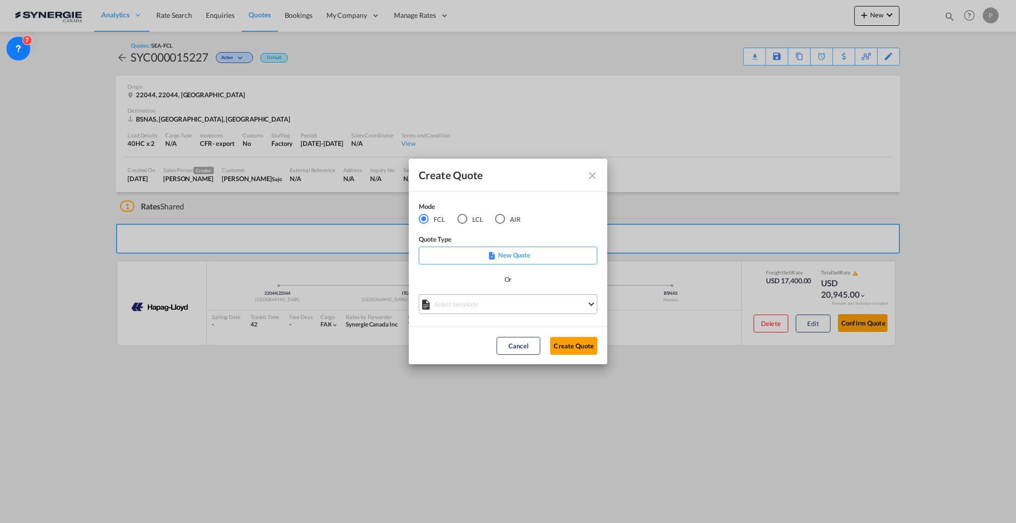
click at [489, 298] on md-select "Select template *NEW* FCL FREEHAND / DAP [PERSON_NAME] | [DATE] *NEW* Import FC…" at bounding box center [508, 304] width 179 height 20
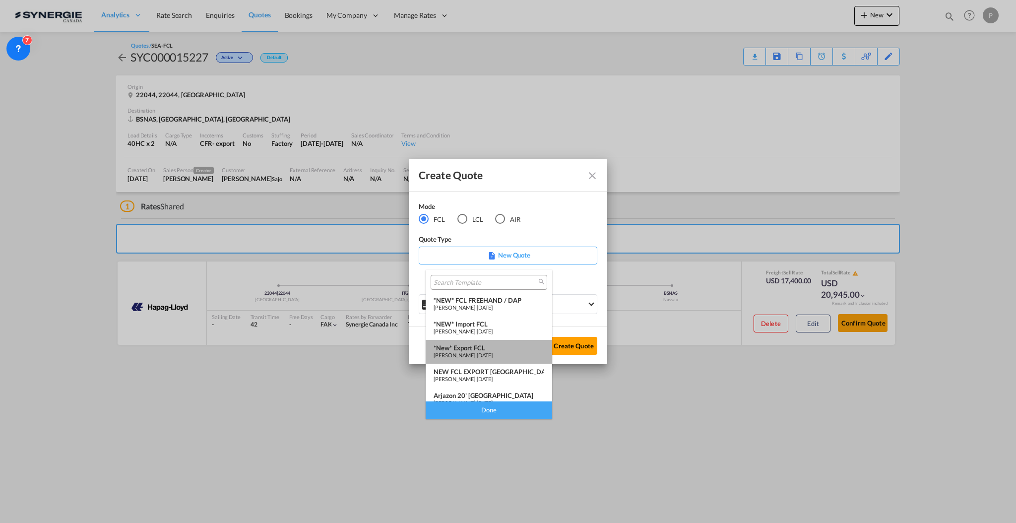
click at [489, 347] on div "*New* Export FCL" at bounding box center [489, 348] width 111 height 8
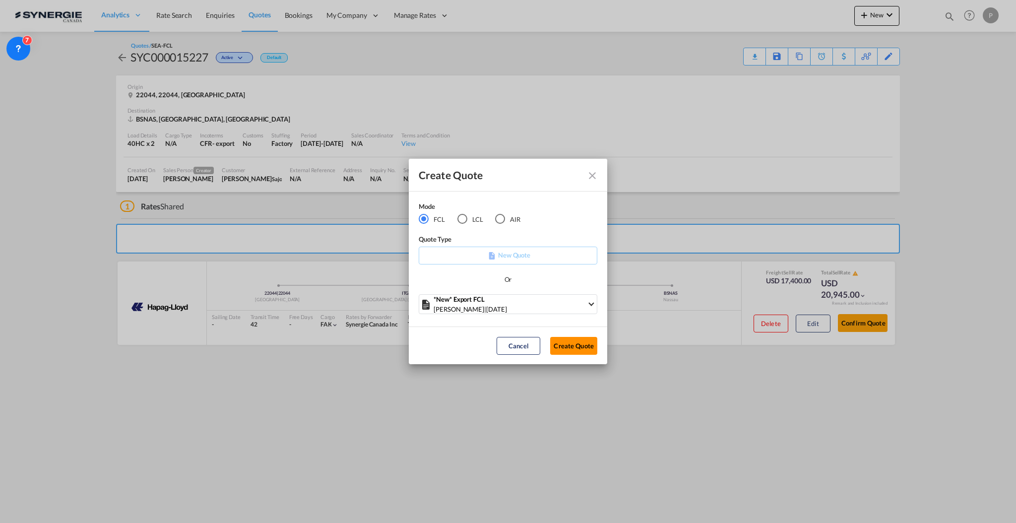
click at [570, 347] on button "Create Quote" at bounding box center [573, 346] width 47 height 18
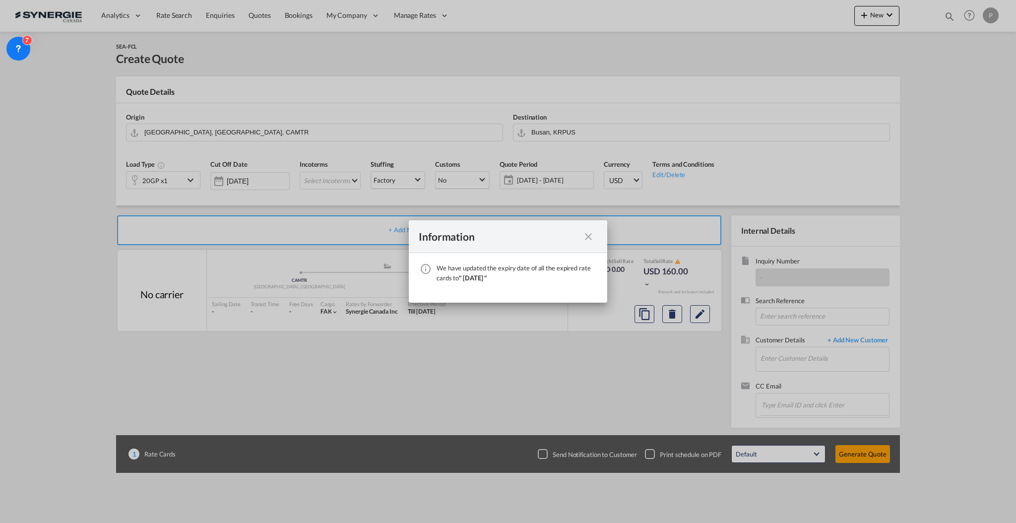
click at [586, 236] on md-icon "icon-close fg-AAA8AD cursor" at bounding box center [589, 237] width 12 height 12
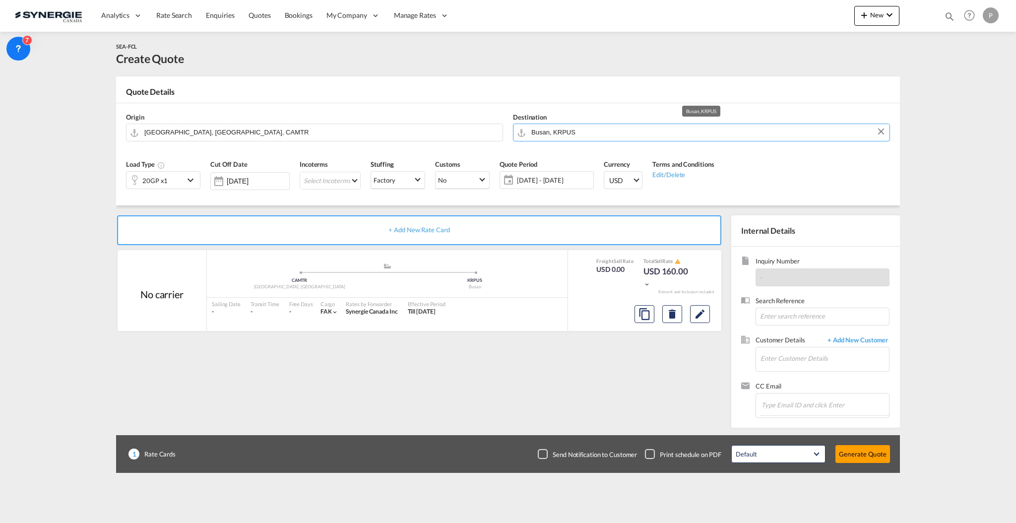
click at [550, 138] on input "Busan, KRPUS" at bounding box center [707, 132] width 353 height 17
click at [574, 130] on input "Busan, KRPUS" at bounding box center [707, 132] width 353 height 17
click at [566, 151] on div "Paranagua [GEOGRAPHIC_DATA] BRPNG" at bounding box center [608, 153] width 189 height 30
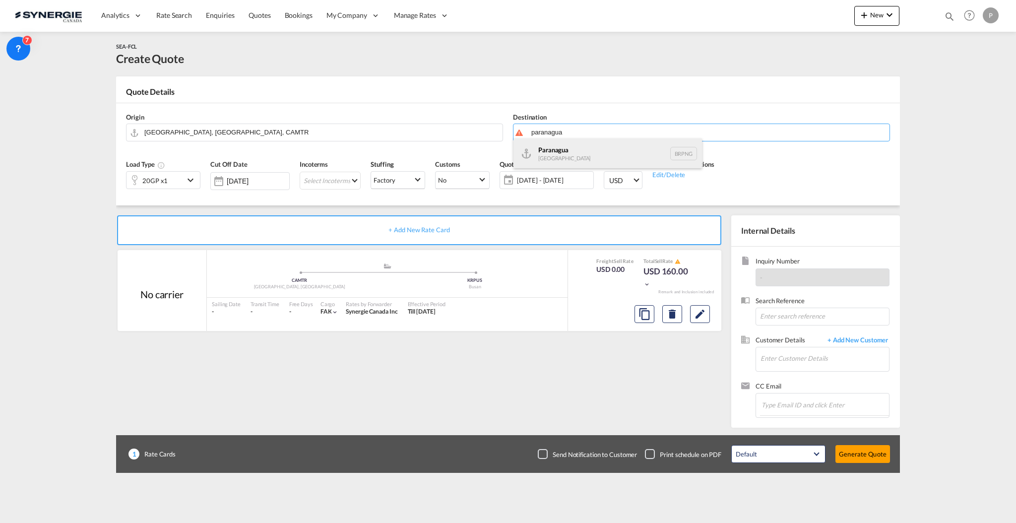
type input "Paranagua, BRPNG"
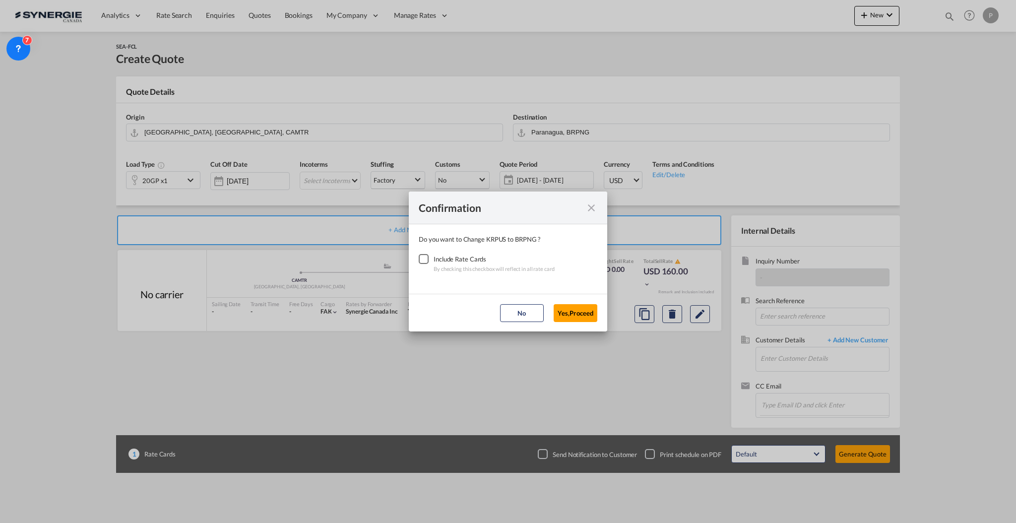
click at [429, 254] on div "Checkbox No Ink" at bounding box center [424, 259] width 10 height 10
click at [555, 313] on button "Yes,Proceed" at bounding box center [576, 313] width 44 height 18
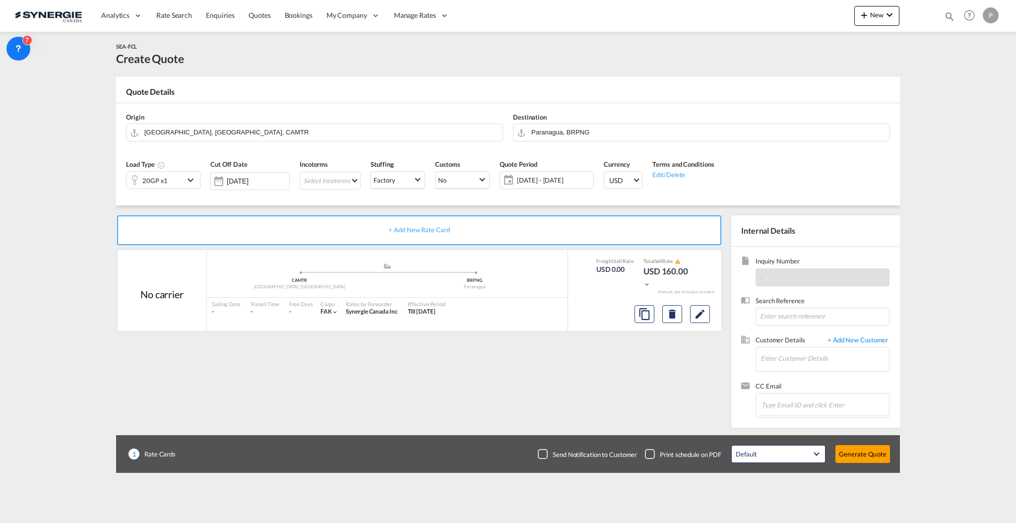
click at [546, 181] on span "[DATE] - [DATE]" at bounding box center [554, 180] width 74 height 9
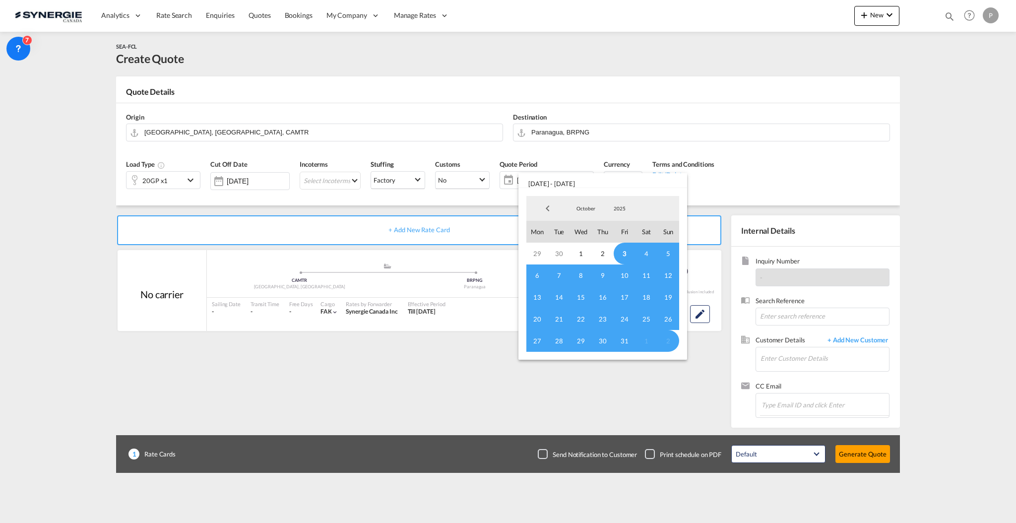
click at [623, 255] on span "3" at bounding box center [625, 254] width 22 height 22
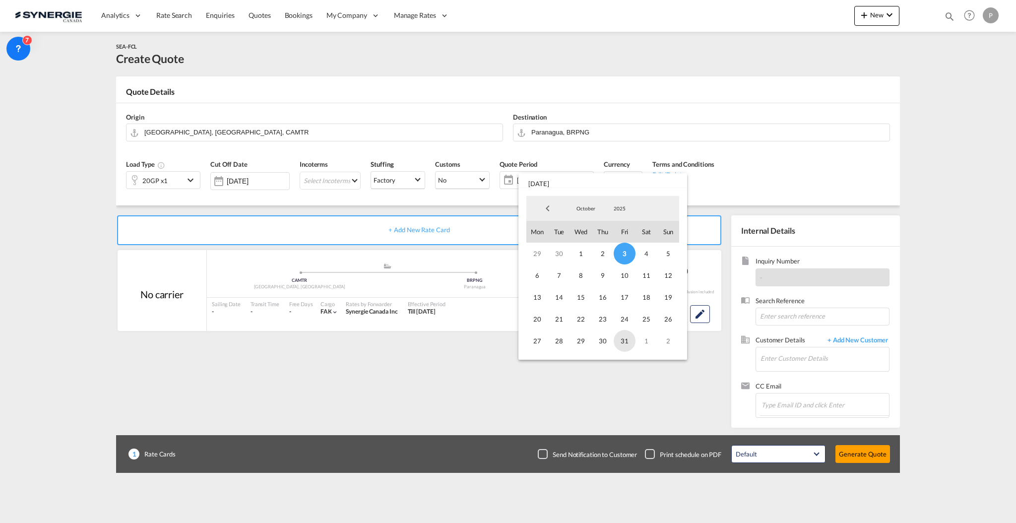
click at [627, 342] on span "31" at bounding box center [625, 341] width 22 height 22
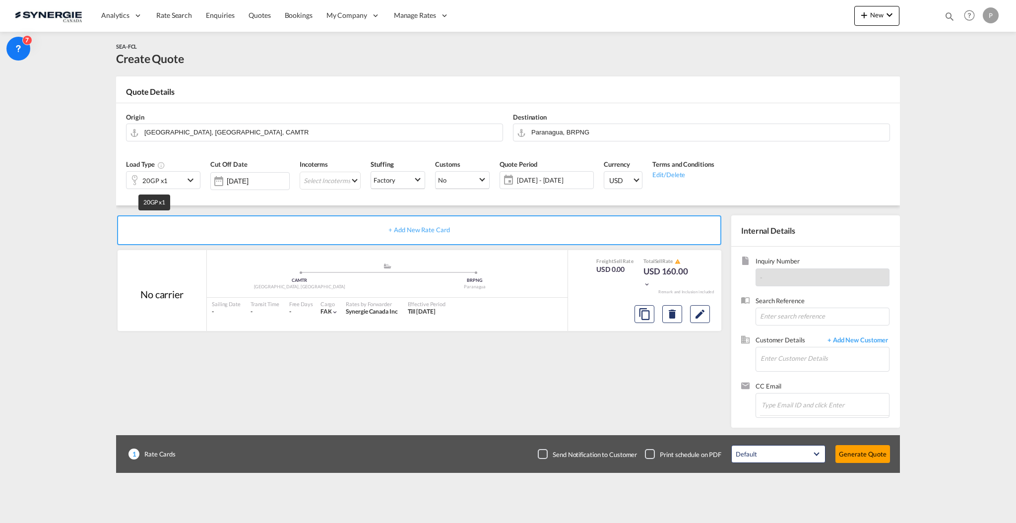
click at [162, 176] on div "20GP x1" at bounding box center [154, 181] width 25 height 14
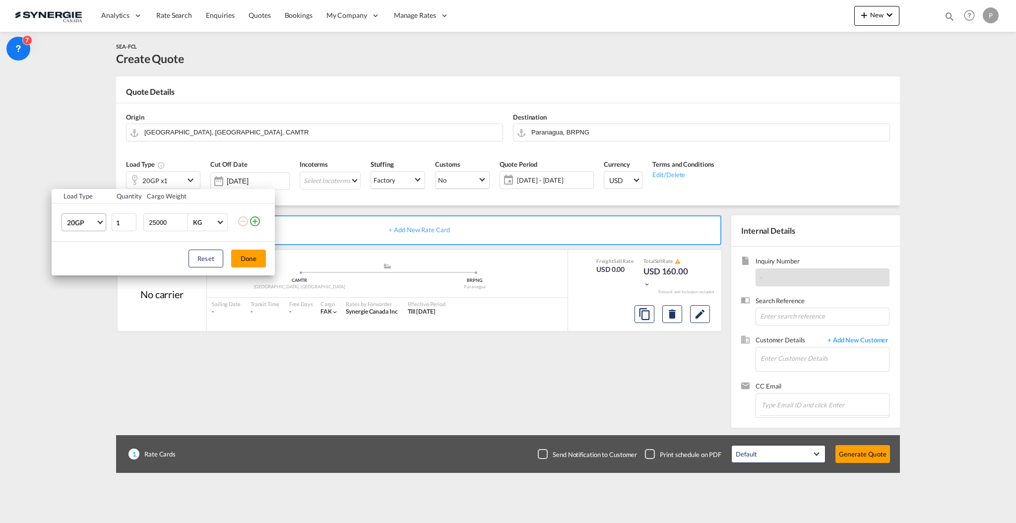
click at [94, 228] on md-select-value "20GP" at bounding box center [86, 222] width 40 height 17
click at [89, 266] on md-option "40HC" at bounding box center [92, 271] width 67 height 24
type input "2"
click at [129, 219] on input "2" at bounding box center [124, 222] width 25 height 18
click at [250, 264] on button "Done" at bounding box center [248, 259] width 35 height 18
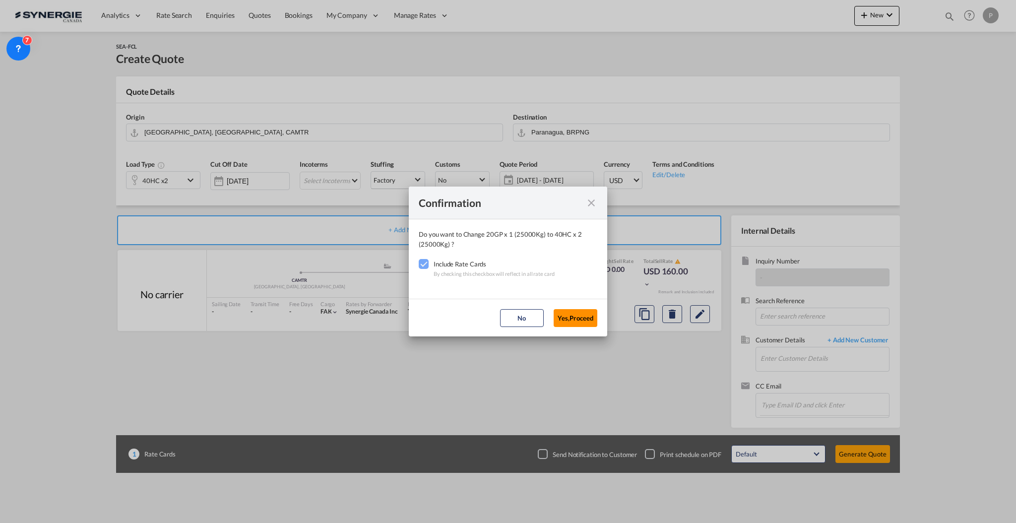
click at [573, 317] on button "Yes,Proceed" at bounding box center [576, 318] width 44 height 18
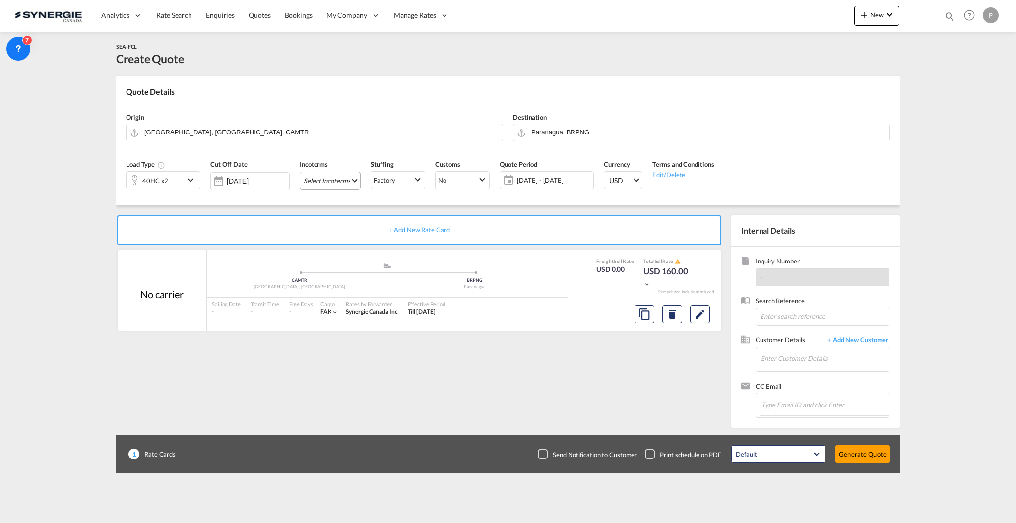
click at [343, 183] on md-select "Select Incoterms CFR - export Cost and Freight DAP - export Delivered at Place …" at bounding box center [330, 181] width 61 height 18
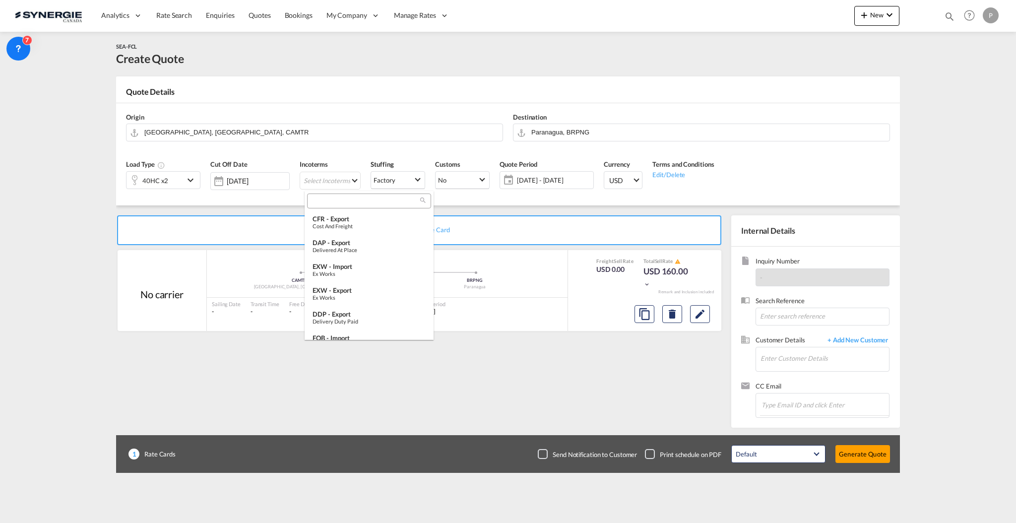
click at [339, 197] on input "search" at bounding box center [365, 201] width 110 height 9
click at [336, 215] on div "CFR - export" at bounding box center [369, 219] width 113 height 8
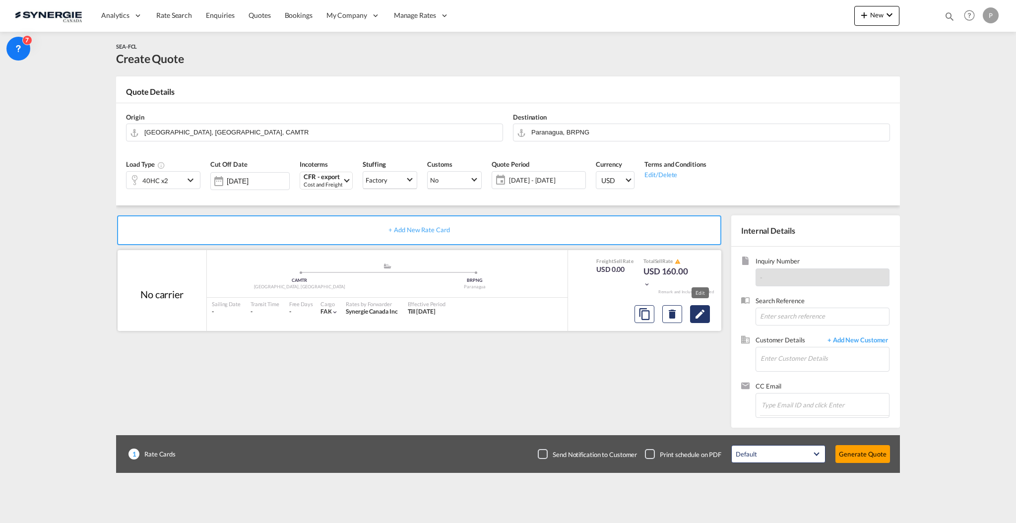
click at [696, 316] on md-icon "Edit" at bounding box center [700, 314] width 12 height 12
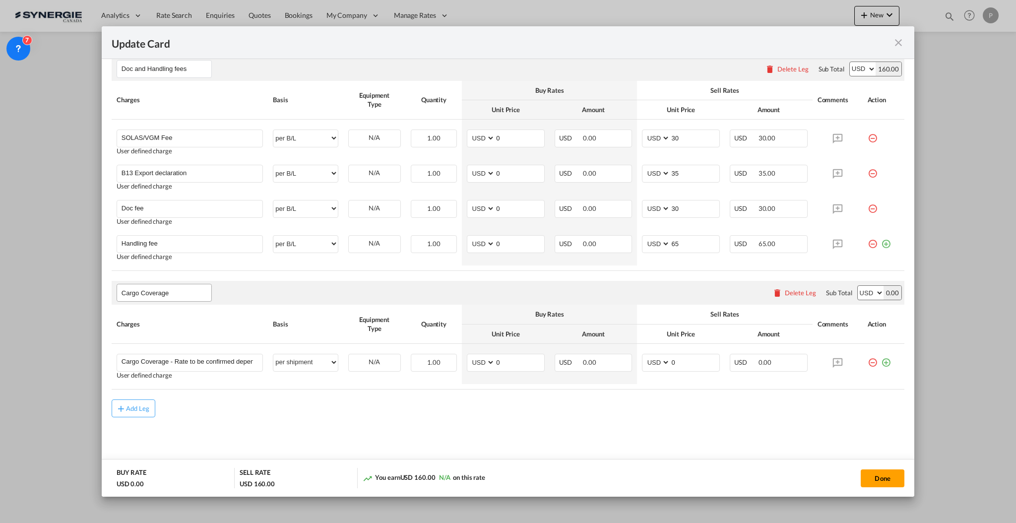
scroll to position [567, 0]
click at [161, 210] on input "Doc fee" at bounding box center [192, 207] width 141 height 15
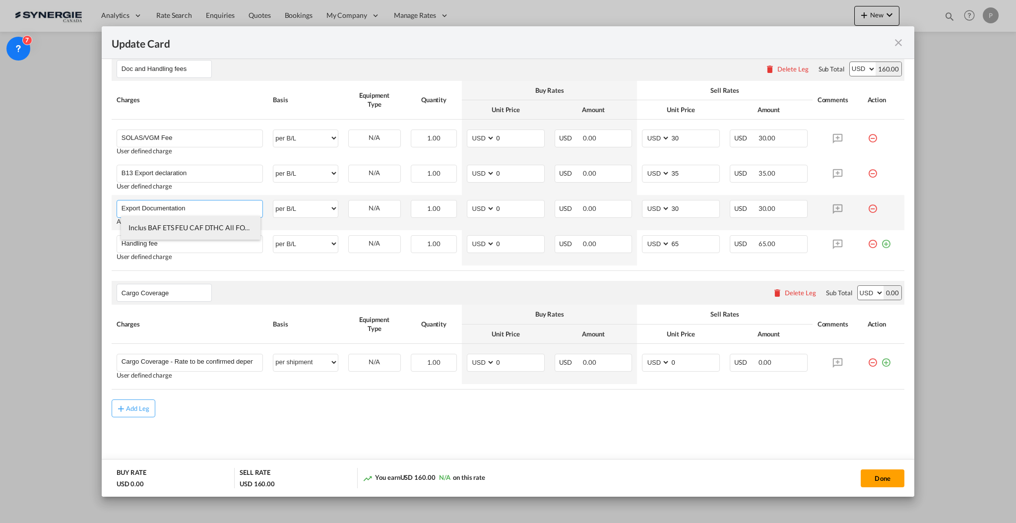
type input "Export Documentation"
type input "150"
click at [362, 272] on rate-modification "Main Freight Please enter leg name Leg Name Already Exists Delete Leg Sub Total…" at bounding box center [508, 82] width 793 height 670
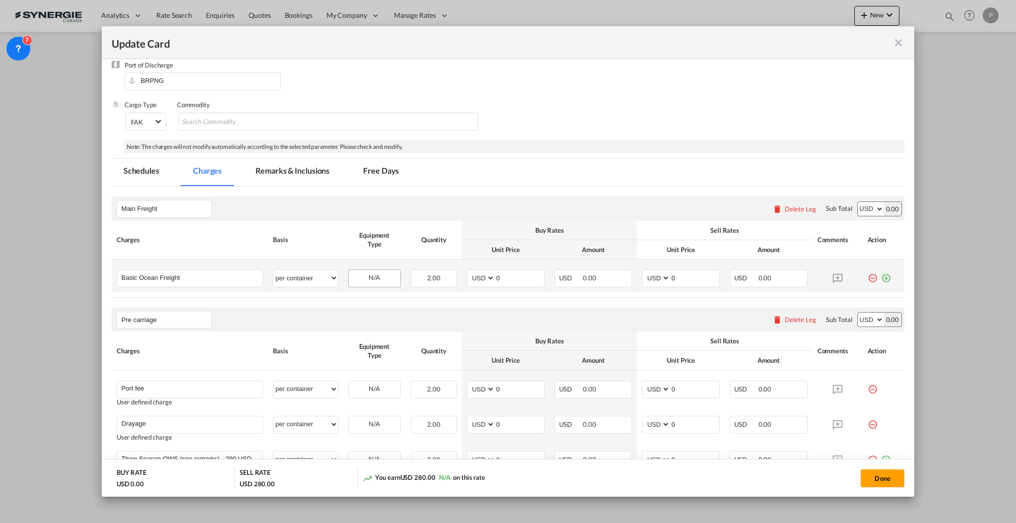
scroll to position [170, 0]
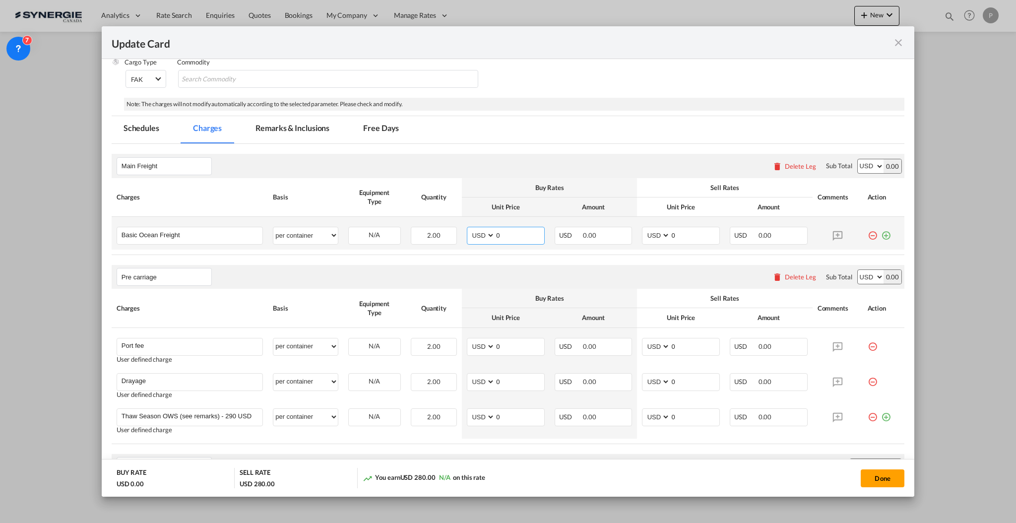
click at [527, 238] on input "0" at bounding box center [519, 234] width 49 height 15
type input "1652"
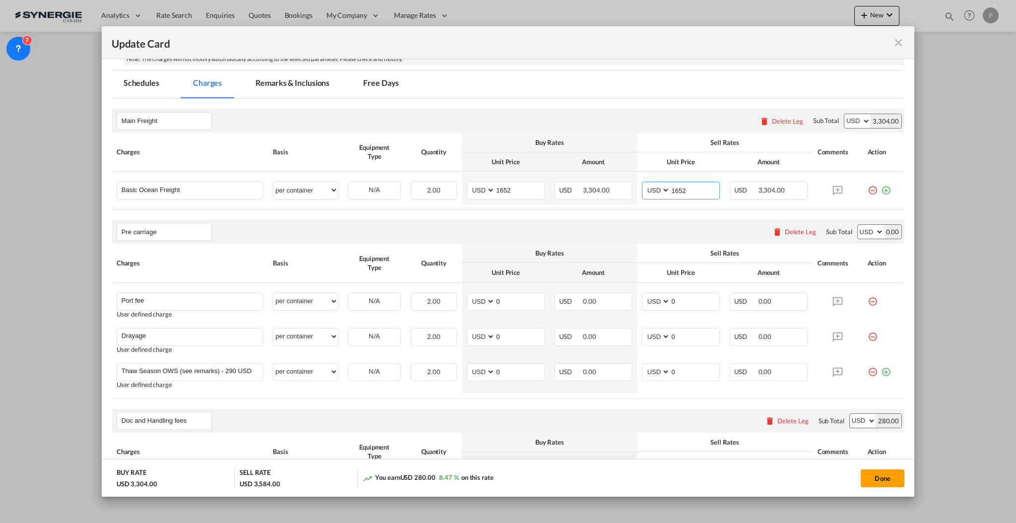
scroll to position [236, 0]
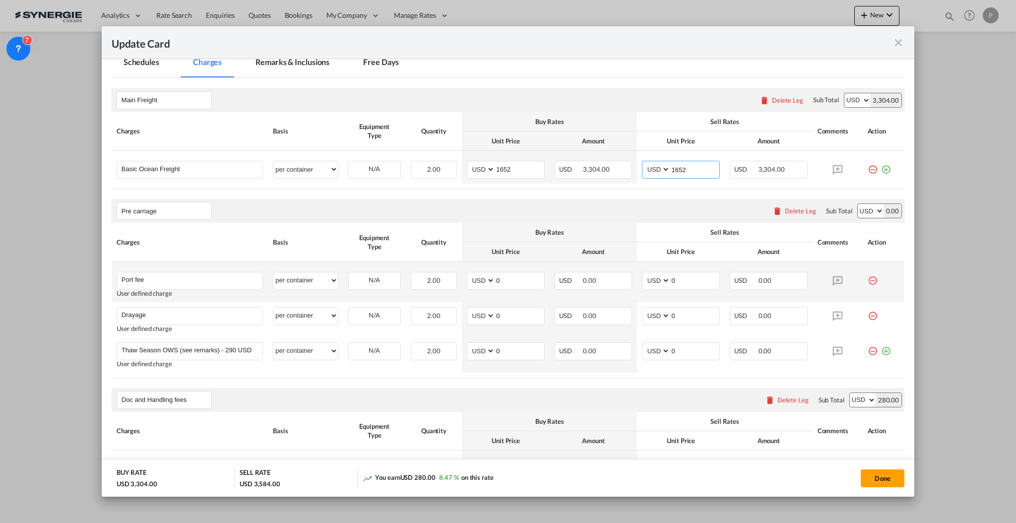
type input "1652"
click at [520, 270] on td "AED AFN ALL AMD ANG AOA ARS AUD AWG AZN BAM BBD BDT BGN BHD BIF BMD BND [PERSON…" at bounding box center [506, 282] width 88 height 40
drag, startPoint x: 520, startPoint y: 270, endPoint x: 519, endPoint y: 277, distance: 6.5
click at [520, 271] on td "AED AFN ALL AMD ANG AOA ARS AUD AWG AZN BAM BBD BDT BGN BHD BIF BMD BND [PERSON…" at bounding box center [506, 282] width 88 height 40
click at [518, 285] on input "0" at bounding box center [519, 279] width 49 height 15
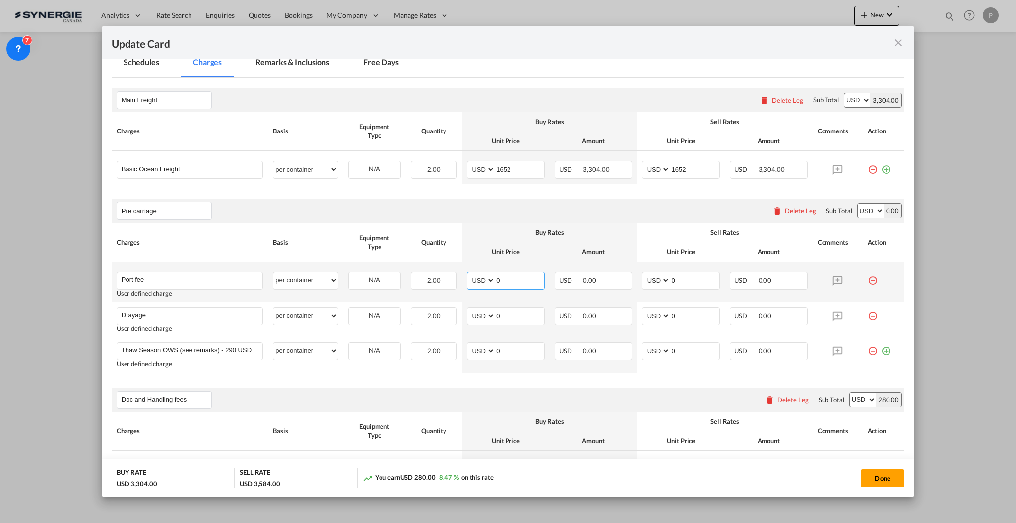
click at [518, 281] on input "0" at bounding box center [519, 279] width 49 height 15
type input "50"
type input "65"
click at [524, 308] on input "0" at bounding box center [519, 315] width 49 height 15
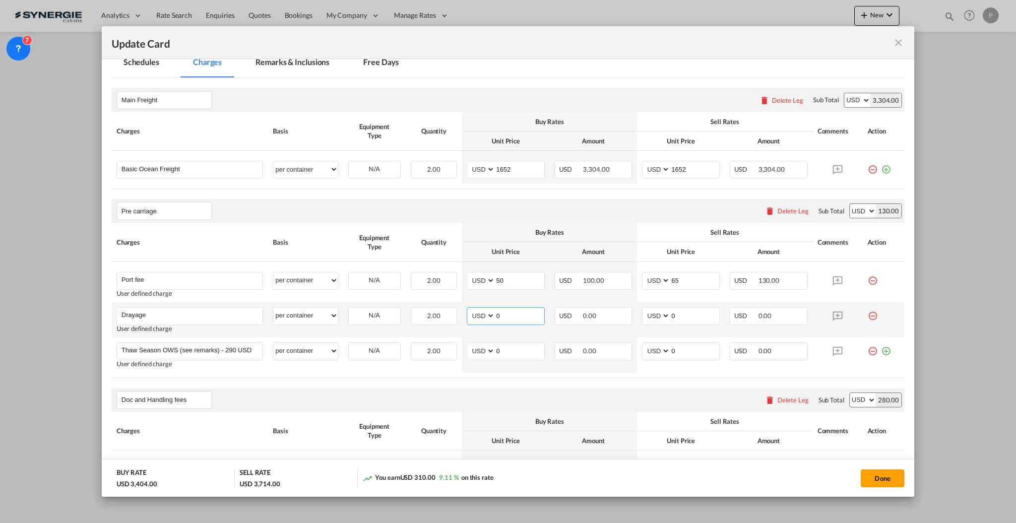
click at [524, 308] on input "0" at bounding box center [519, 315] width 49 height 15
type input "305"
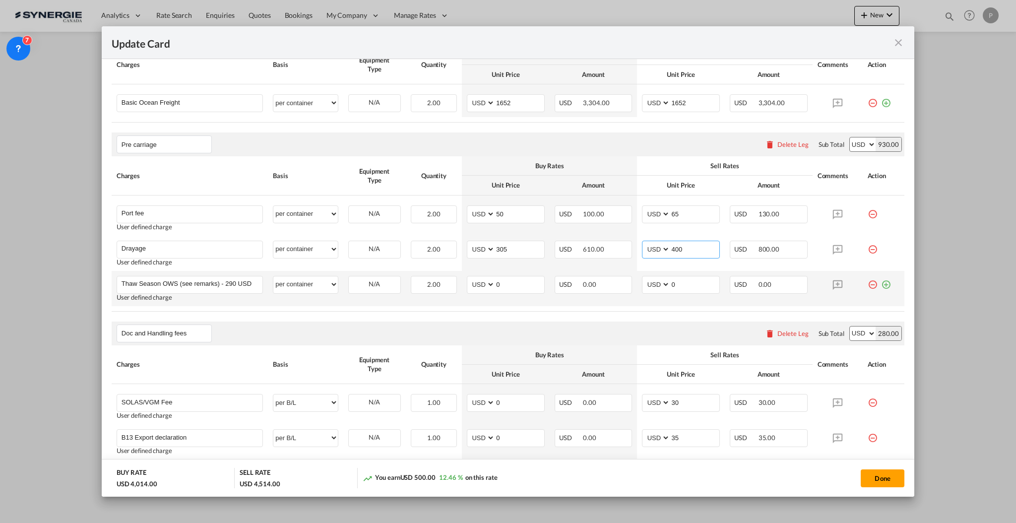
type input "400"
click at [868, 284] on md-icon "icon-minus-circle-outline red-400-fg" at bounding box center [873, 281] width 10 height 10
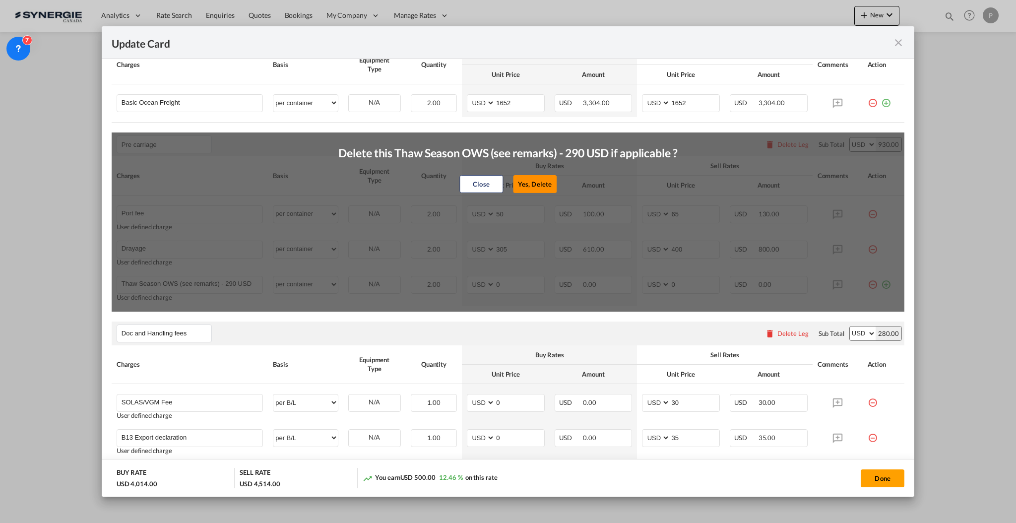
click at [541, 183] on button "Yes, Delete" at bounding box center [535, 184] width 44 height 18
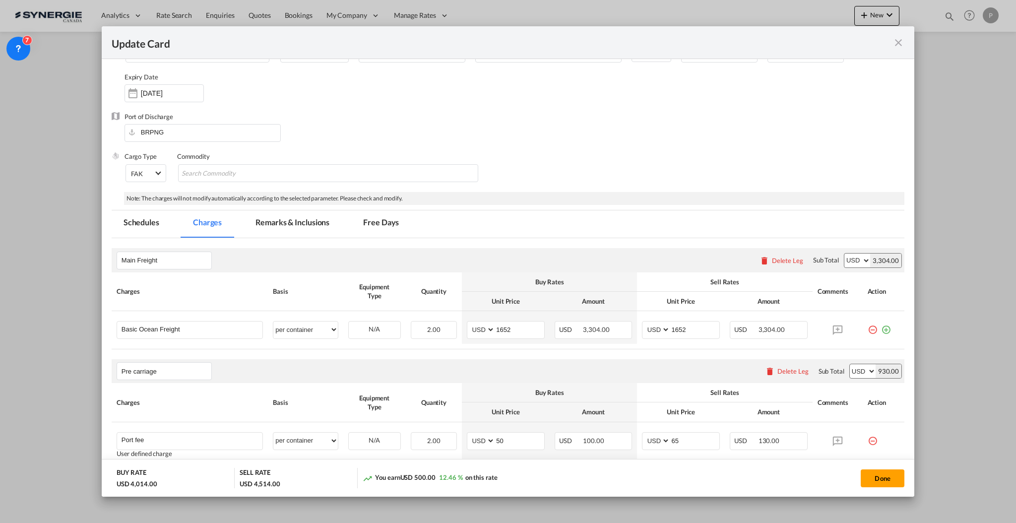
scroll to position [0, 0]
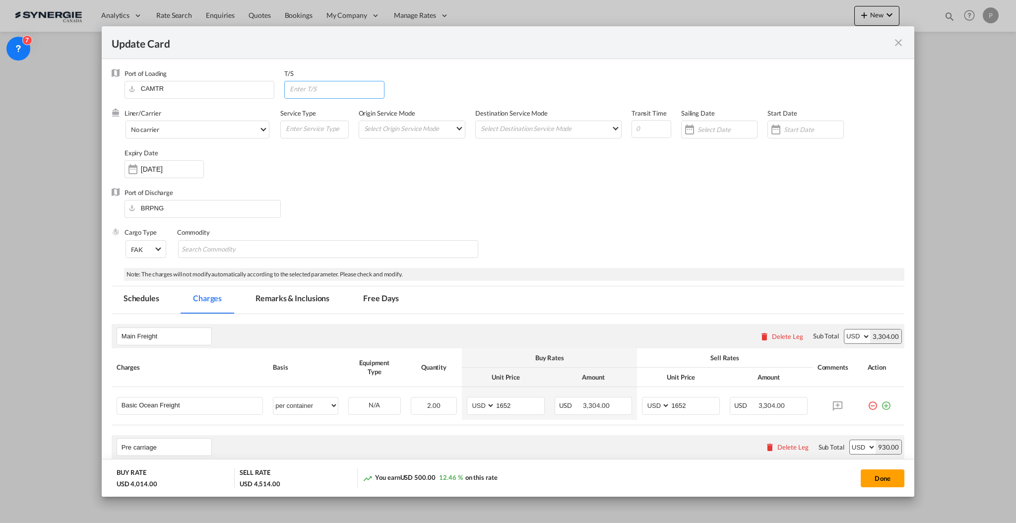
click at [324, 95] on input "Update Card Port ..." at bounding box center [336, 88] width 95 height 15
type input "DEHAM"
click at [634, 124] on input "Update Card Port ..." at bounding box center [652, 129] width 40 height 18
type input "60"
click at [563, 191] on div "Port of Discharge BRPNG" at bounding box center [508, 208] width 793 height 40
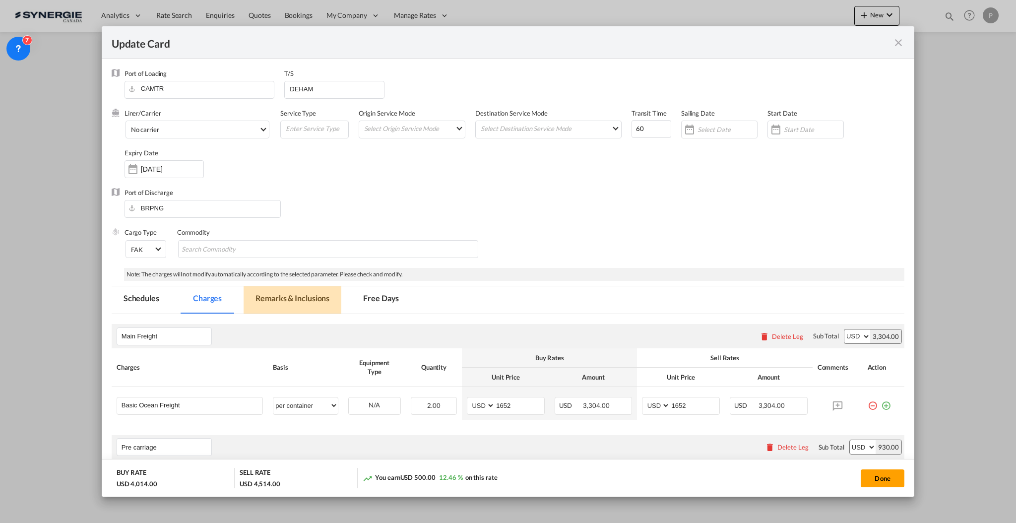
click at [276, 292] on md-tab-item "Remarks & Inclusions" at bounding box center [293, 299] width 98 height 27
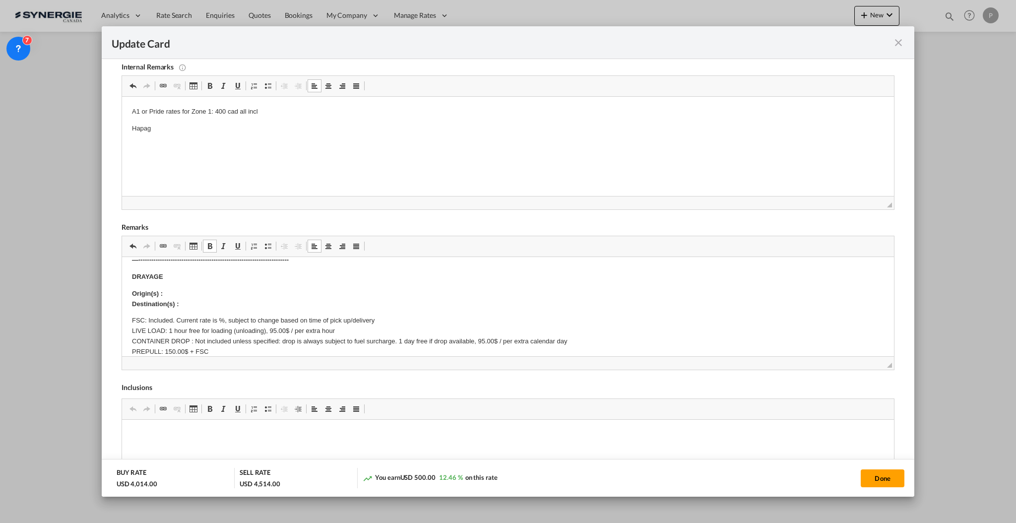
click at [201, 116] on body "A1 or Pride rates for Zone 1: 400 cad all incl Hapag" at bounding box center [507, 120] width 752 height 27
click at [205, 129] on p "Hapag" at bounding box center [507, 129] width 752 height 10
click at [148, 125] on p "HapagW251000074953" at bounding box center [507, 129] width 752 height 10
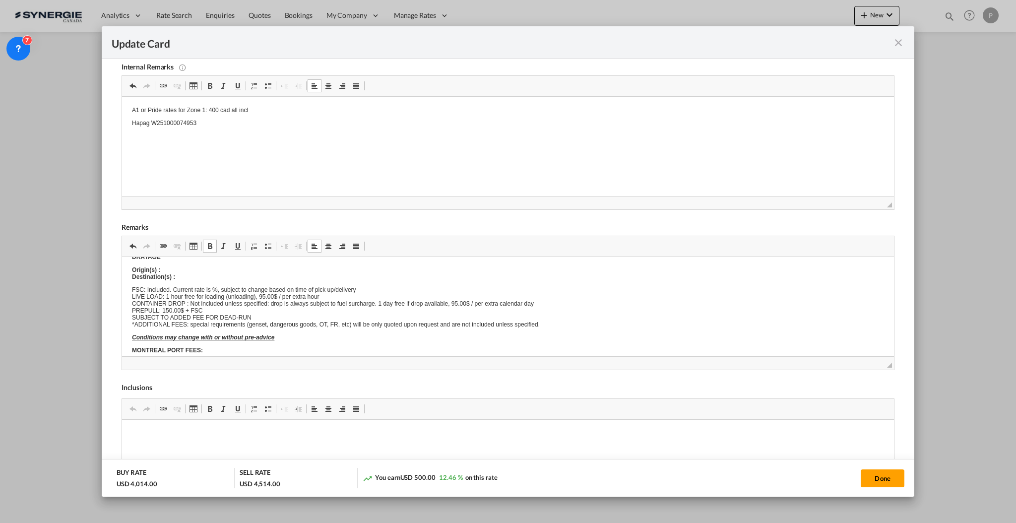
scroll to position [0, 0]
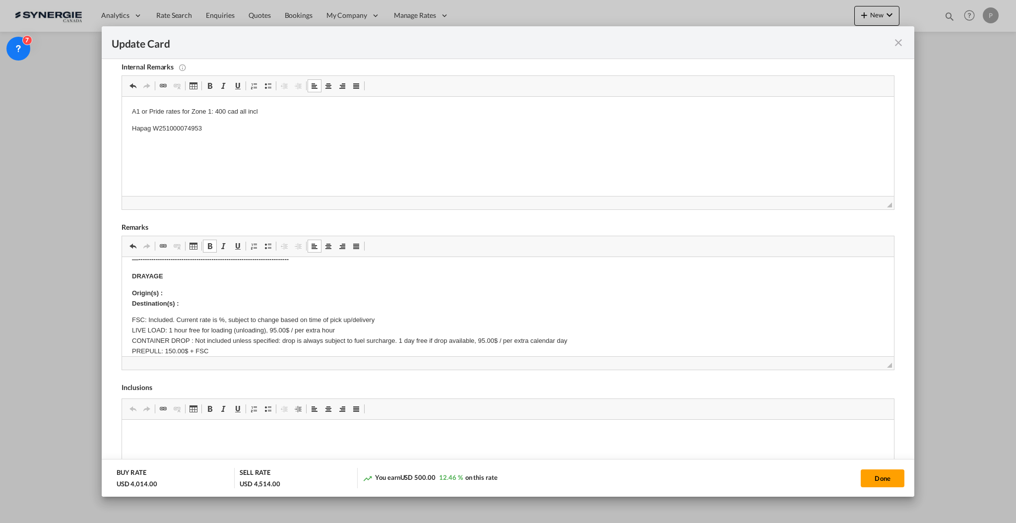
click at [194, 297] on p "Origin(s) : Destination(s) :" at bounding box center [507, 298] width 752 height 21
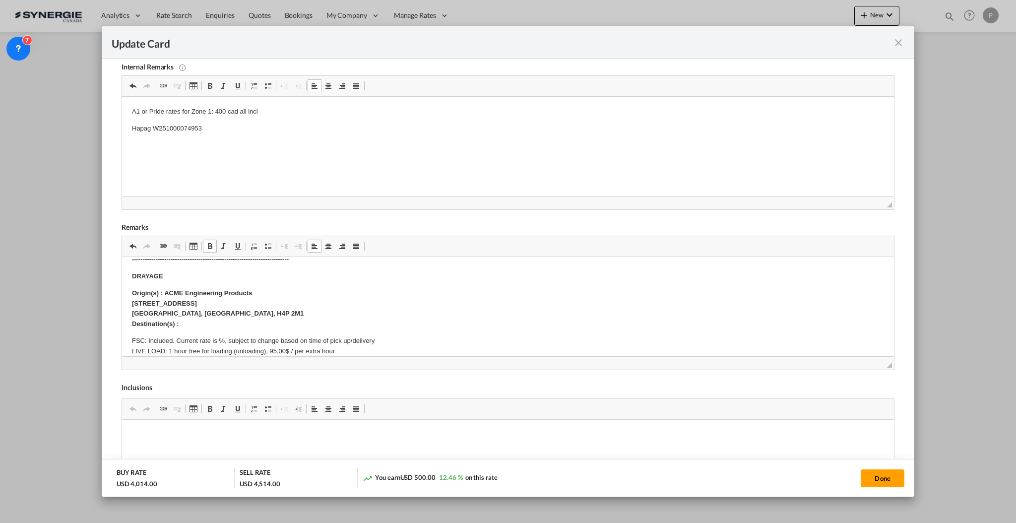
click at [256, 291] on p "Origin(s) : ACME Engineering Products [STREET_ADDRESS] Destination(s) :" at bounding box center [507, 308] width 752 height 41
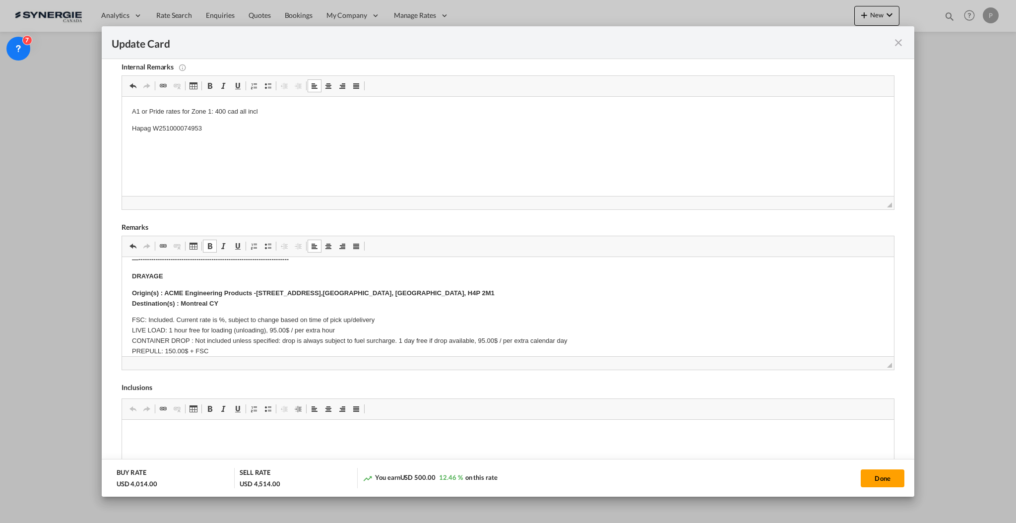
click at [219, 318] on p "FSC: Included. Current rate is %, subject to change based on time of pick up/de…" at bounding box center [507, 346] width 752 height 62
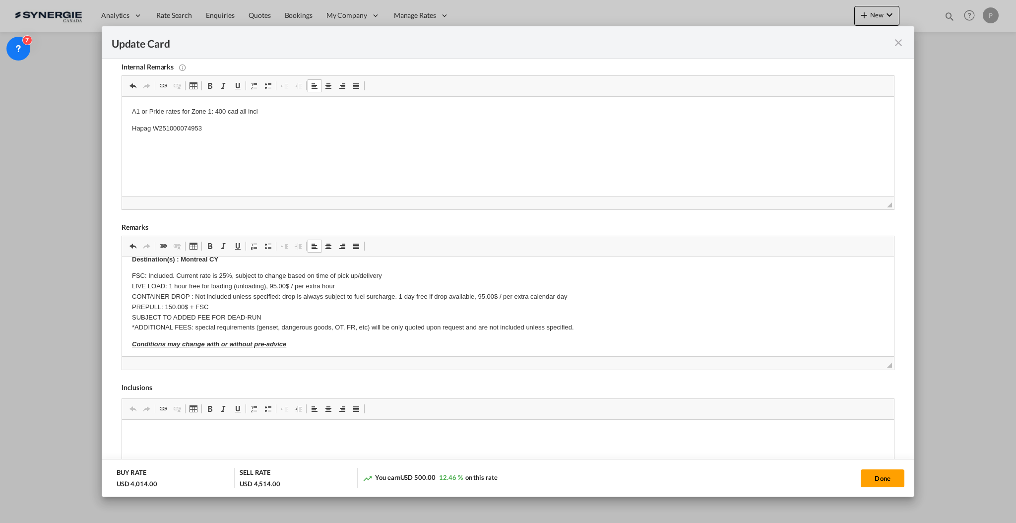
scroll to position [132, 0]
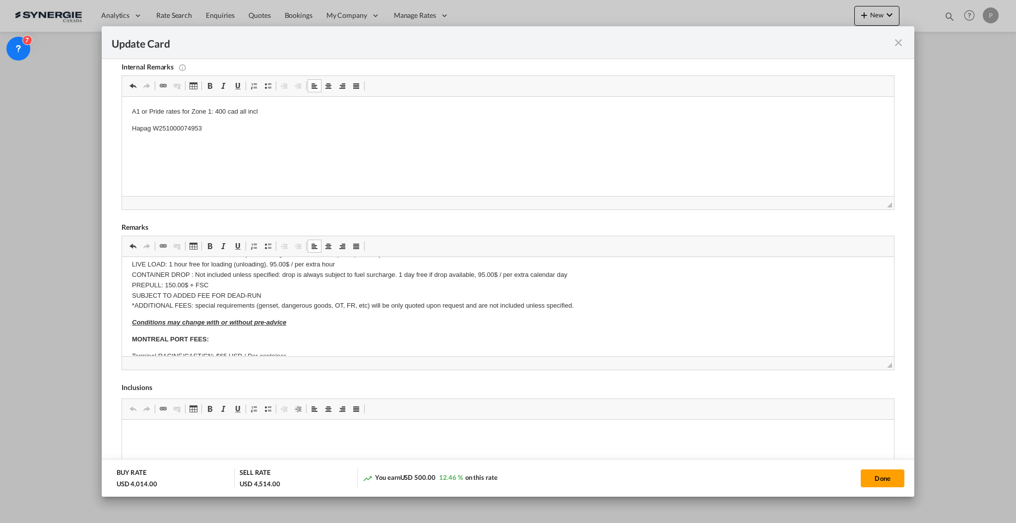
click at [190, 284] on p "FSC: Included. Current rate is 25%, subject to change based on time of pick up/…" at bounding box center [507, 280] width 752 height 62
click at [190, 279] on p "FSC: Included. Current rate is 25%, subject to change based on time of pick up/…" at bounding box center [507, 280] width 752 height 62
drag, startPoint x: 196, startPoint y: 273, endPoint x: 399, endPoint y: 271, distance: 203.5
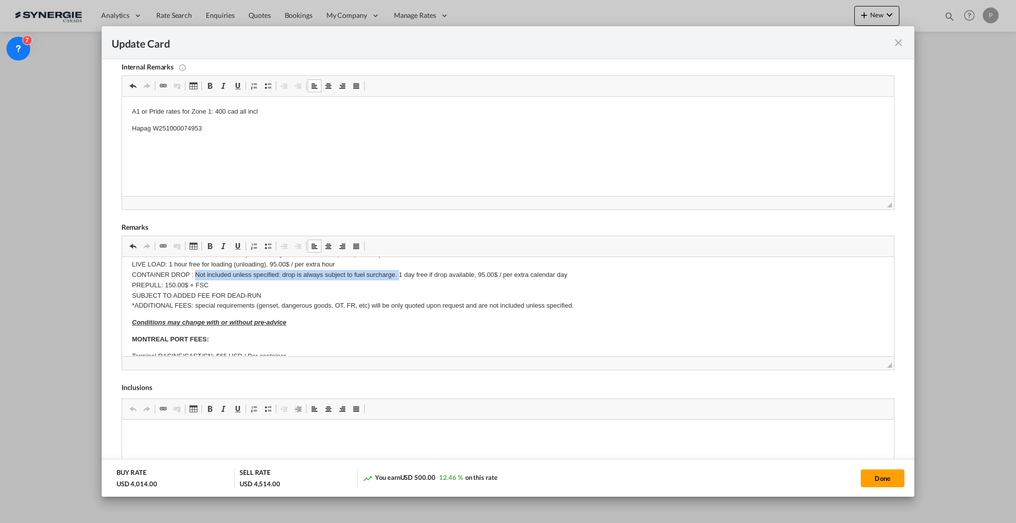
click at [399, 271] on p "FSC: Included. Current rate is 25%, subject to change based on time of pick up/…" at bounding box center [507, 280] width 752 height 62
click at [223, 272] on p "FSC: Included. Current rate is 25%, subject to change based on time of pick up/…" at bounding box center [507, 280] width 752 height 62
click at [226, 273] on p "FSC: Included. Current rate is 25%, subject to change based on time of pick up/…" at bounding box center [507, 280] width 752 height 62
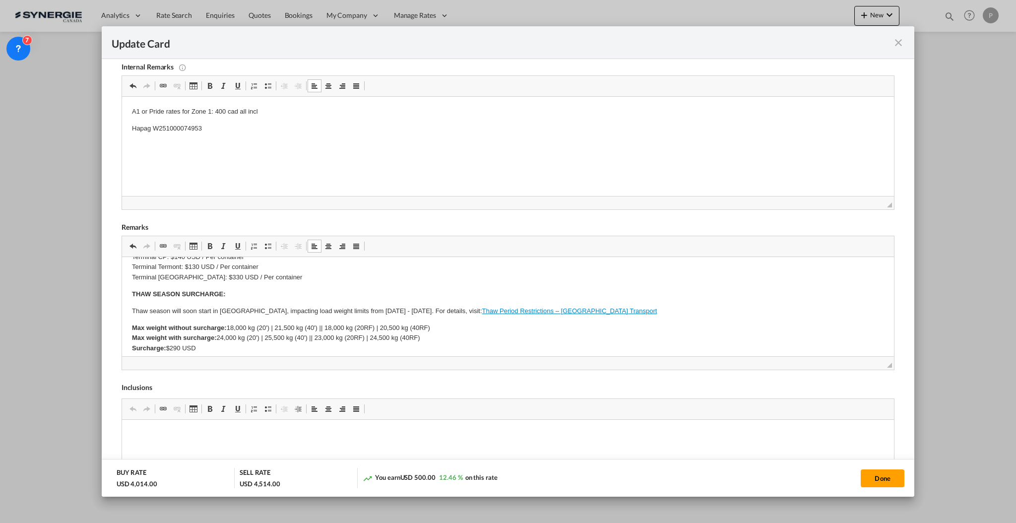
scroll to position [264, 0]
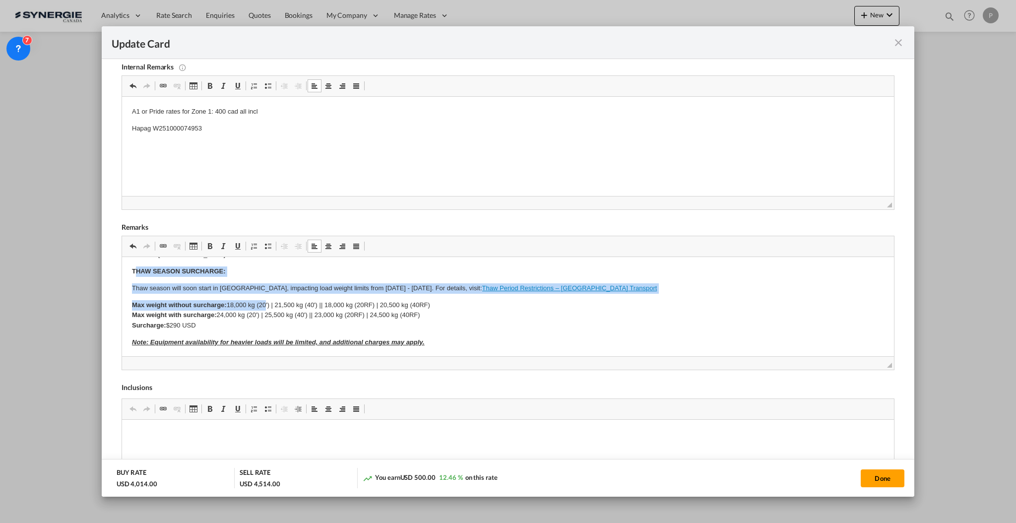
drag, startPoint x: 137, startPoint y: 271, endPoint x: 266, endPoint y: 304, distance: 133.6
click at [266, 304] on body "SOLAS/VGM: If container scaling is needed, please add 150.00$ USD per occurrenc…" at bounding box center [507, 289] width 752 height 575
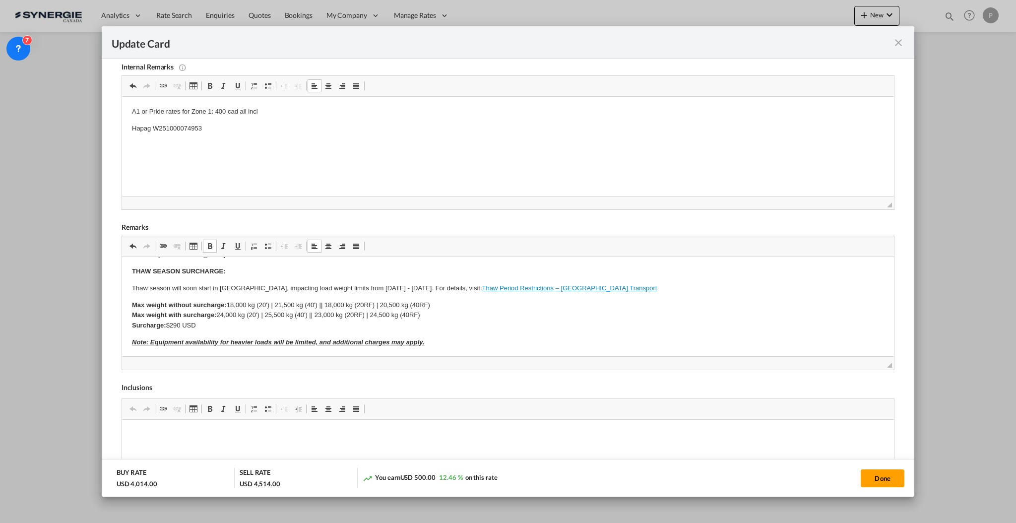
click at [319, 309] on p "Max weight without surcharge: 18,000 kg (20') | 21,500 kg (40') || 18,000 kg (2…" at bounding box center [507, 315] width 752 height 31
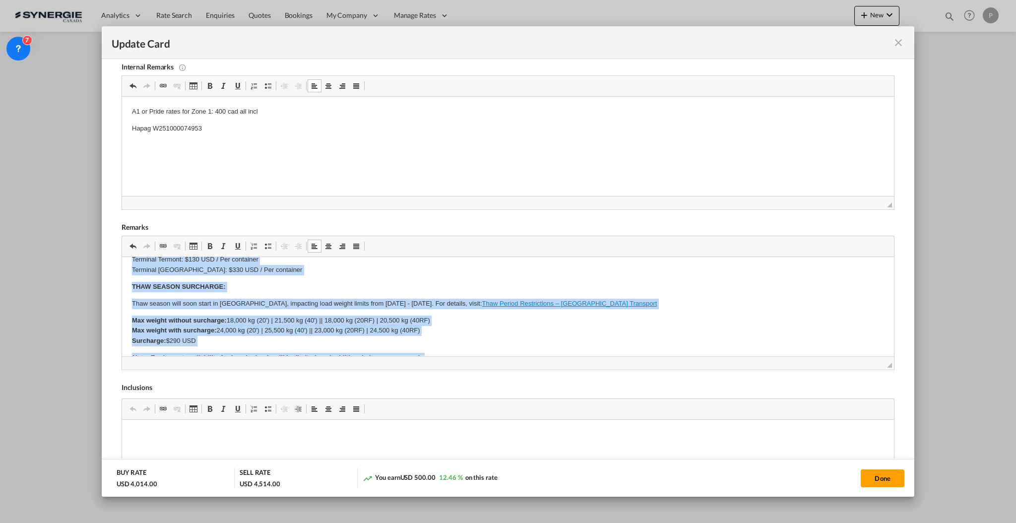
scroll to position [221, 0]
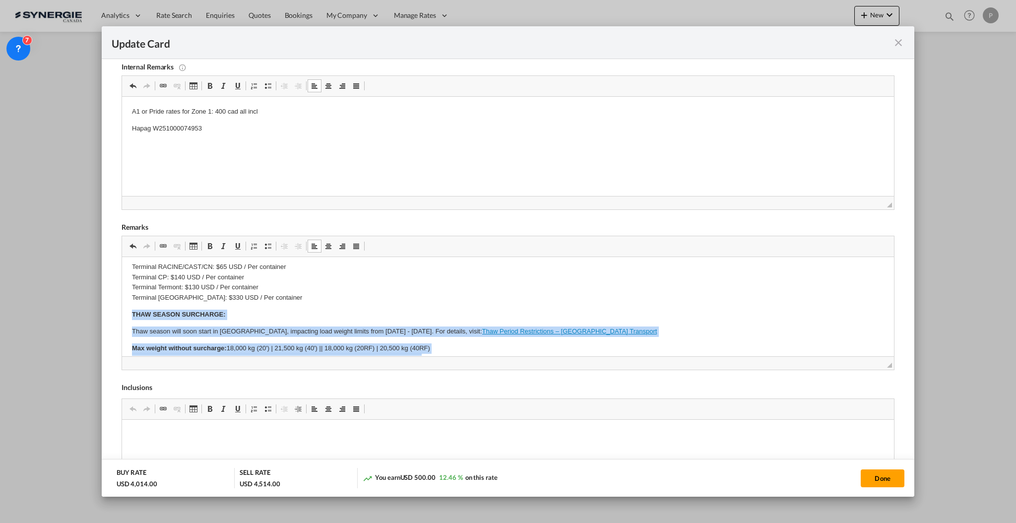
drag, startPoint x: 434, startPoint y: 341, endPoint x: 130, endPoint y: 306, distance: 306.7
click at [130, 306] on html "SOLAS/VGM: If container scaling is needed, please add 150.00$ USD per occurrenc…" at bounding box center [508, 332] width 772 height 595
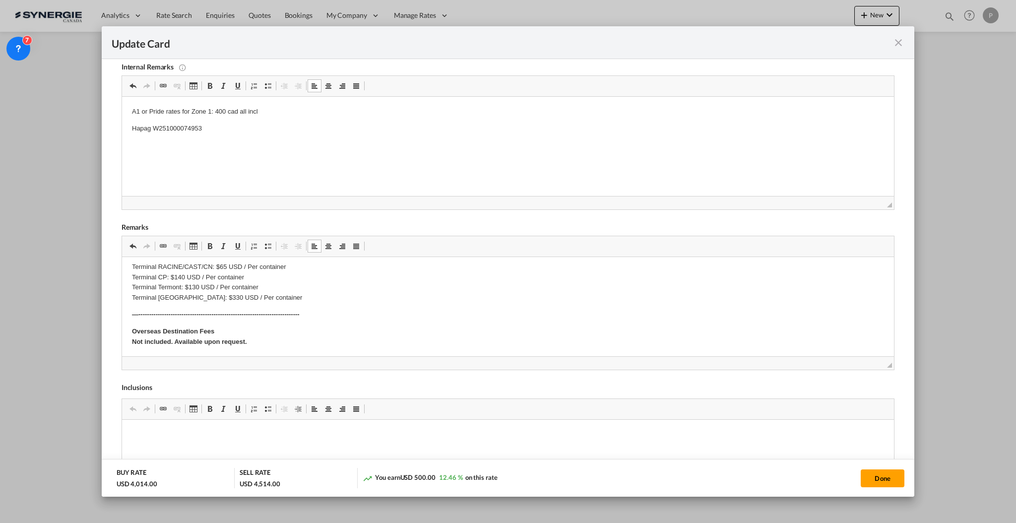
scroll to position [288, 0]
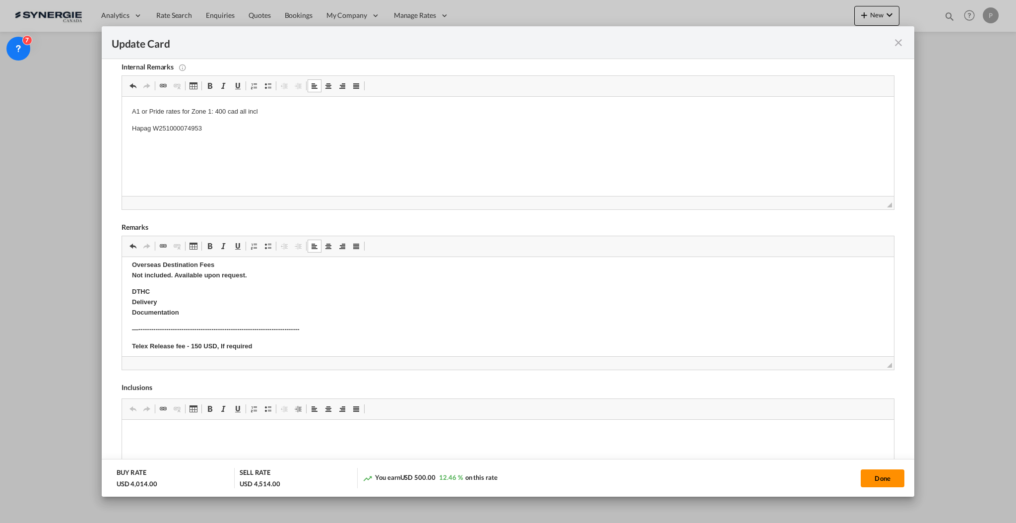
click at [877, 477] on button "Done" at bounding box center [883, 478] width 44 height 18
type input "[DATE]"
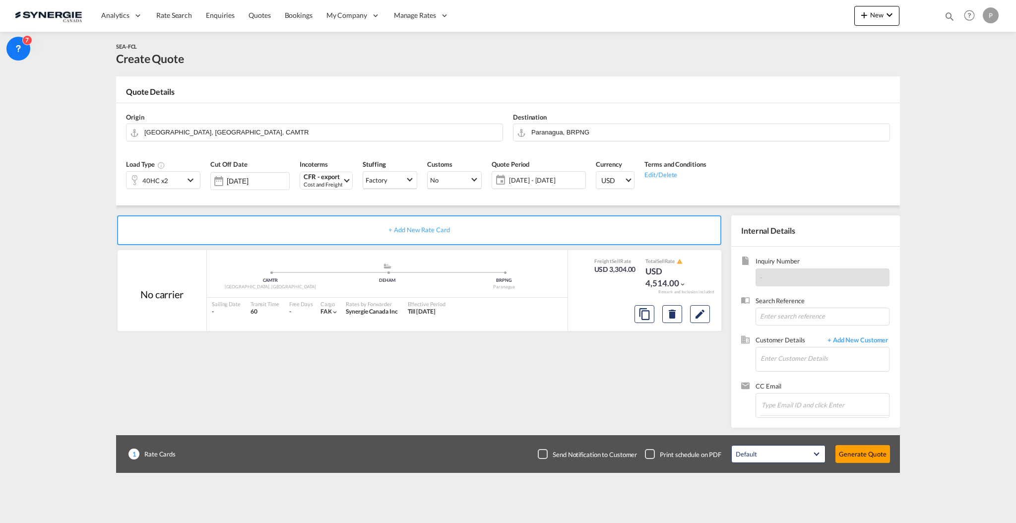
scroll to position [49, 0]
click at [792, 364] on input "Enter Customer Details" at bounding box center [825, 358] width 129 height 22
paste input "[PERSON_NAME]"
click at [798, 377] on div "[PERSON_NAME] [PERSON_NAME][EMAIL_ADDRESS][PERSON_NAME][DOMAIN_NAME]" at bounding box center [854, 375] width 189 height 27
type input "Windlog, [PERSON_NAME], [PERSON_NAME][EMAIL_ADDRESS][PERSON_NAME][DOMAIN_NAME]"
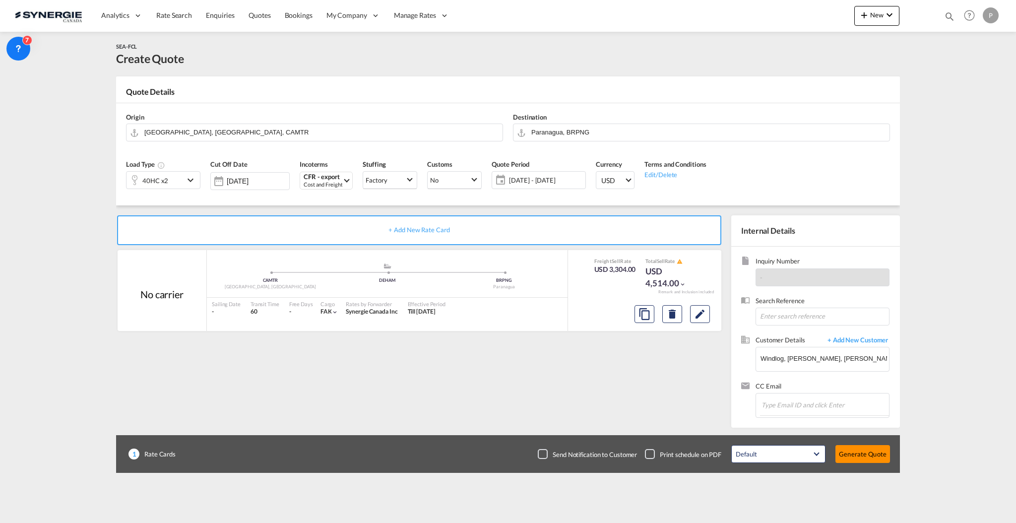
click at [869, 450] on button "Generate Quote" at bounding box center [863, 454] width 55 height 18
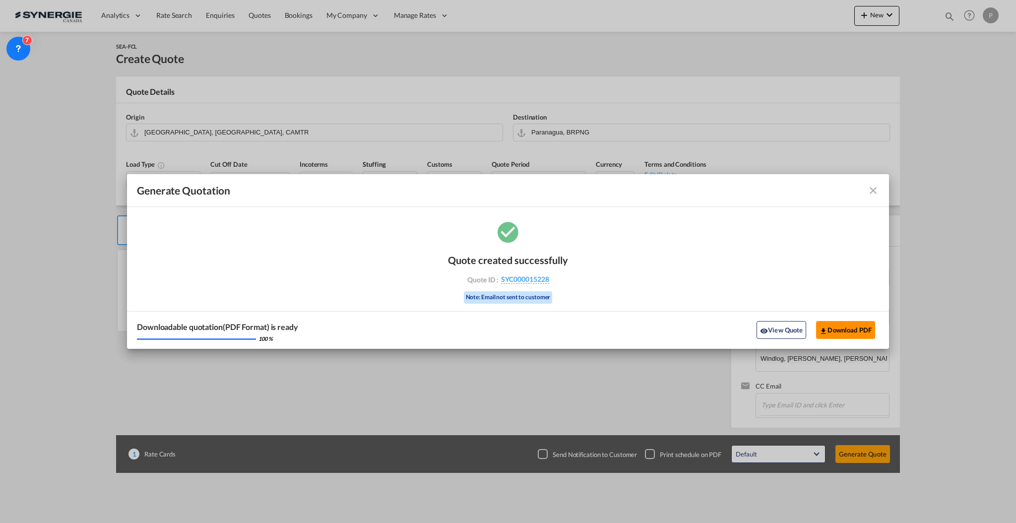
click at [847, 332] on button "Download PDF" at bounding box center [845, 330] width 59 height 18
